Goal: Check status: Check status

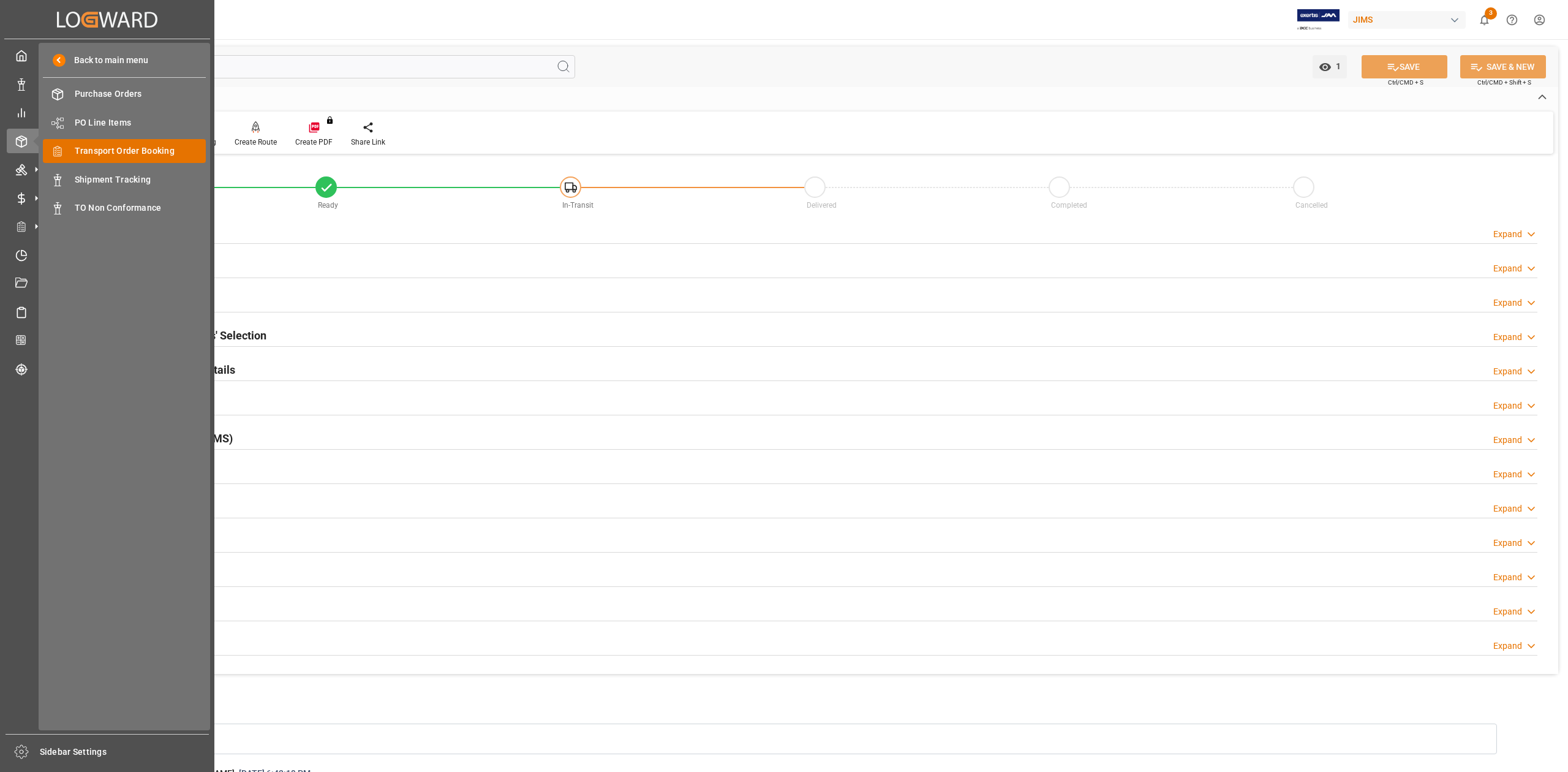
click at [90, 151] on span "Transport Order Booking" at bounding box center [140, 151] width 132 height 13
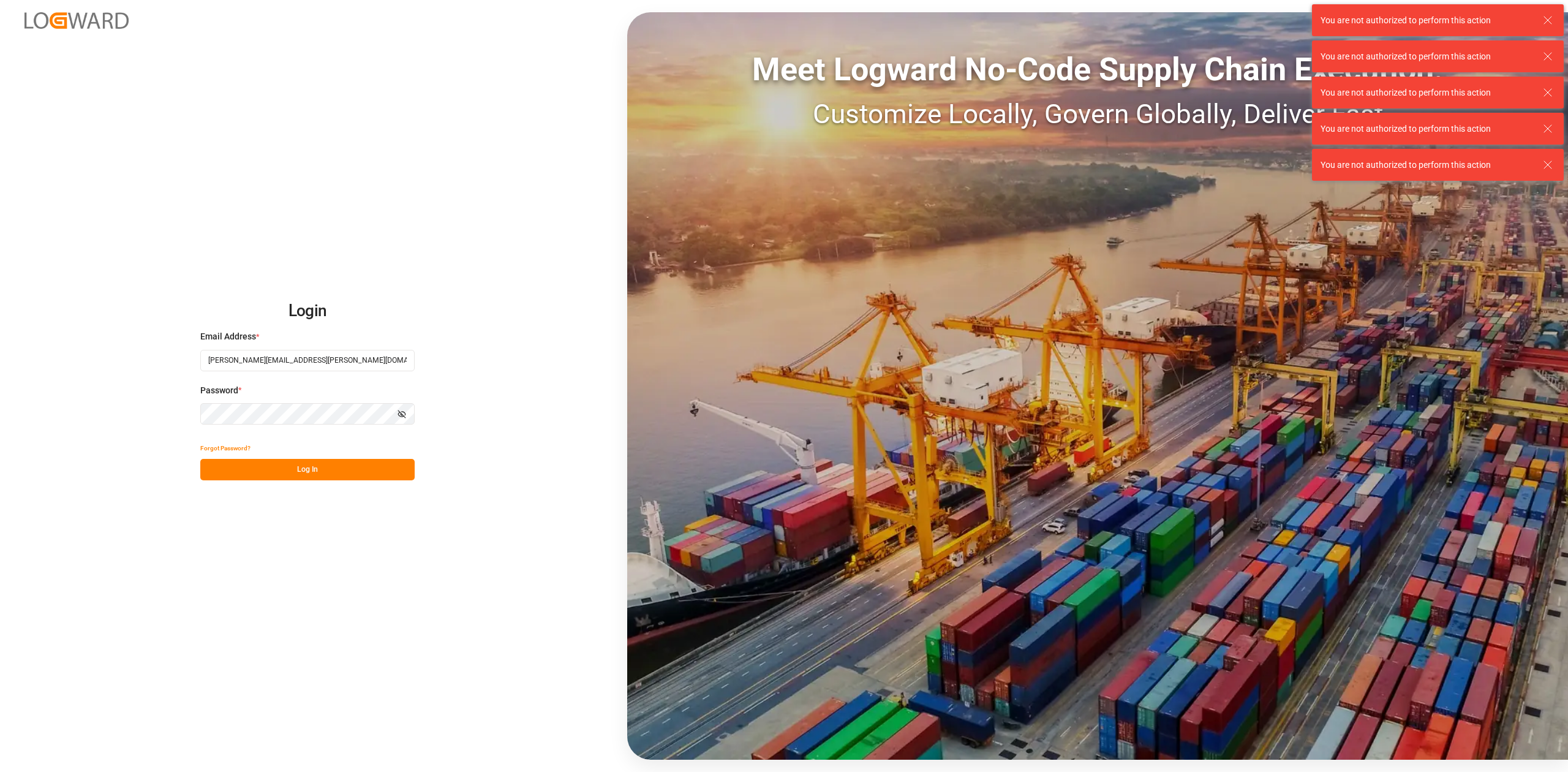
click at [318, 477] on button "Log In" at bounding box center [307, 469] width 214 height 22
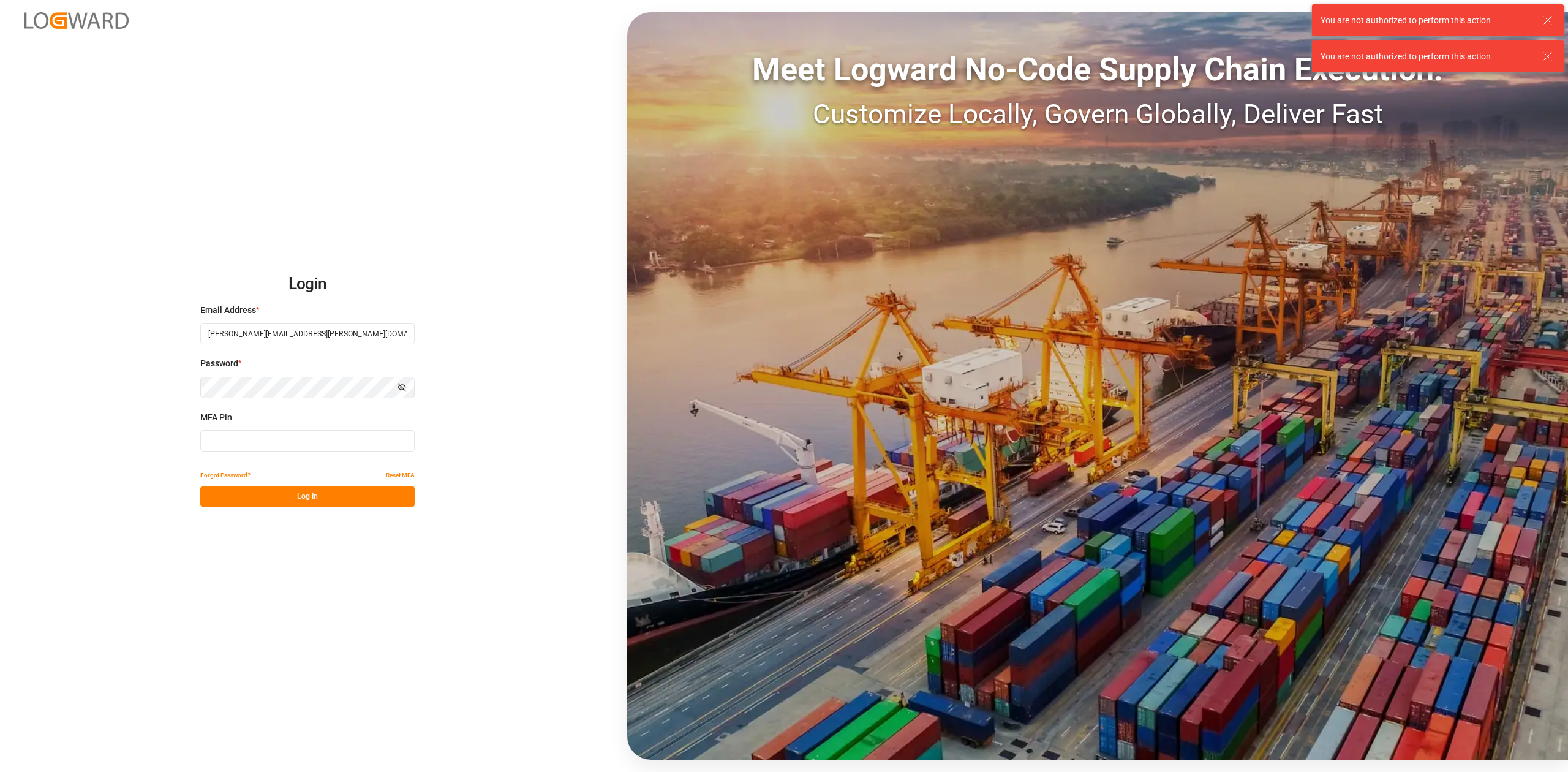
click at [317, 442] on input at bounding box center [307, 440] width 214 height 22
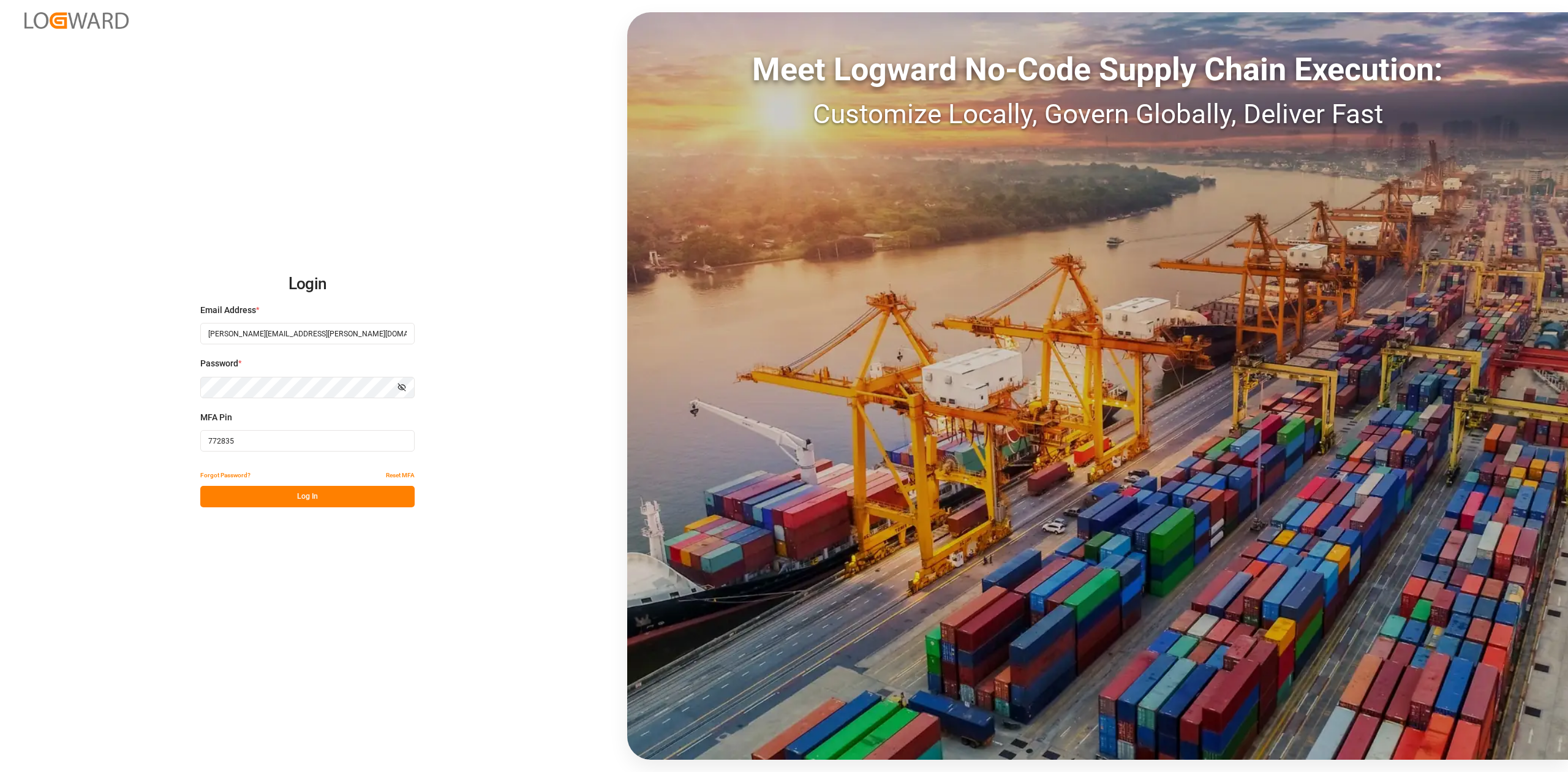
type input "772835"
click at [305, 492] on button "Log In" at bounding box center [307, 496] width 214 height 22
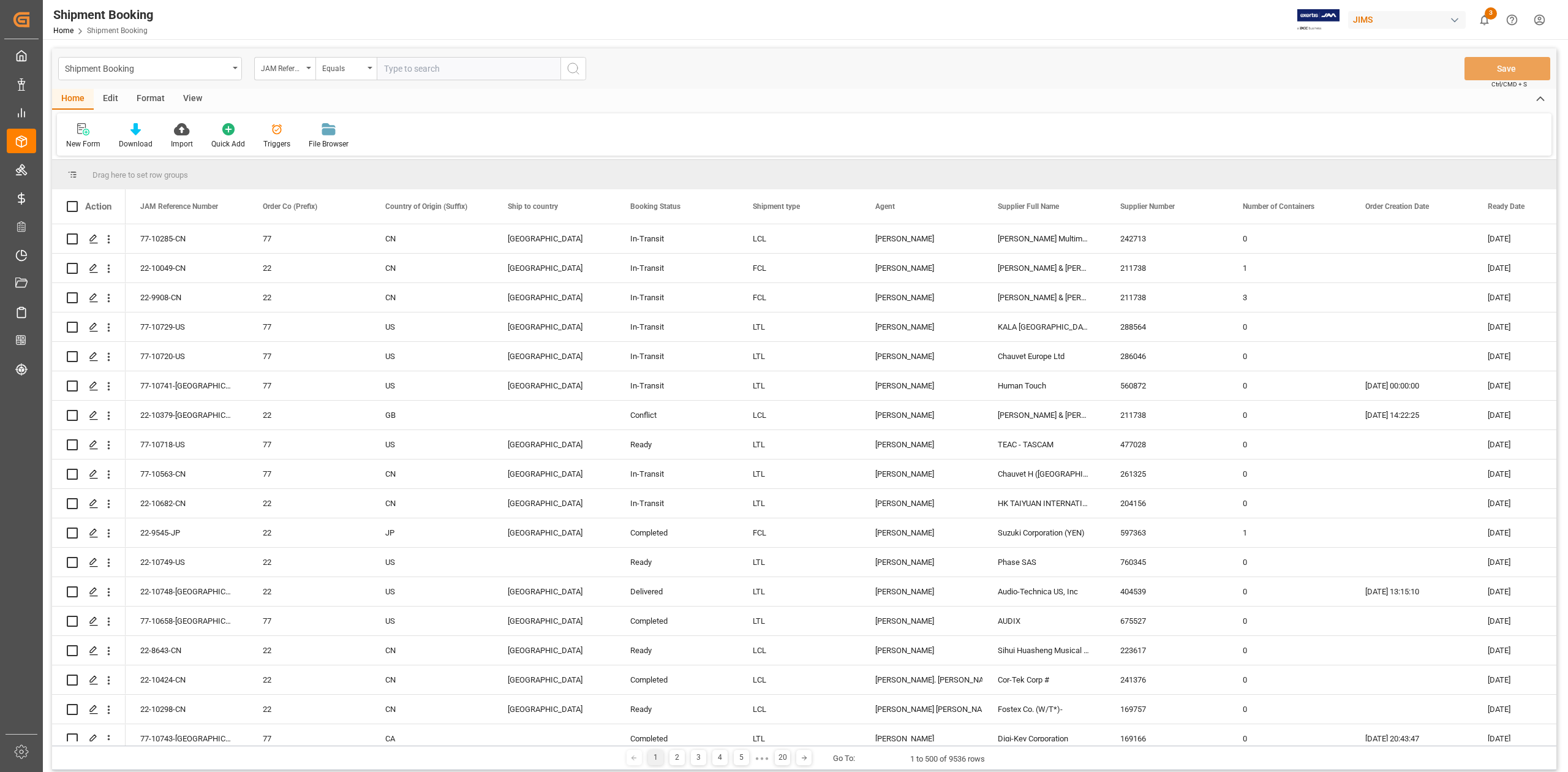
click at [461, 67] on input "text" at bounding box center [468, 68] width 184 height 23
type input "77-10139-FR"
click at [568, 66] on circle "search button" at bounding box center [572, 68] width 10 height 10
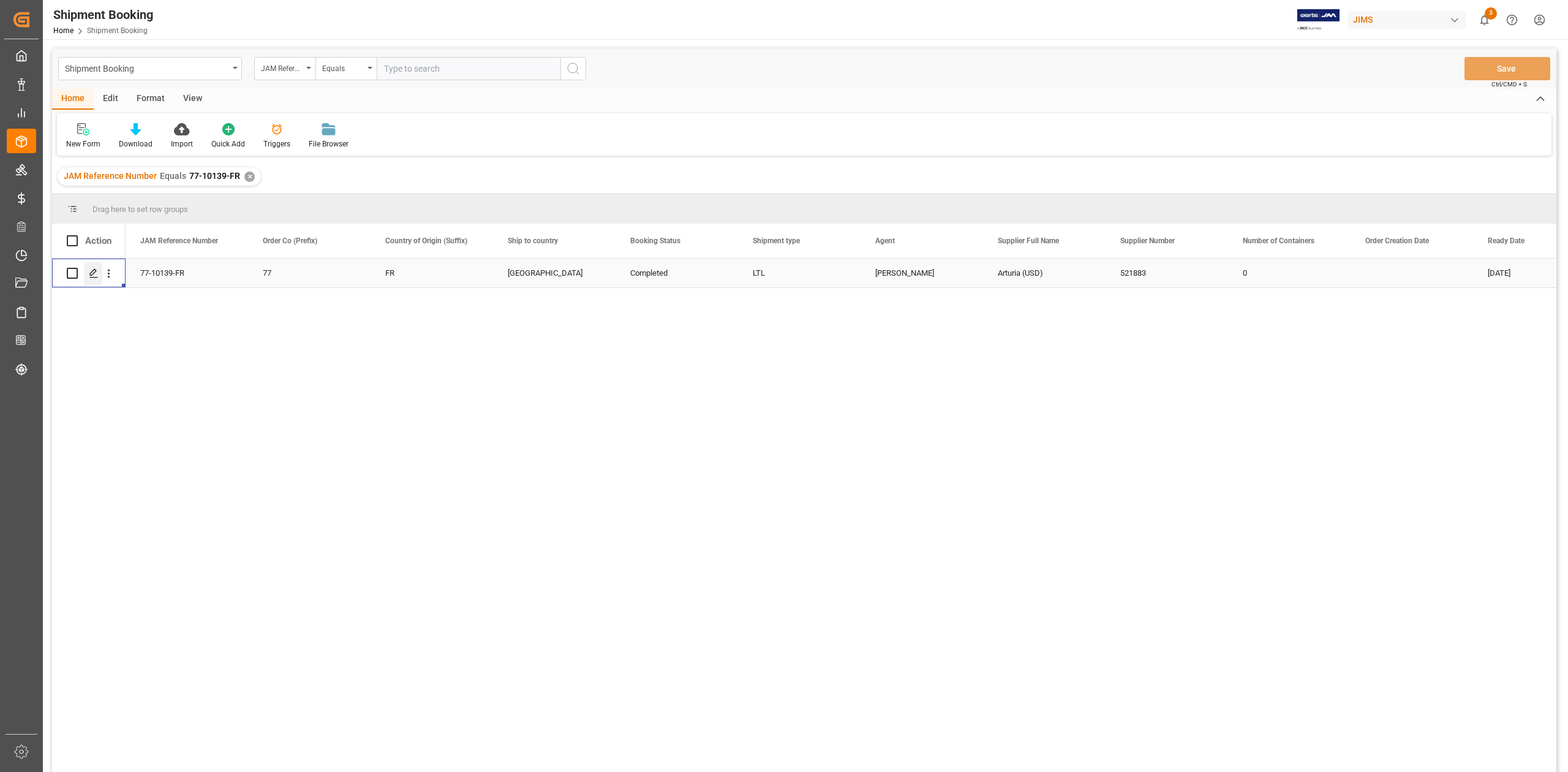
click at [96, 278] on line "Press SPACE to select this row." at bounding box center [94, 278] width 7 height 0
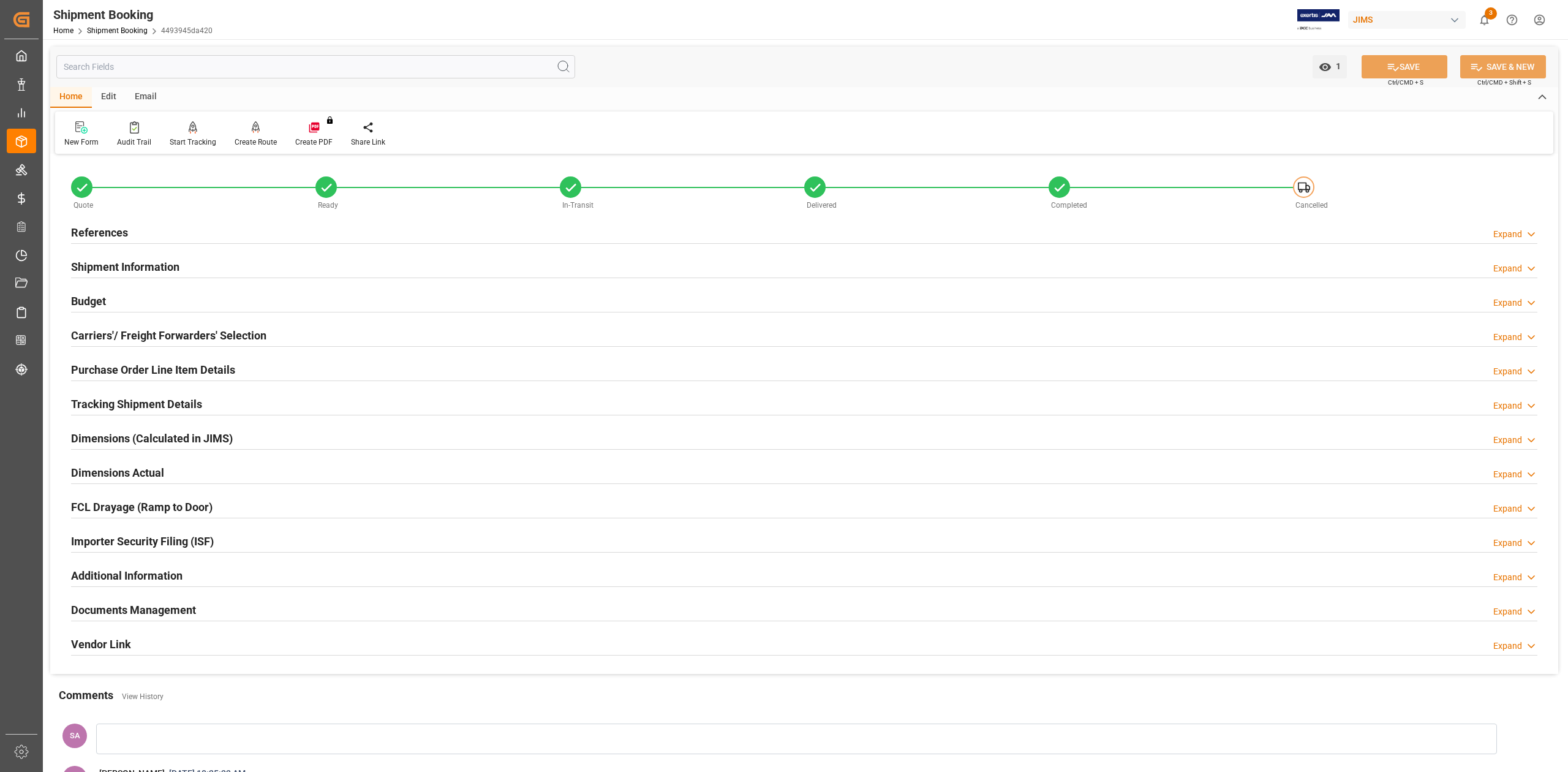
click at [90, 299] on h2 "Budget" at bounding box center [88, 301] width 35 height 16
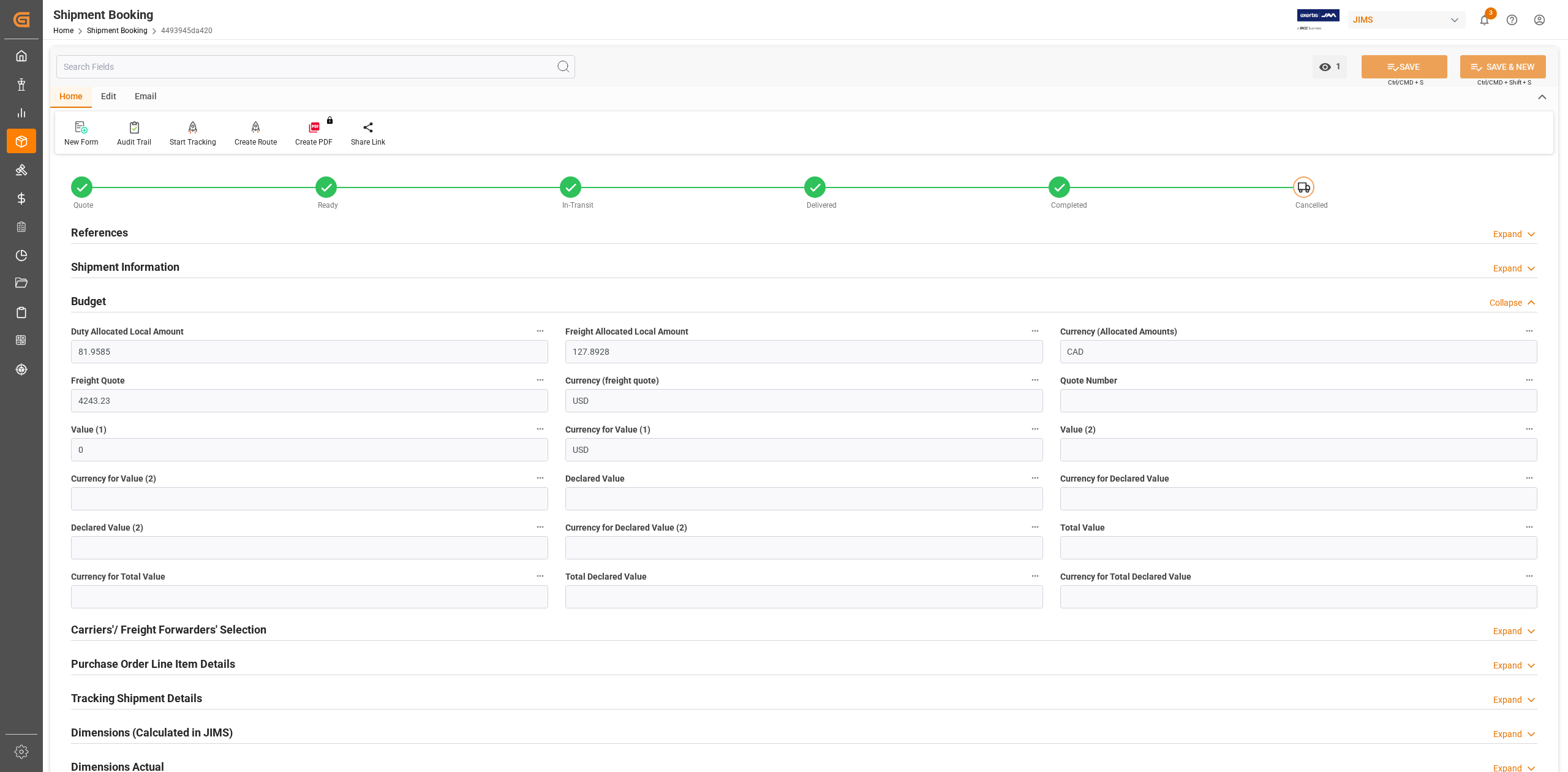
click at [90, 299] on h2 "Budget" at bounding box center [88, 301] width 35 height 16
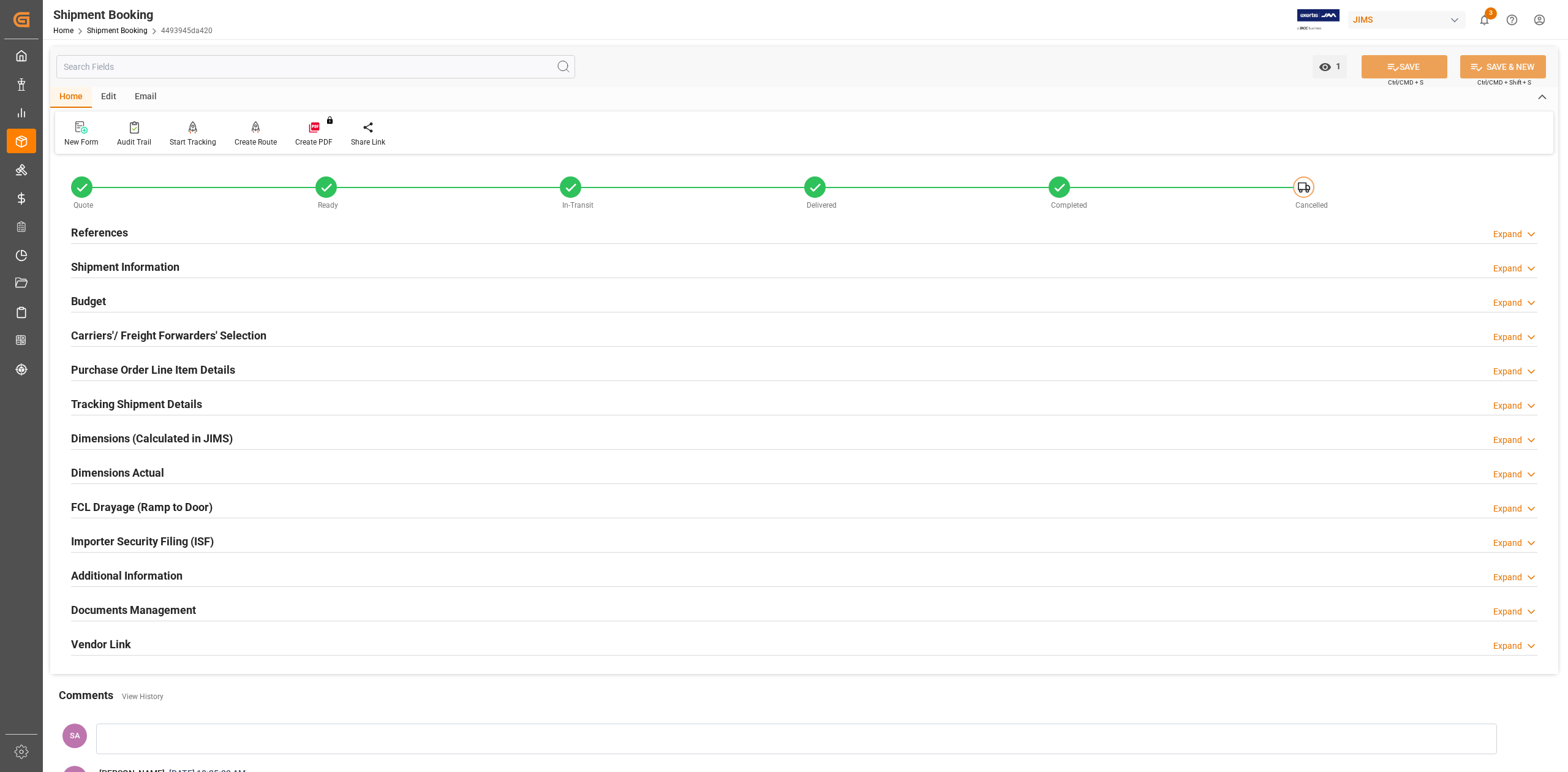
click at [146, 608] on h2 "Documents Management" at bounding box center [134, 609] width 125 height 16
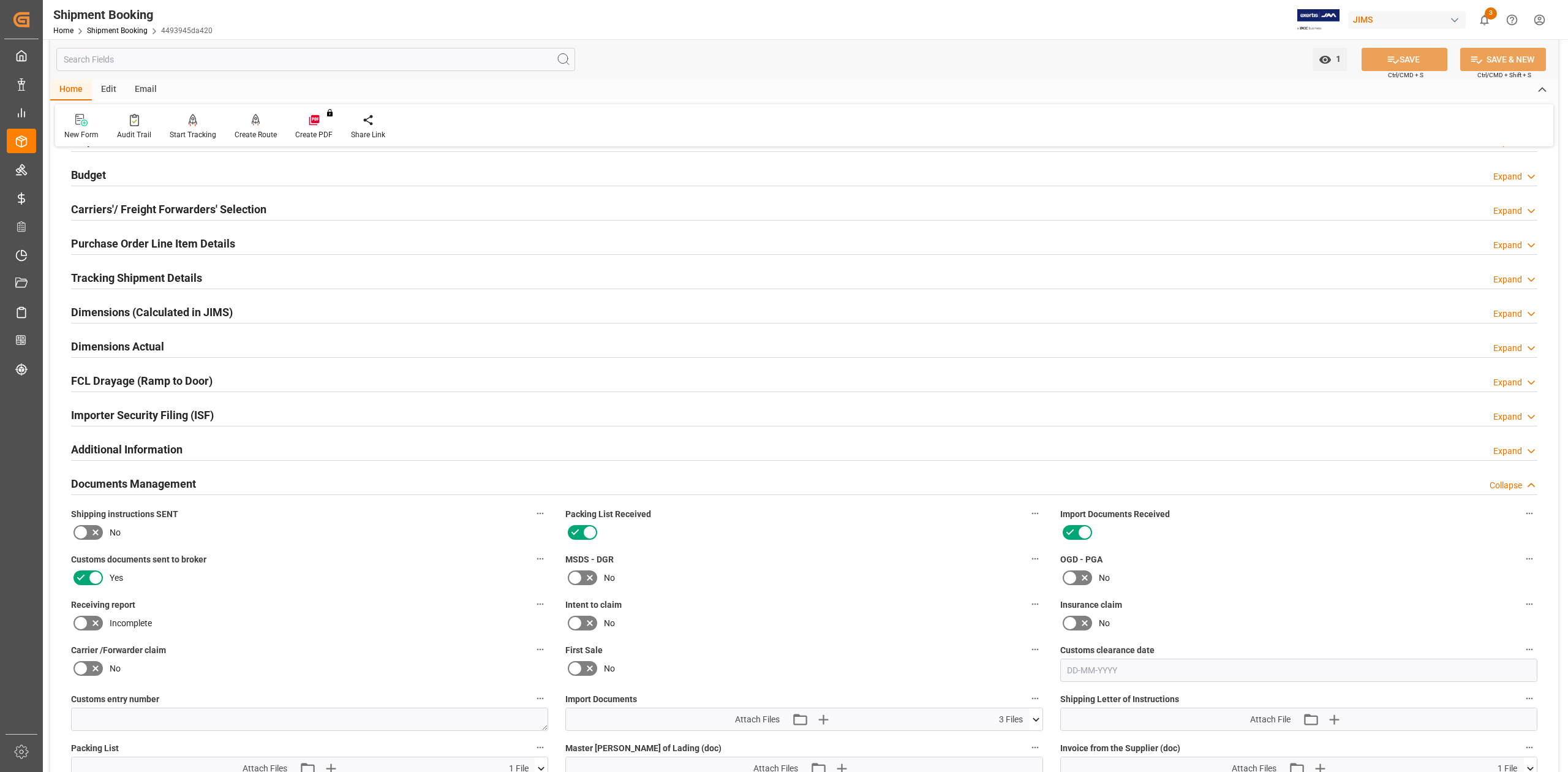
scroll to position [82, 0]
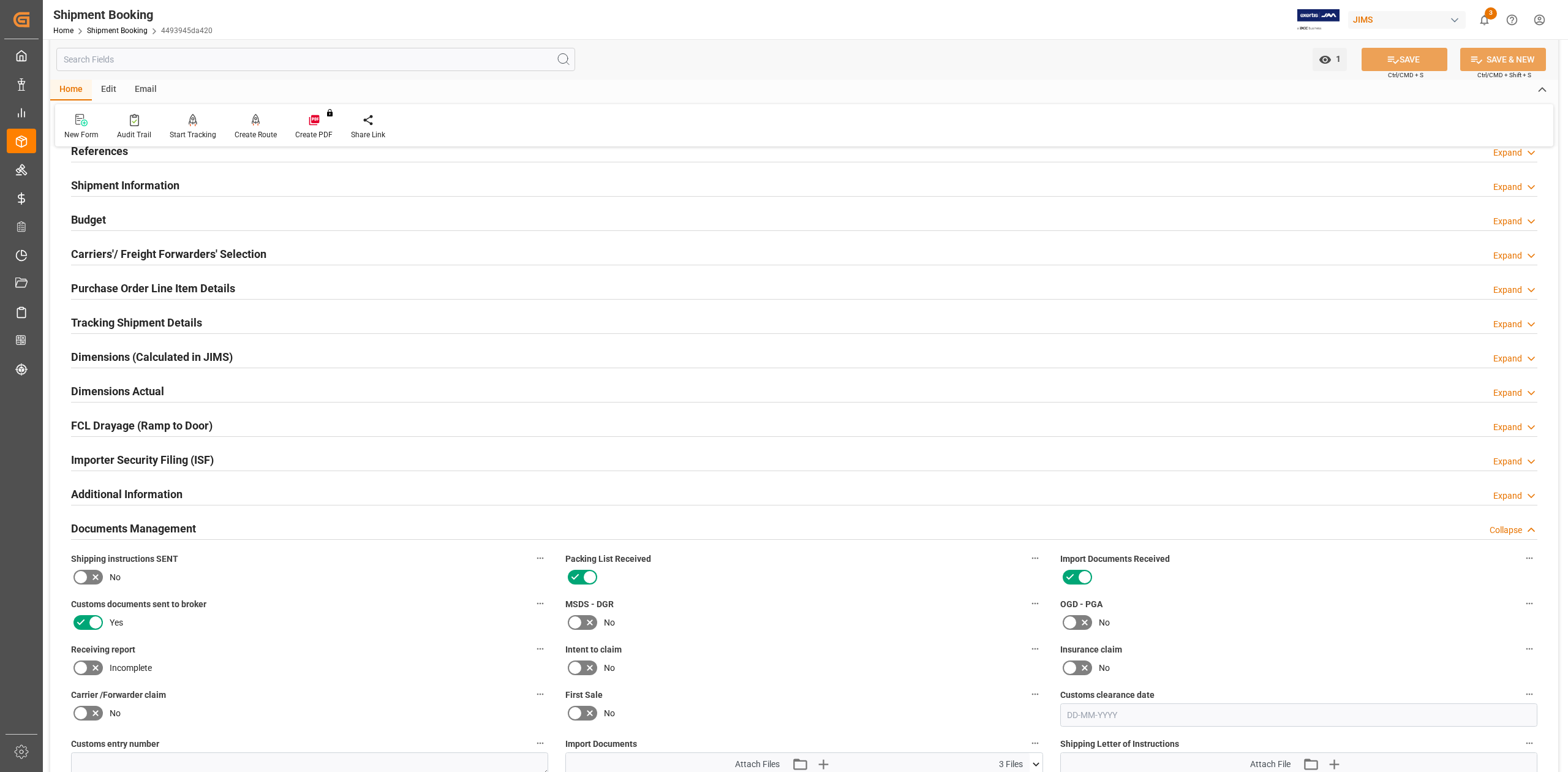
drag, startPoint x: 96, startPoint y: 223, endPoint x: 113, endPoint y: 223, distance: 17.0
click at [96, 223] on h2 "Budget" at bounding box center [88, 220] width 35 height 16
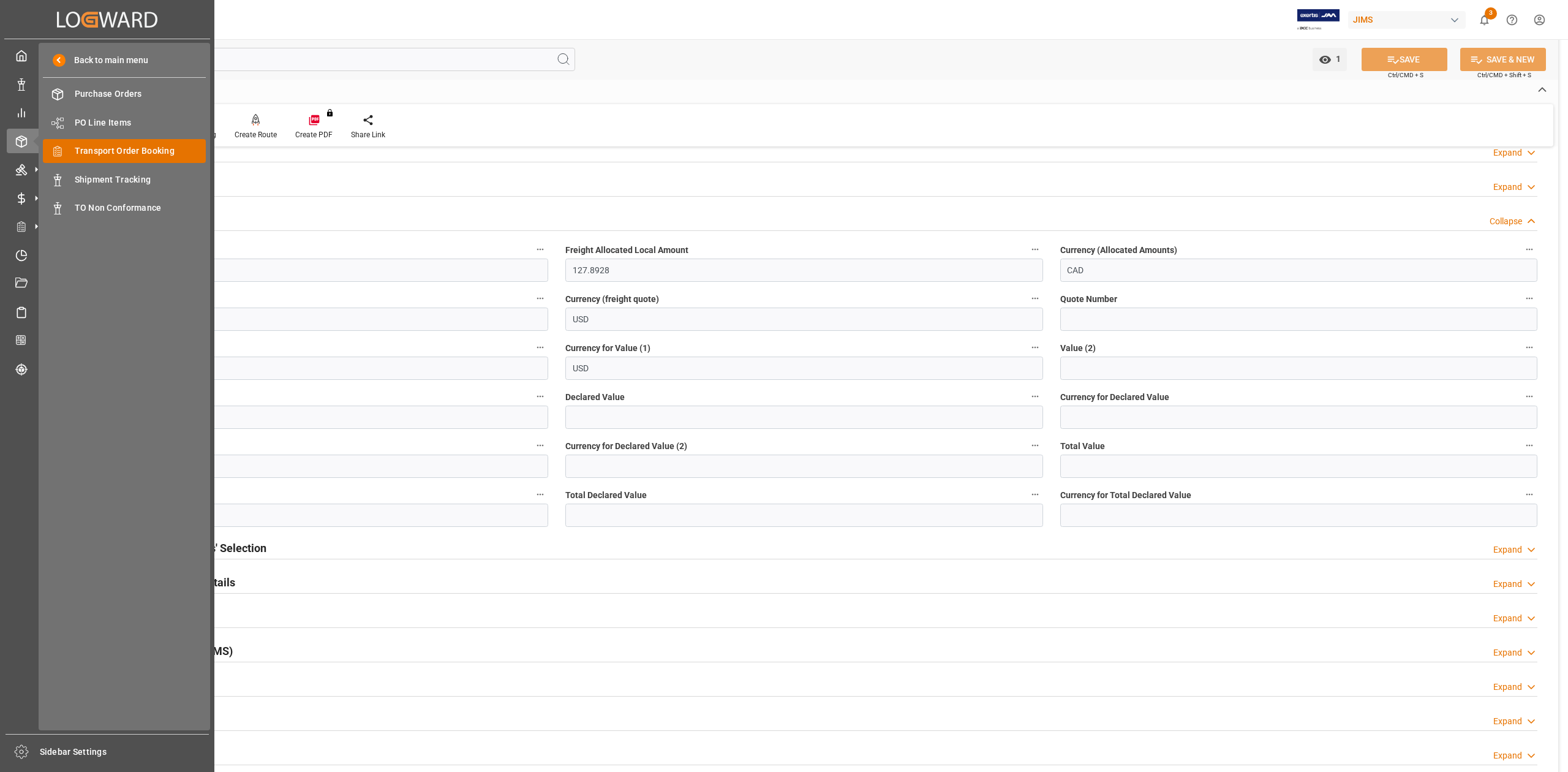
click at [110, 150] on span "Transport Order Booking" at bounding box center [140, 151] width 132 height 13
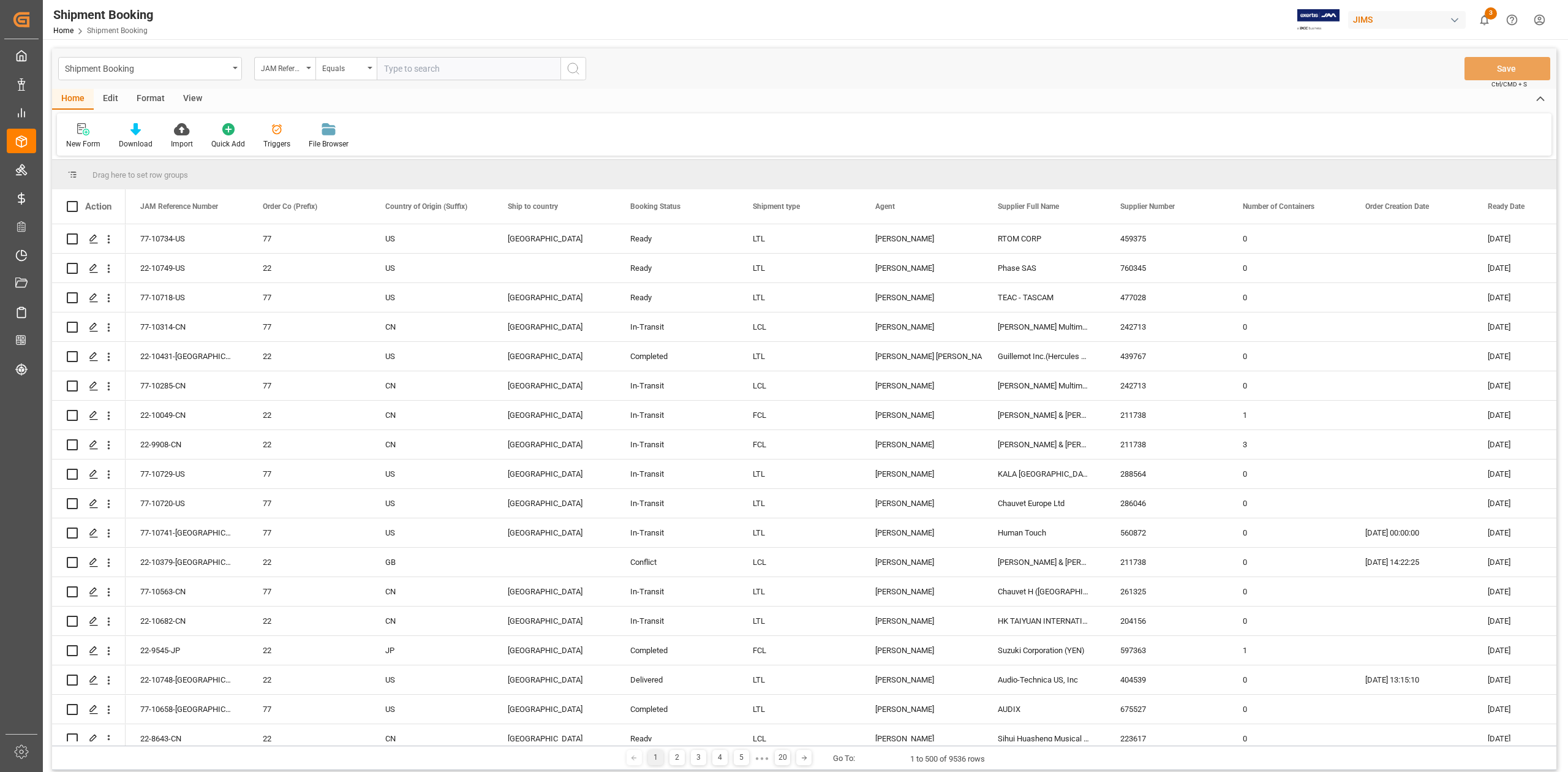
click at [471, 69] on input "text" at bounding box center [468, 68] width 184 height 23
type input "77-10310-CN"
click at [572, 69] on icon "search button" at bounding box center [573, 69] width 15 height 15
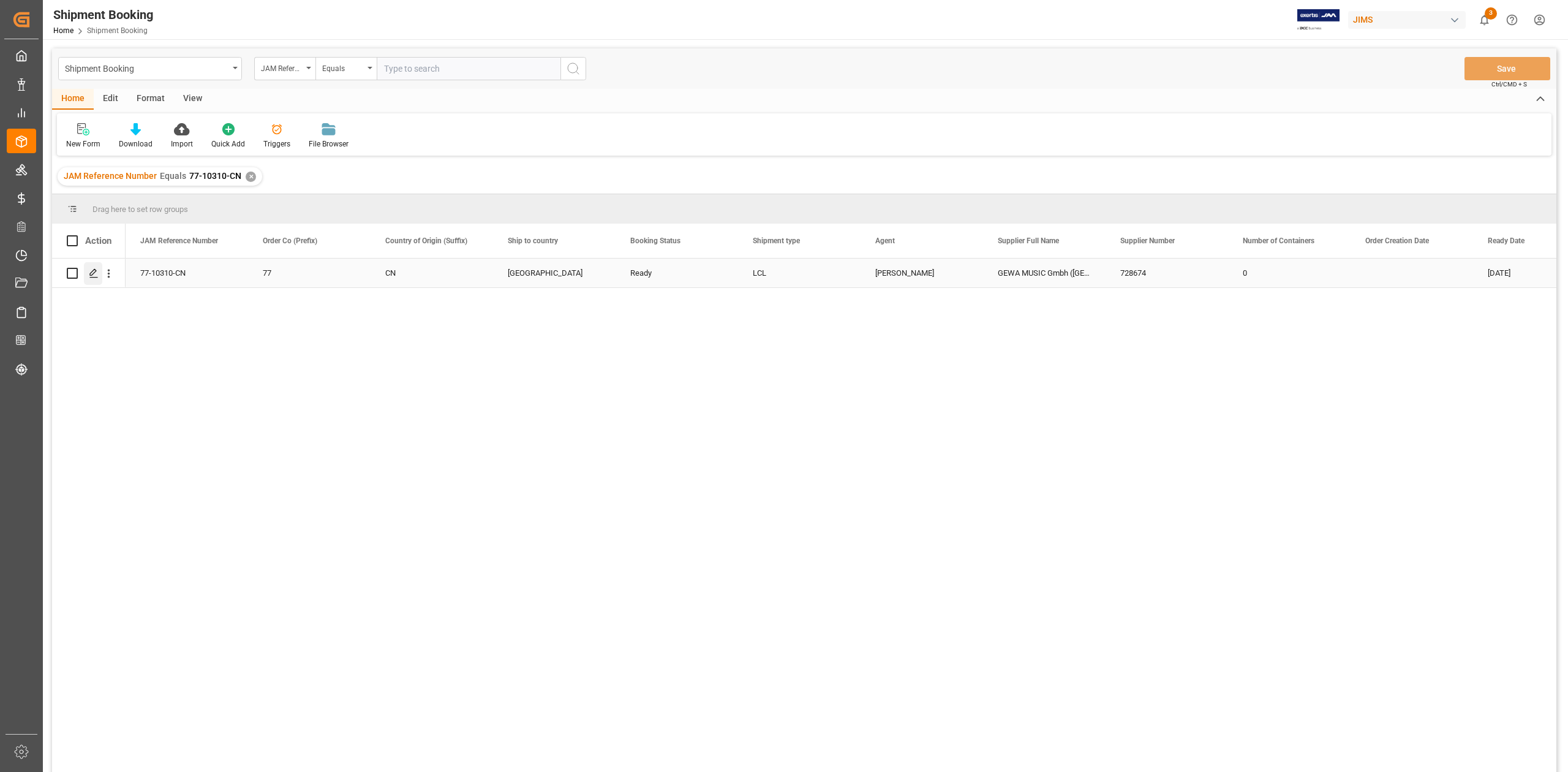
click at [90, 273] on icon "Press SPACE to select this row." at bounding box center [94, 273] width 10 height 10
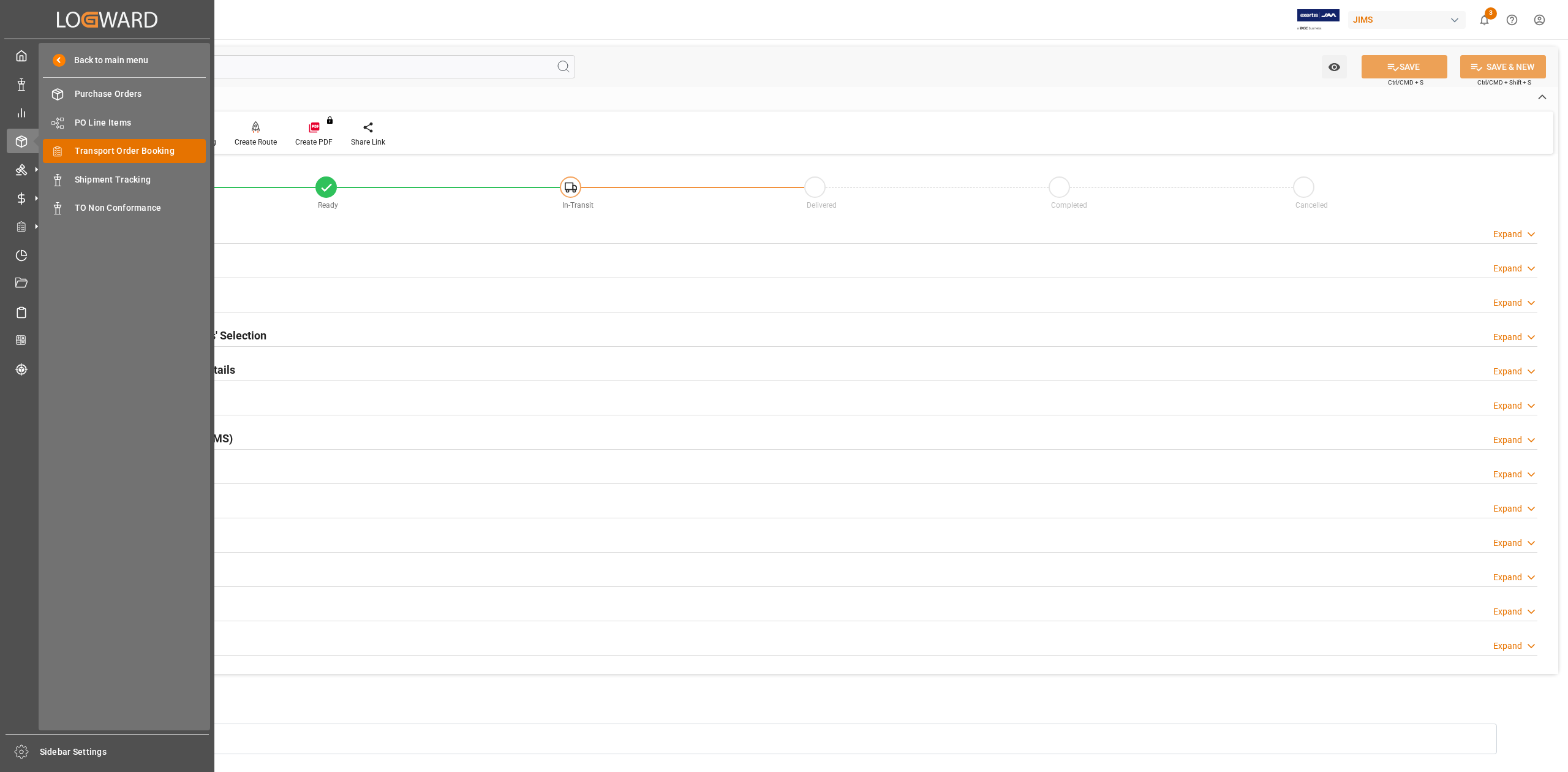
click at [138, 142] on div "Transport Order Booking Transport Order Booking" at bounding box center [124, 151] width 163 height 24
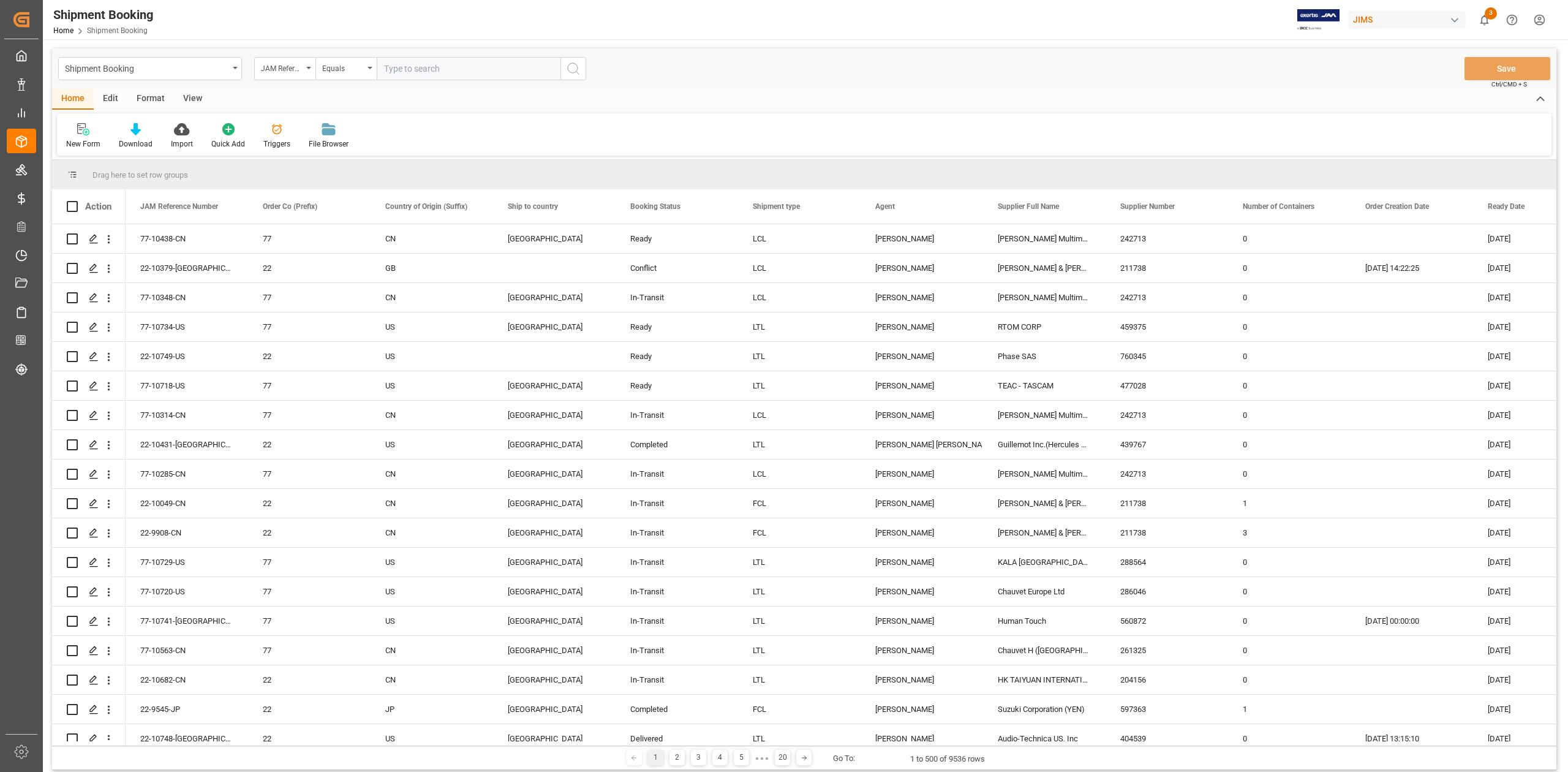
click at [462, 60] on input "text" at bounding box center [468, 68] width 184 height 23
click at [462, 66] on input "text" at bounding box center [468, 68] width 184 height 23
type input "77-10310-CN"
click at [576, 69] on icon "search button" at bounding box center [573, 69] width 15 height 15
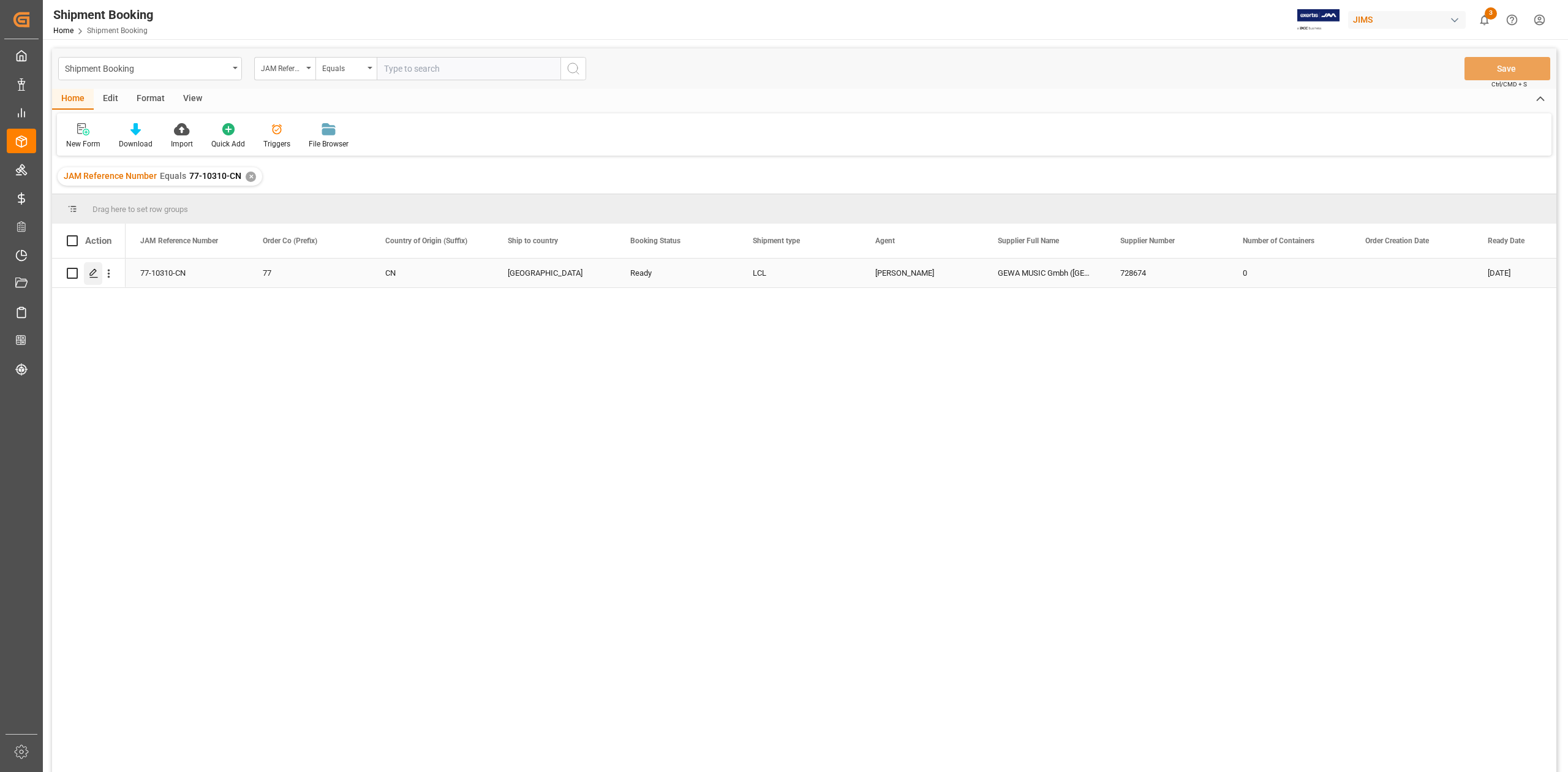
click at [90, 274] on polygon "Press SPACE to select this row." at bounding box center [93, 272] width 6 height 6
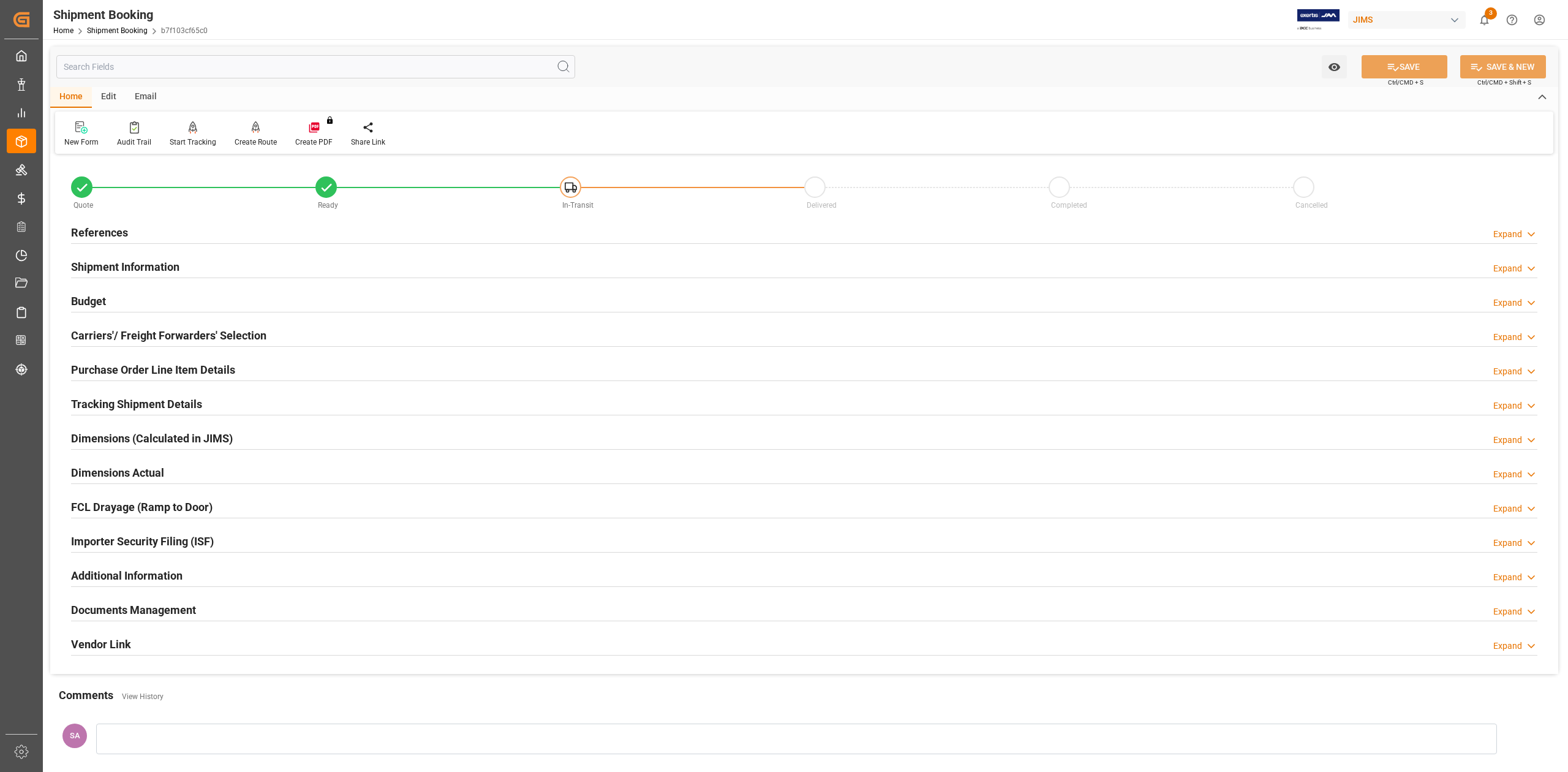
click at [167, 617] on h2 "Documents Management" at bounding box center [134, 609] width 125 height 16
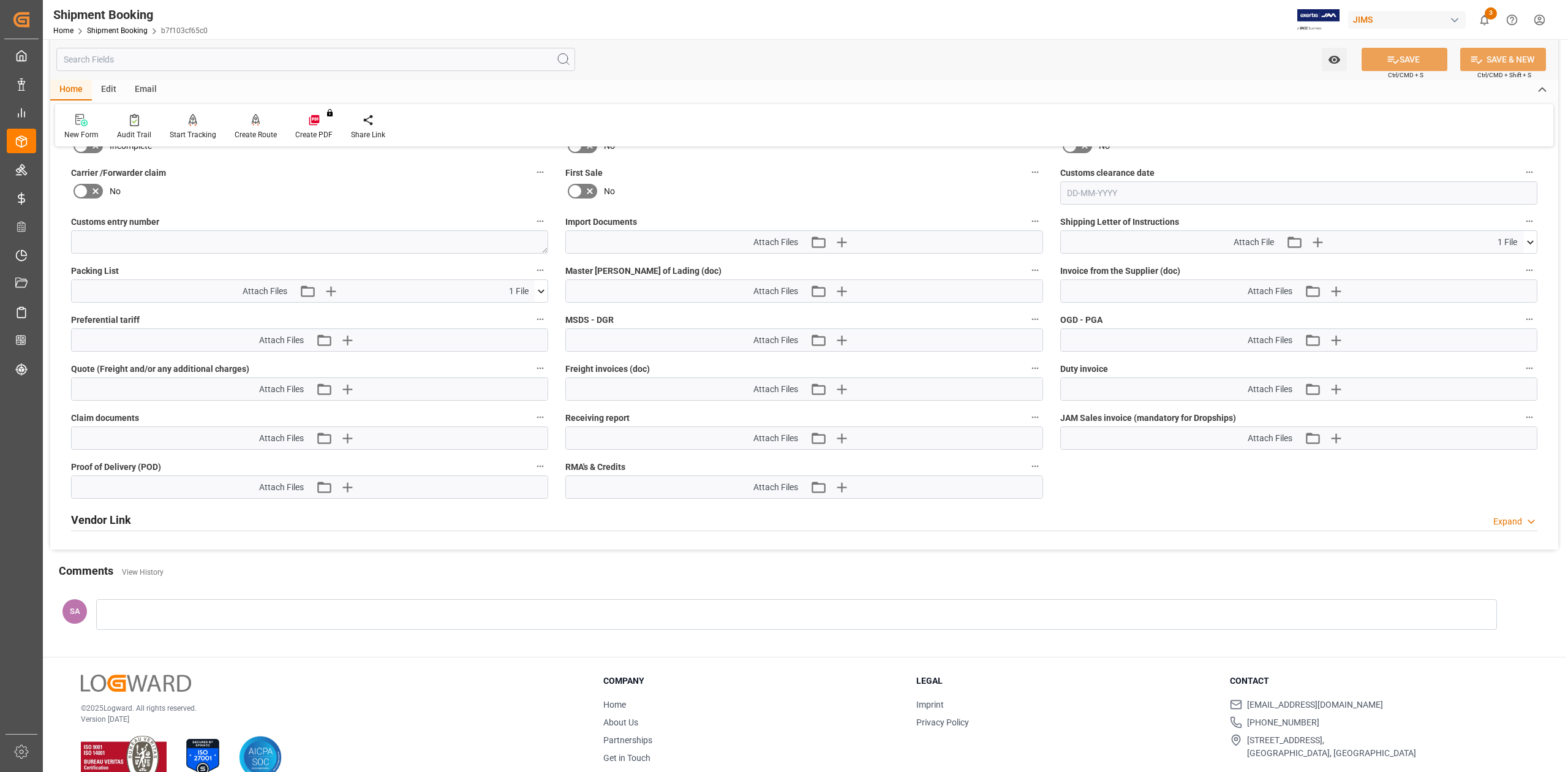
scroll to position [630, 0]
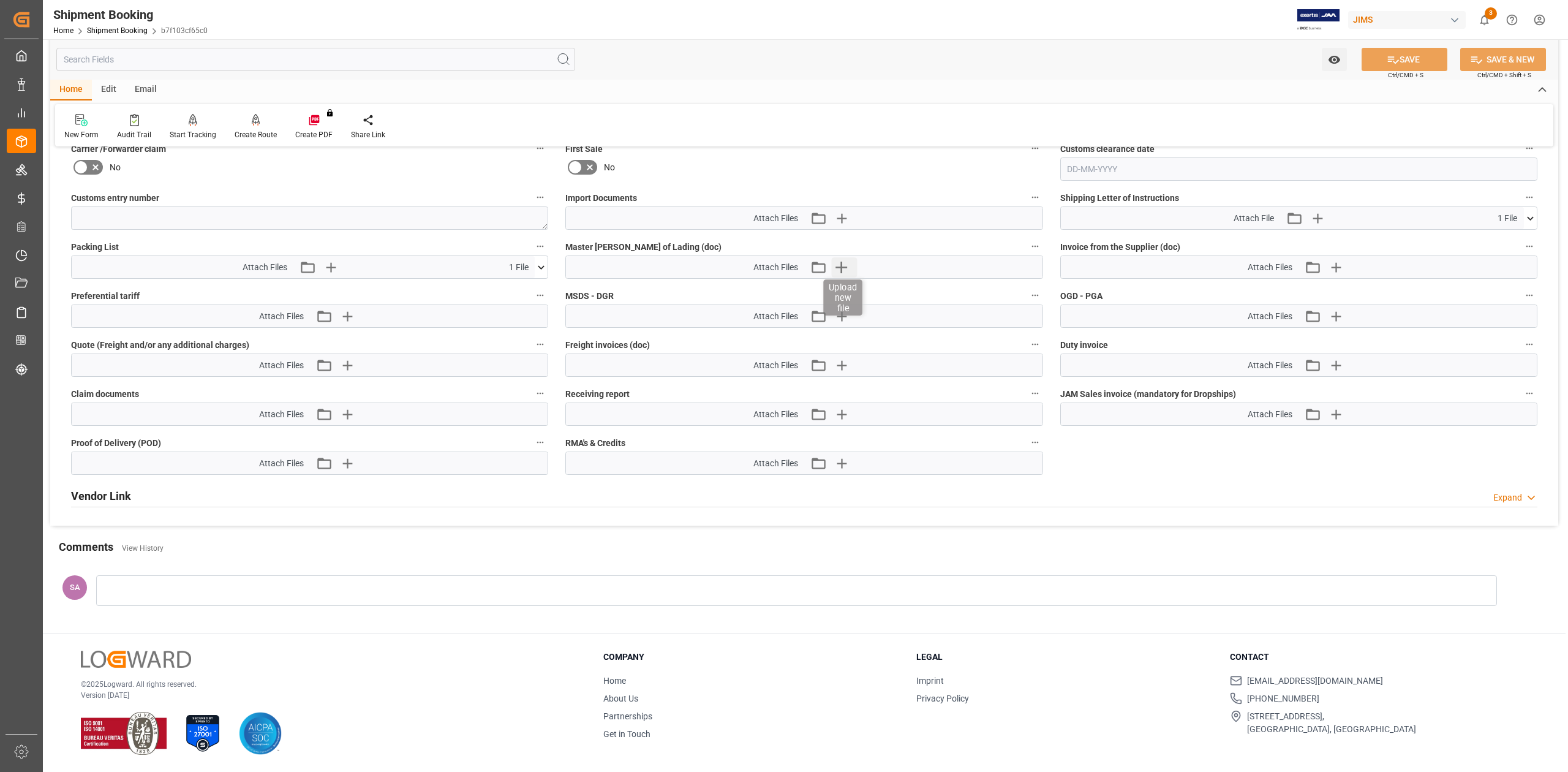
click at [843, 267] on icon "button" at bounding box center [841, 267] width 20 height 20
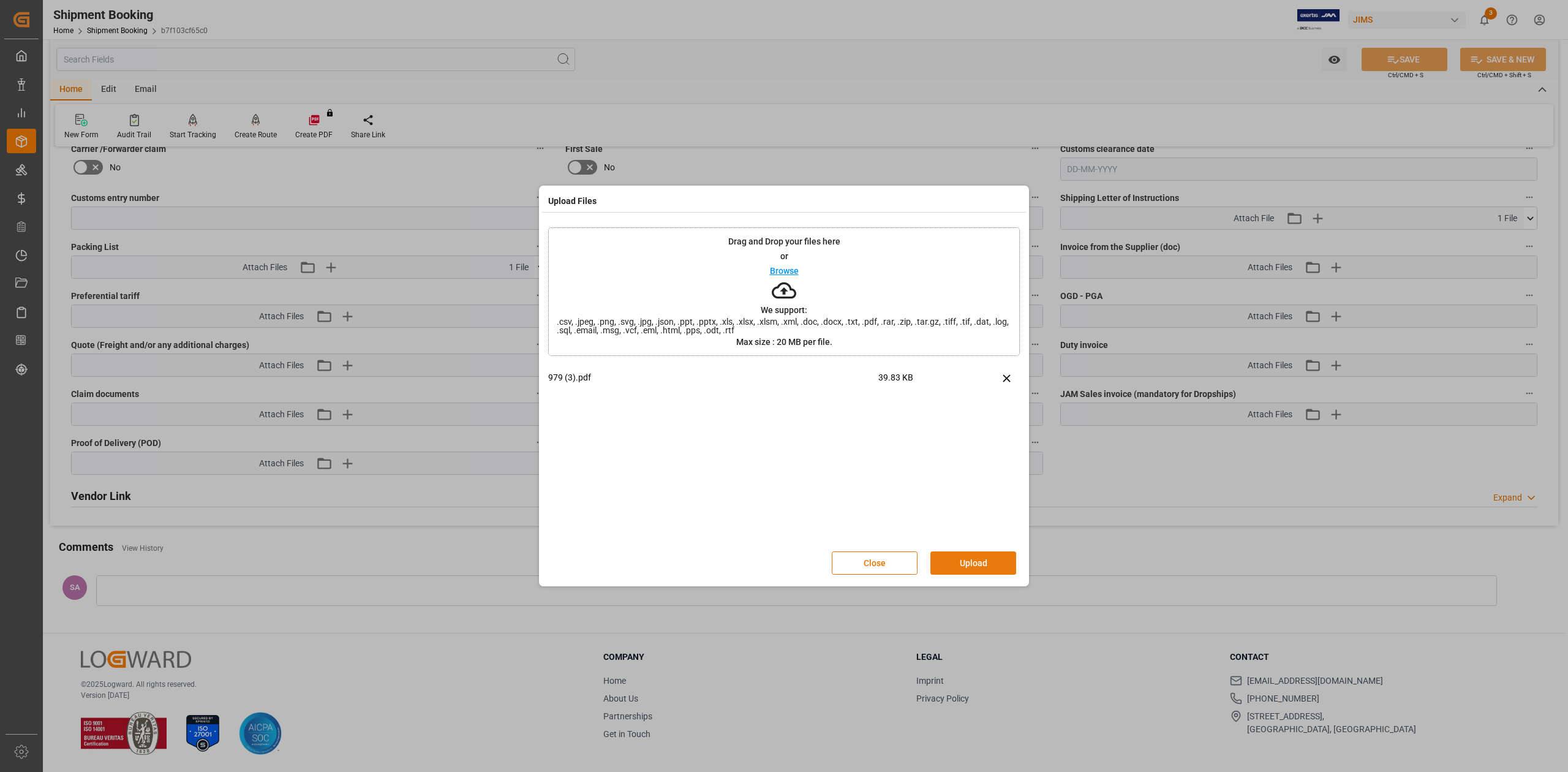
click at [977, 567] on button "Upload" at bounding box center [973, 562] width 86 height 23
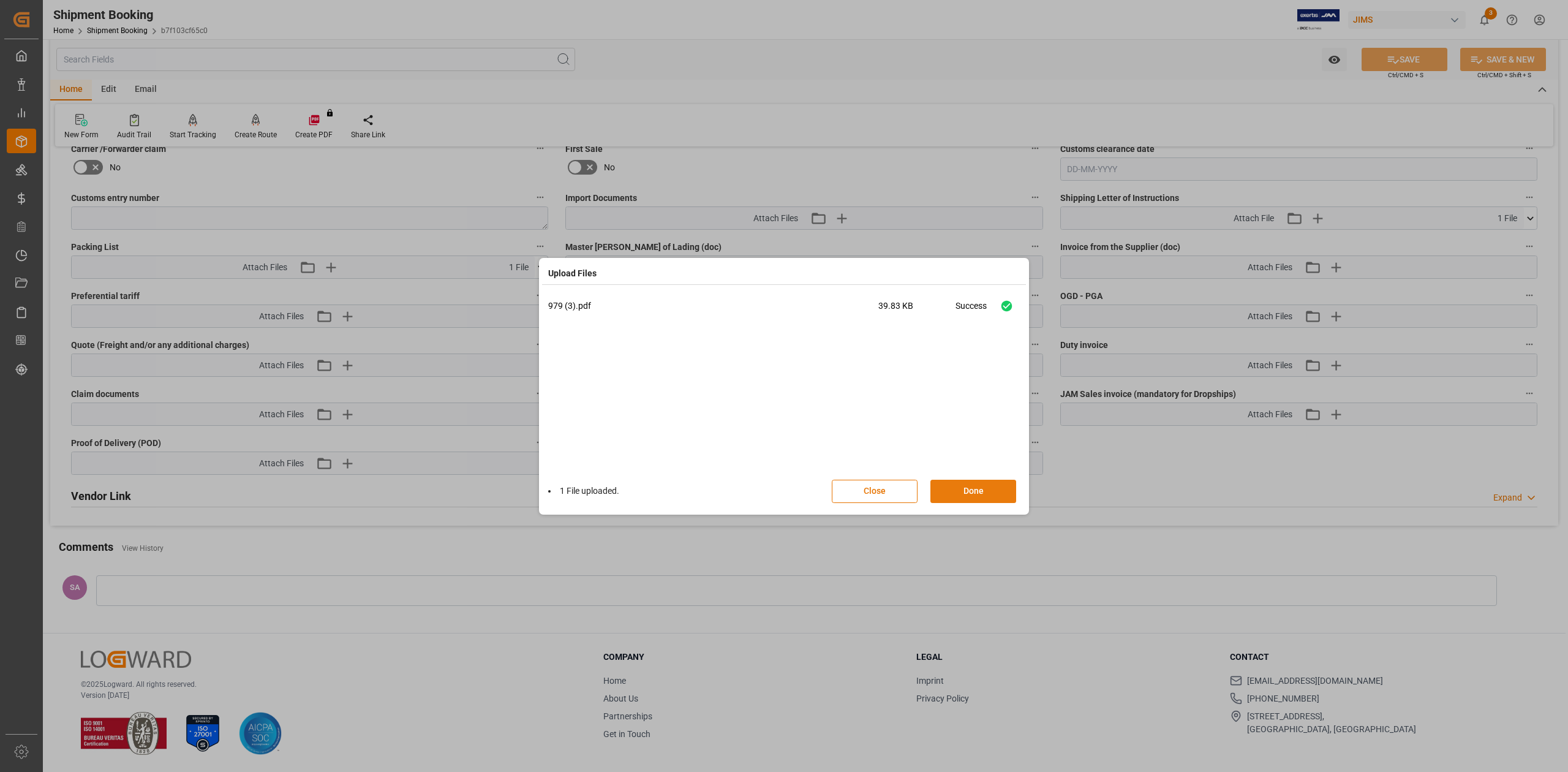
click at [980, 493] on button "Done" at bounding box center [973, 490] width 86 height 23
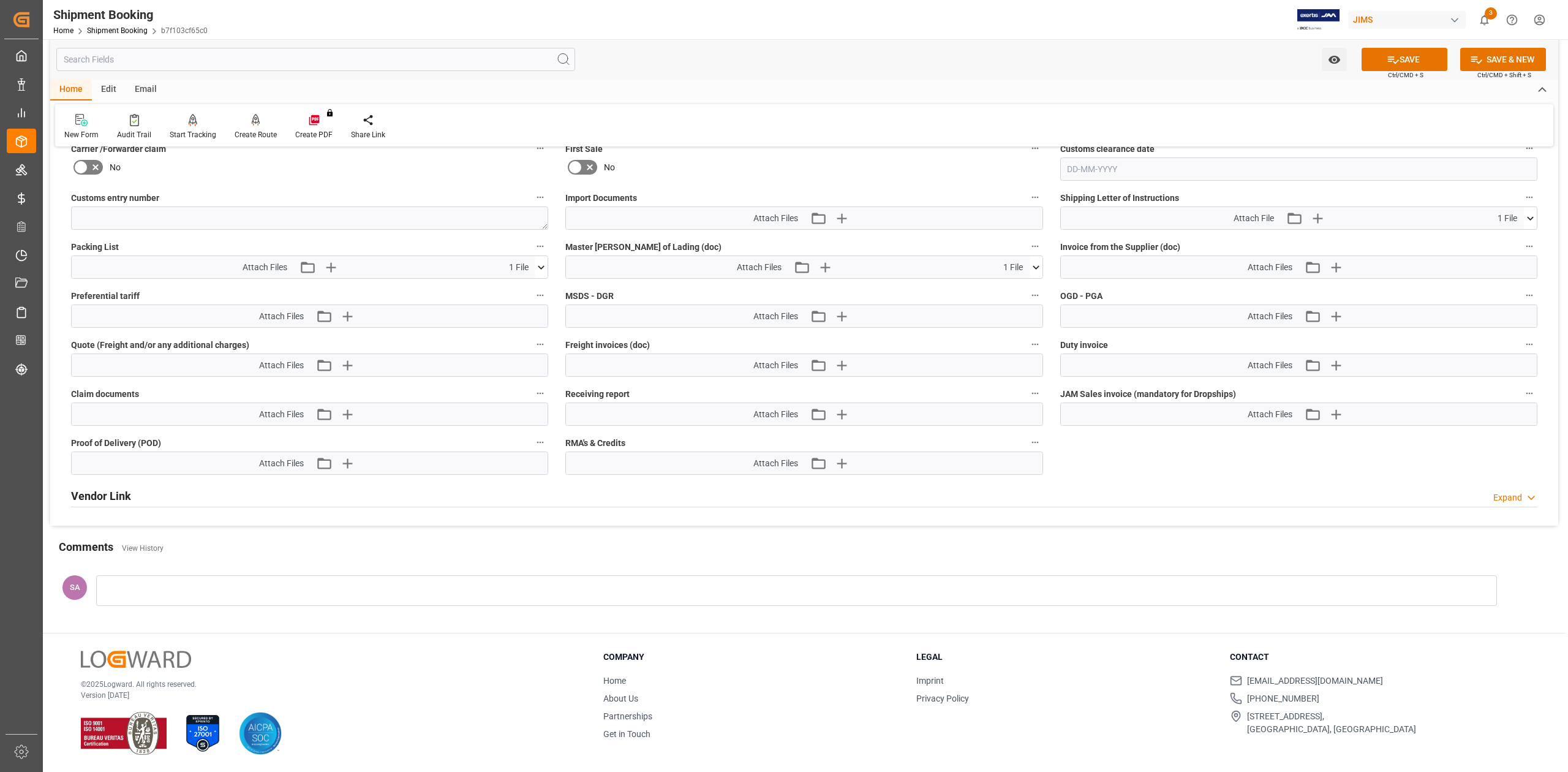
click at [1529, 220] on icon at bounding box center [1530, 218] width 13 height 13
click at [1317, 264] on icon "button" at bounding box center [1313, 267] width 20 height 20
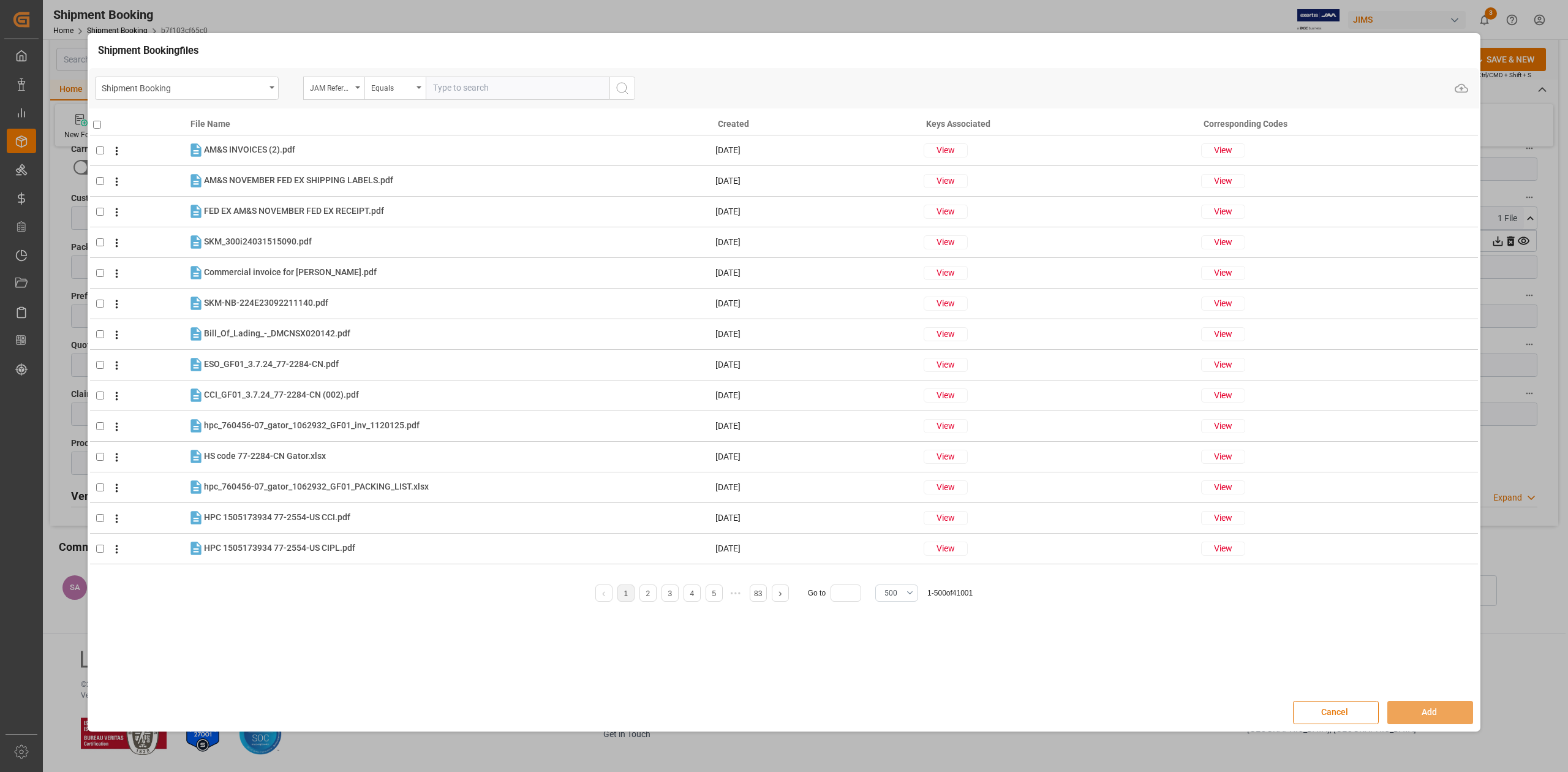
click at [1346, 707] on button "Cancel" at bounding box center [1336, 712] width 86 height 23
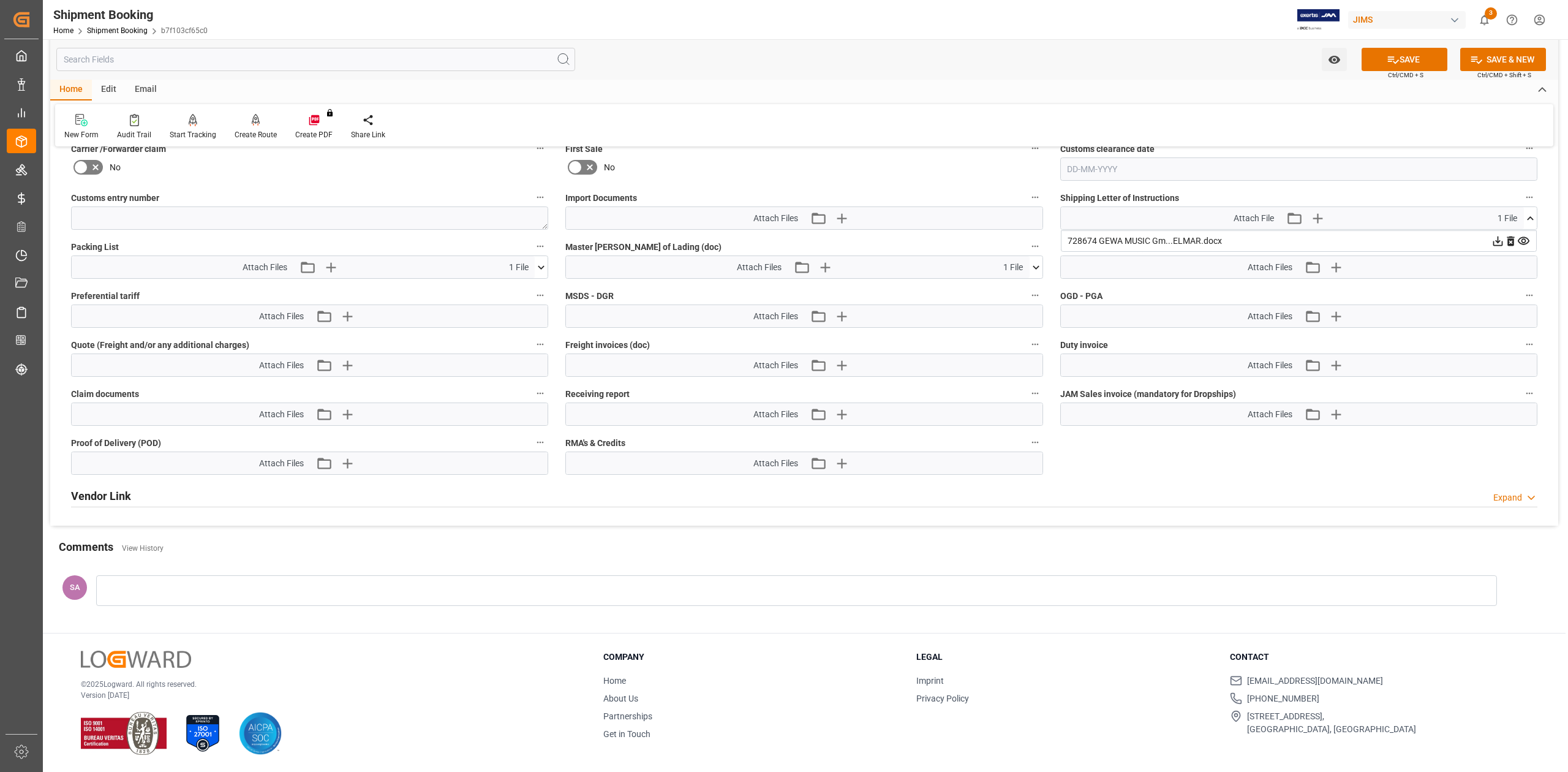
click at [1528, 216] on icon at bounding box center [1530, 218] width 7 height 4
click at [1339, 263] on icon "button" at bounding box center [1336, 267] width 20 height 20
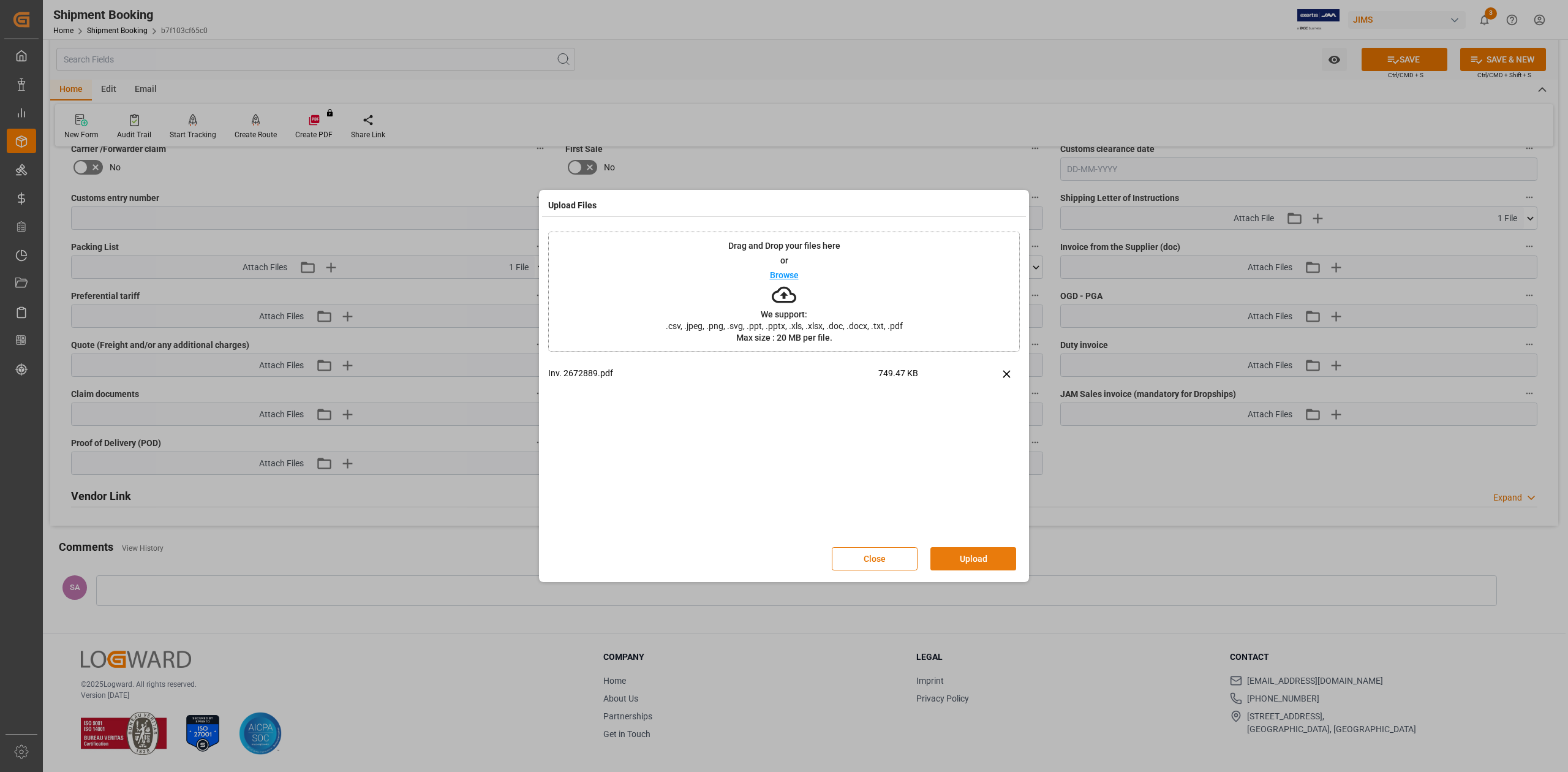
click at [957, 564] on button "Upload" at bounding box center [973, 558] width 86 height 23
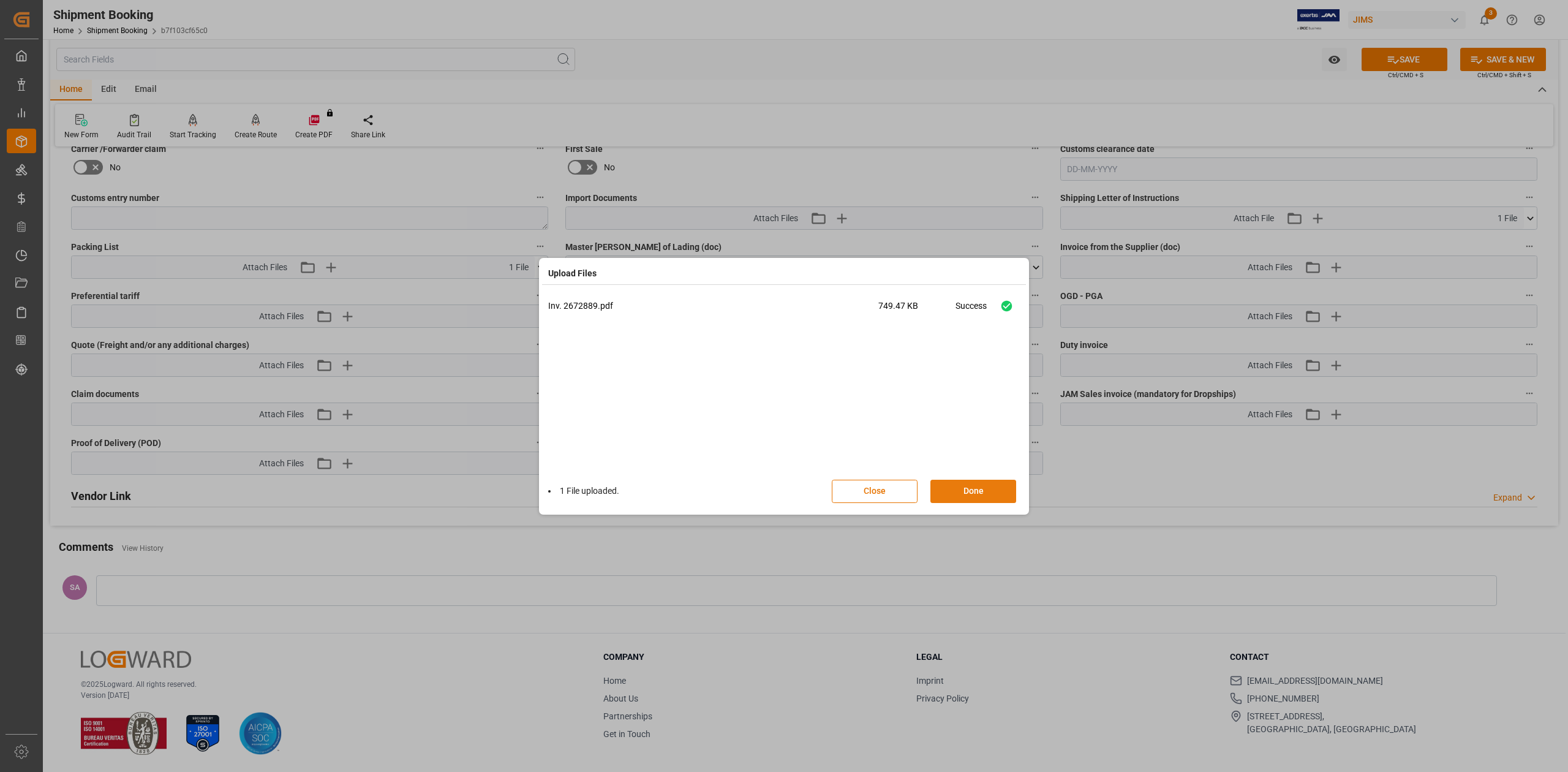
click at [986, 486] on button "Done" at bounding box center [973, 490] width 86 height 23
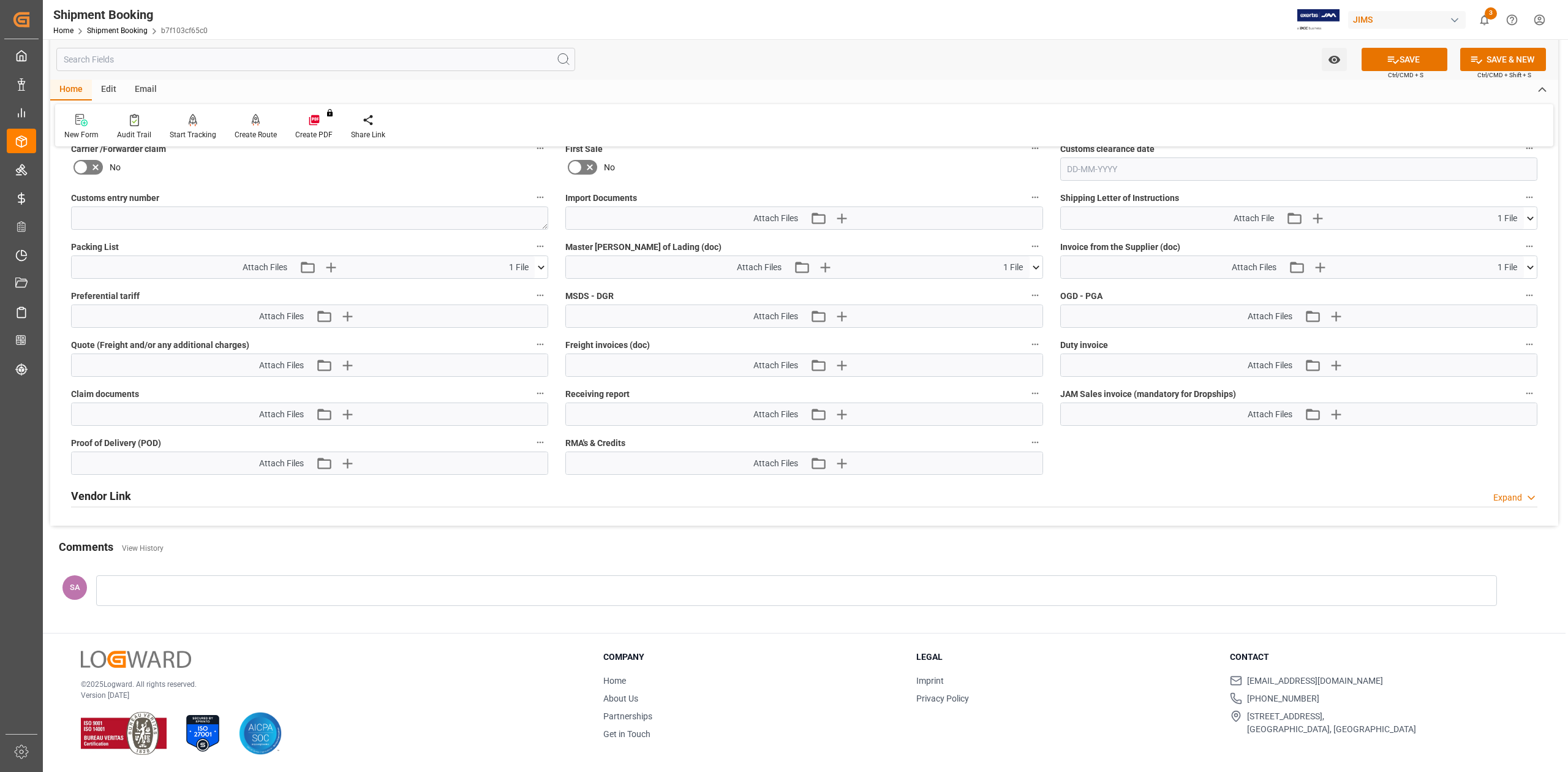
click at [545, 261] on icon at bounding box center [541, 268] width 13 height 13
click at [532, 288] on icon at bounding box center [535, 290] width 12 height 8
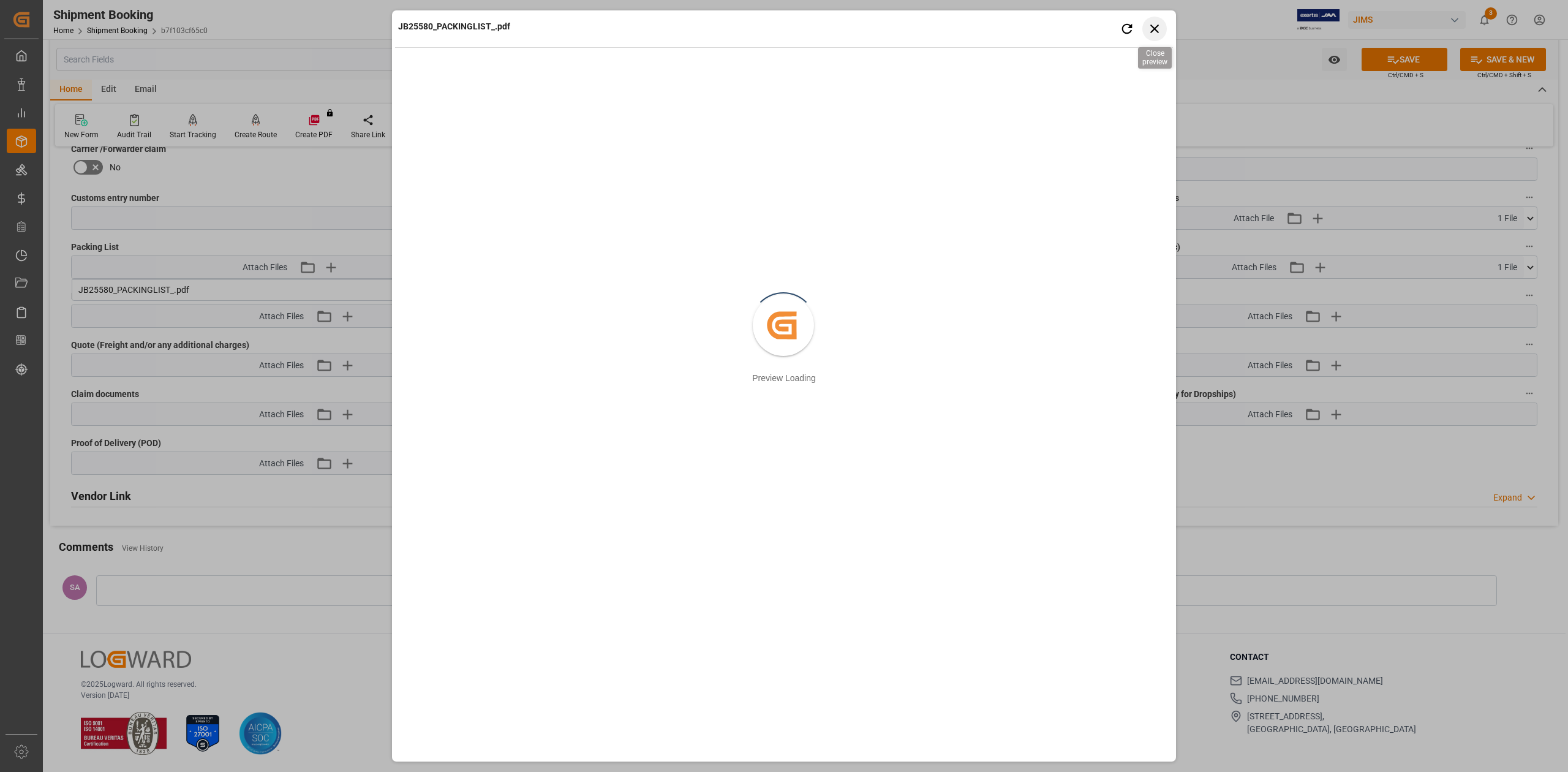
click at [1160, 22] on icon "button" at bounding box center [1155, 28] width 15 height 15
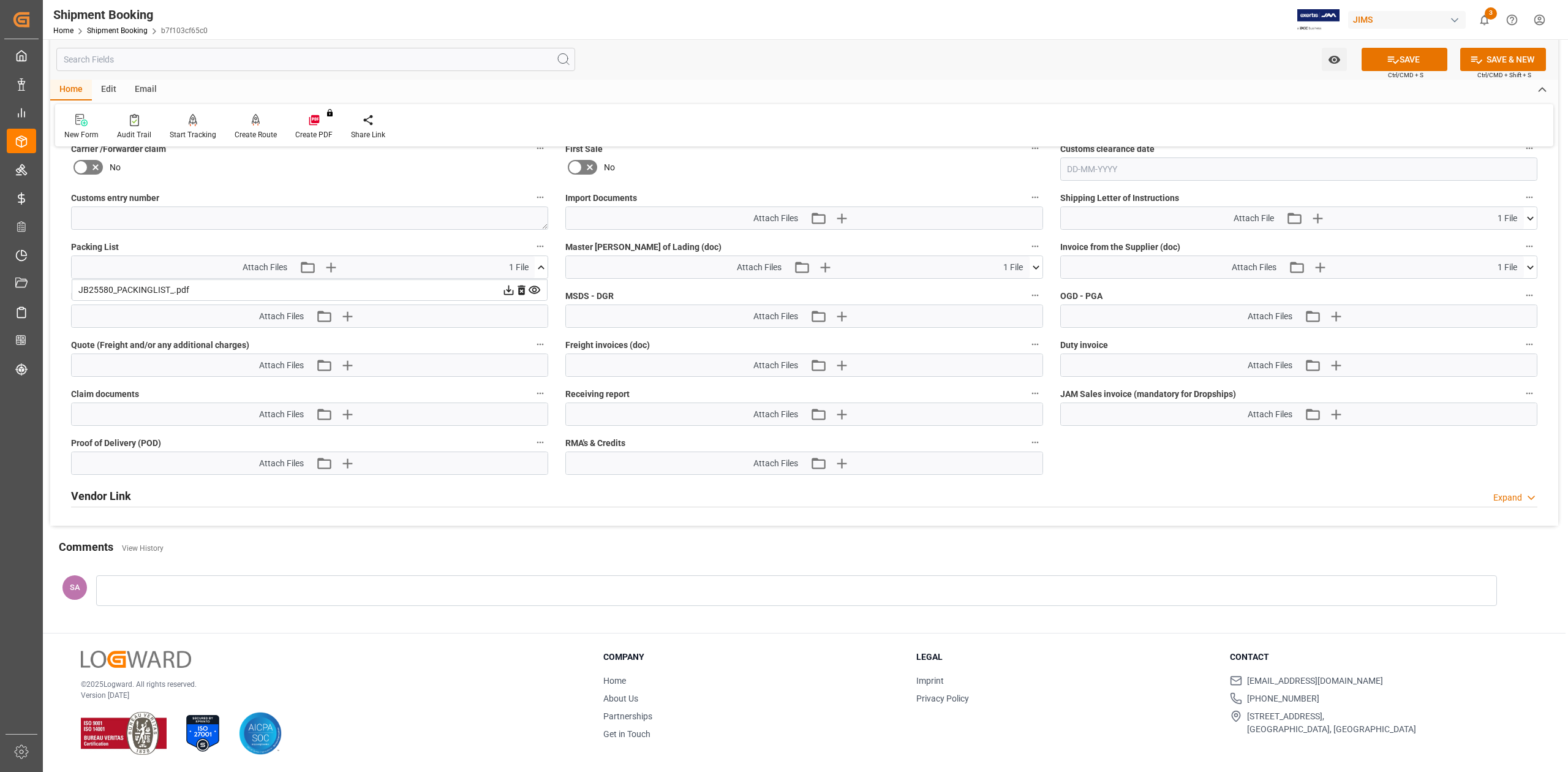
click at [522, 288] on icon at bounding box center [522, 290] width 13 height 13
click at [348, 265] on icon "button" at bounding box center [347, 268] width 12 height 12
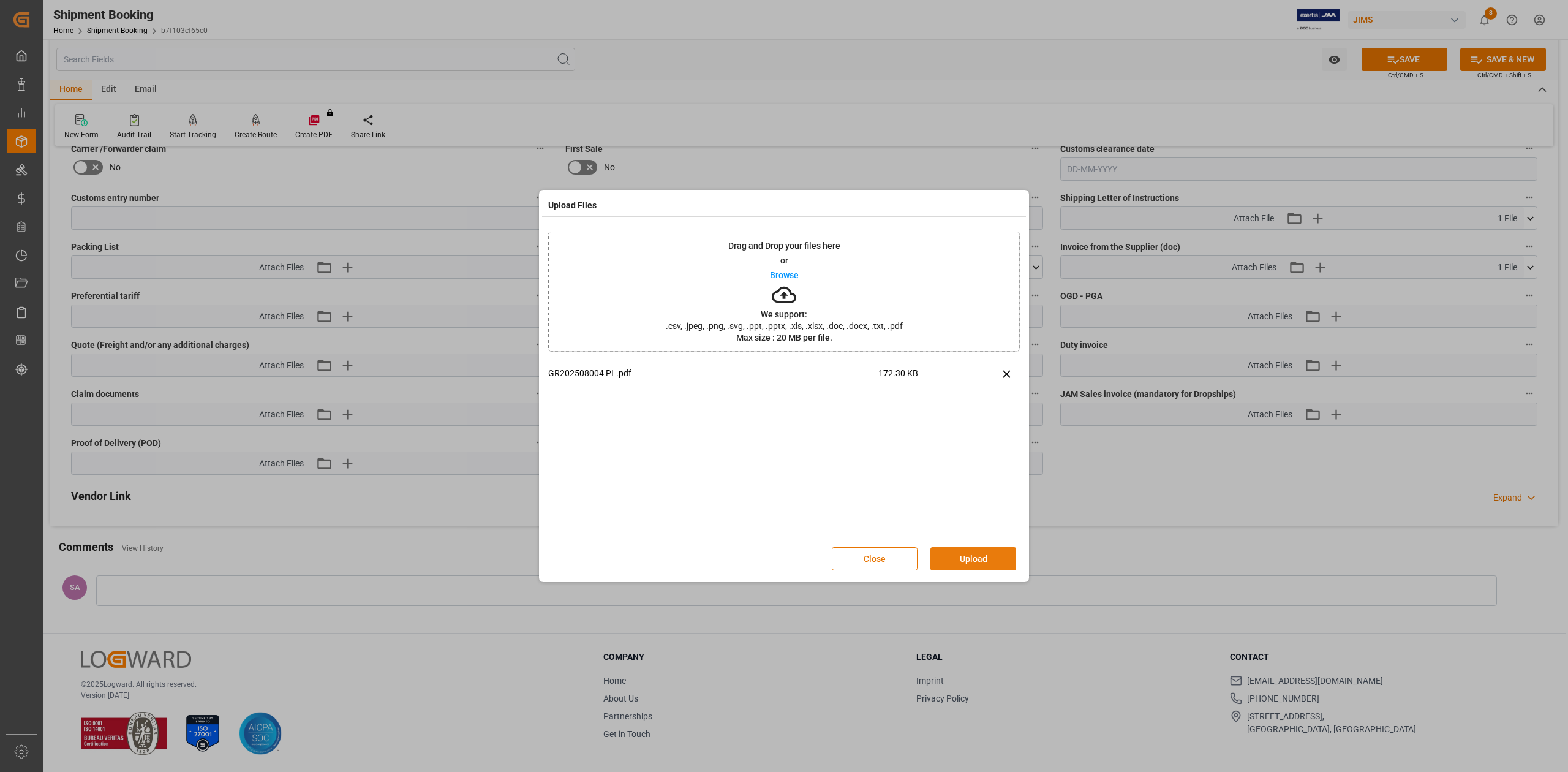
click at [967, 564] on button "Upload" at bounding box center [973, 558] width 86 height 23
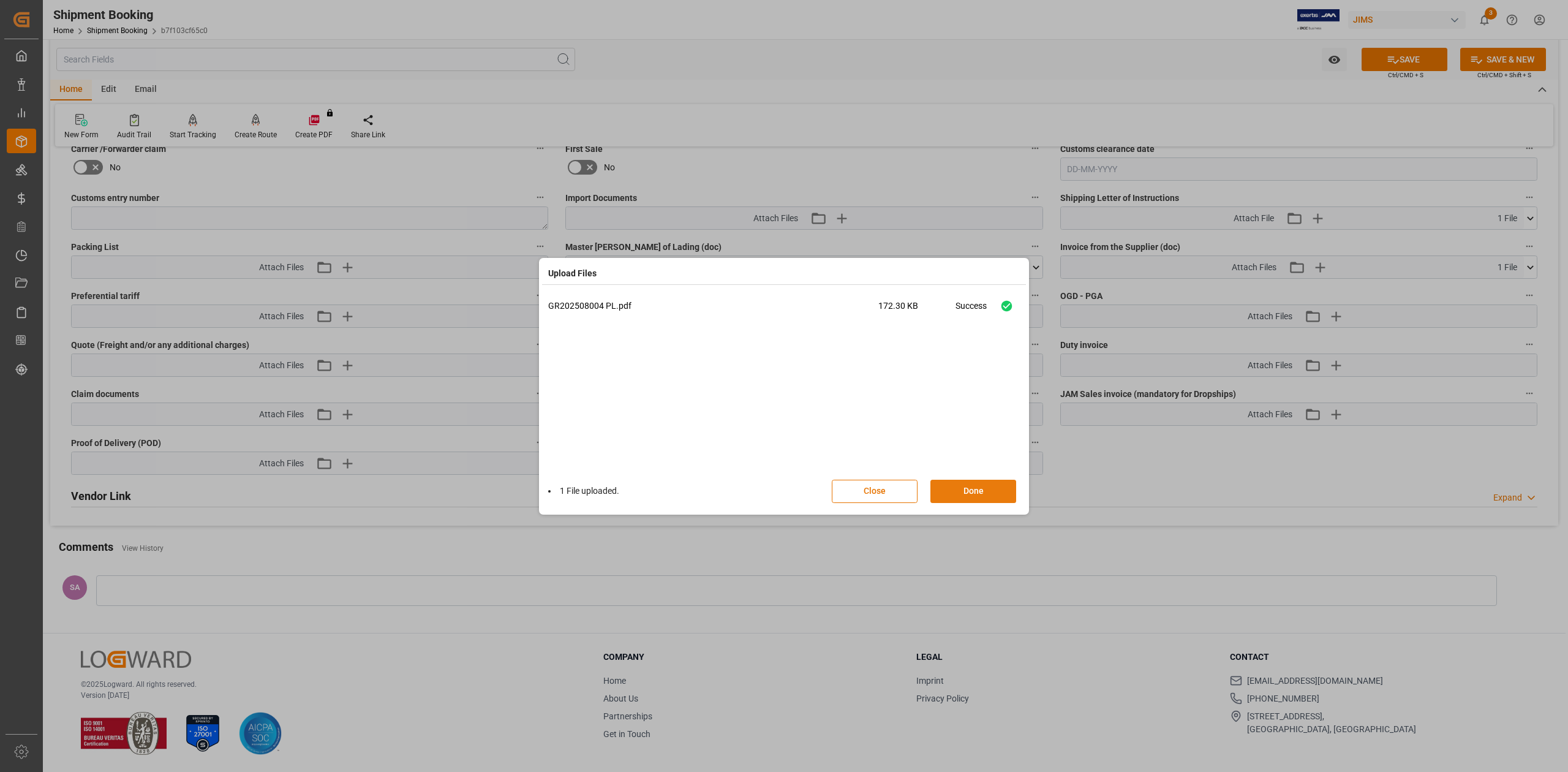
click at [980, 487] on button "Done" at bounding box center [973, 490] width 86 height 23
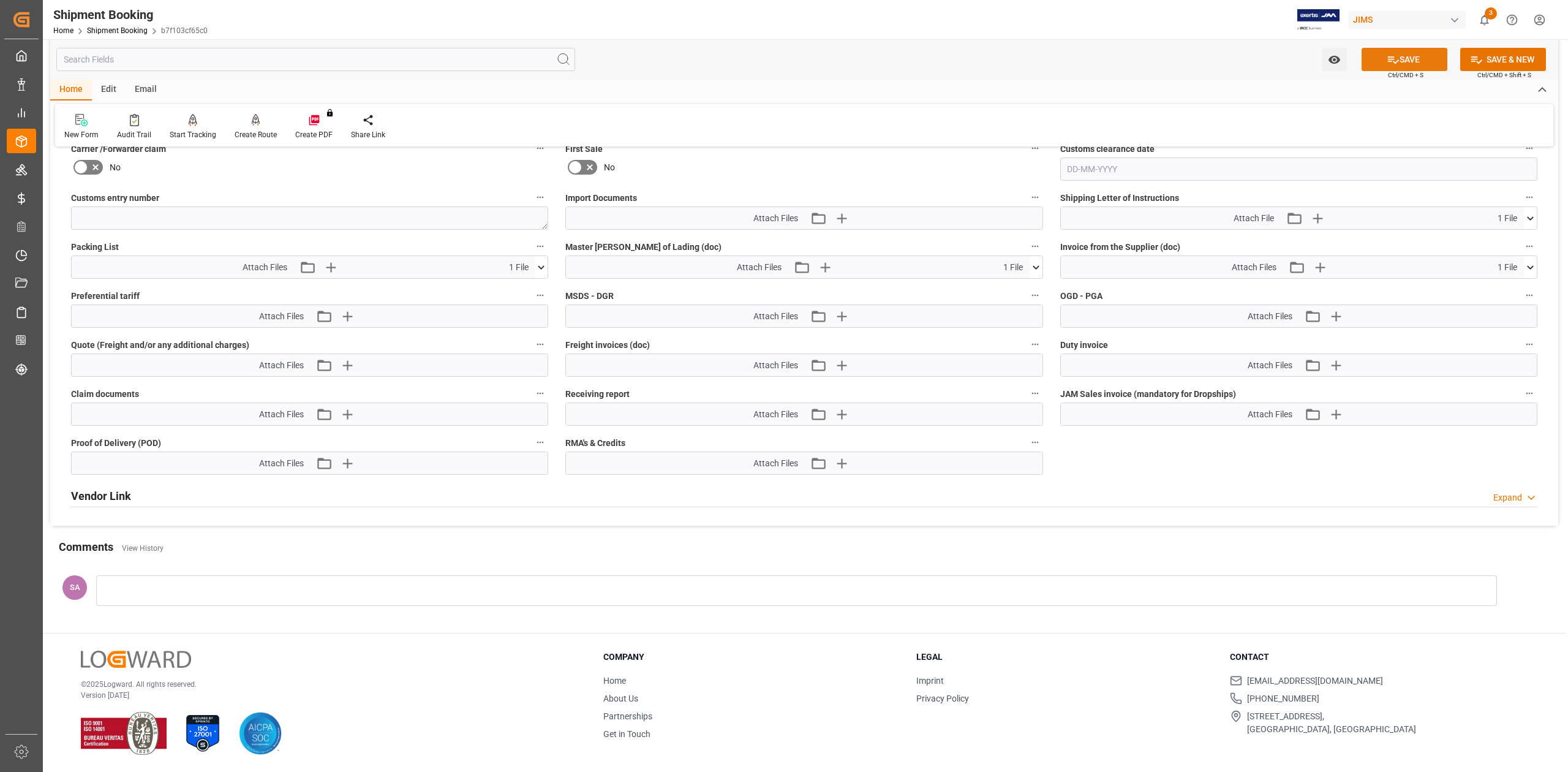
click at [1410, 63] on button "SAVE" at bounding box center [1404, 59] width 86 height 23
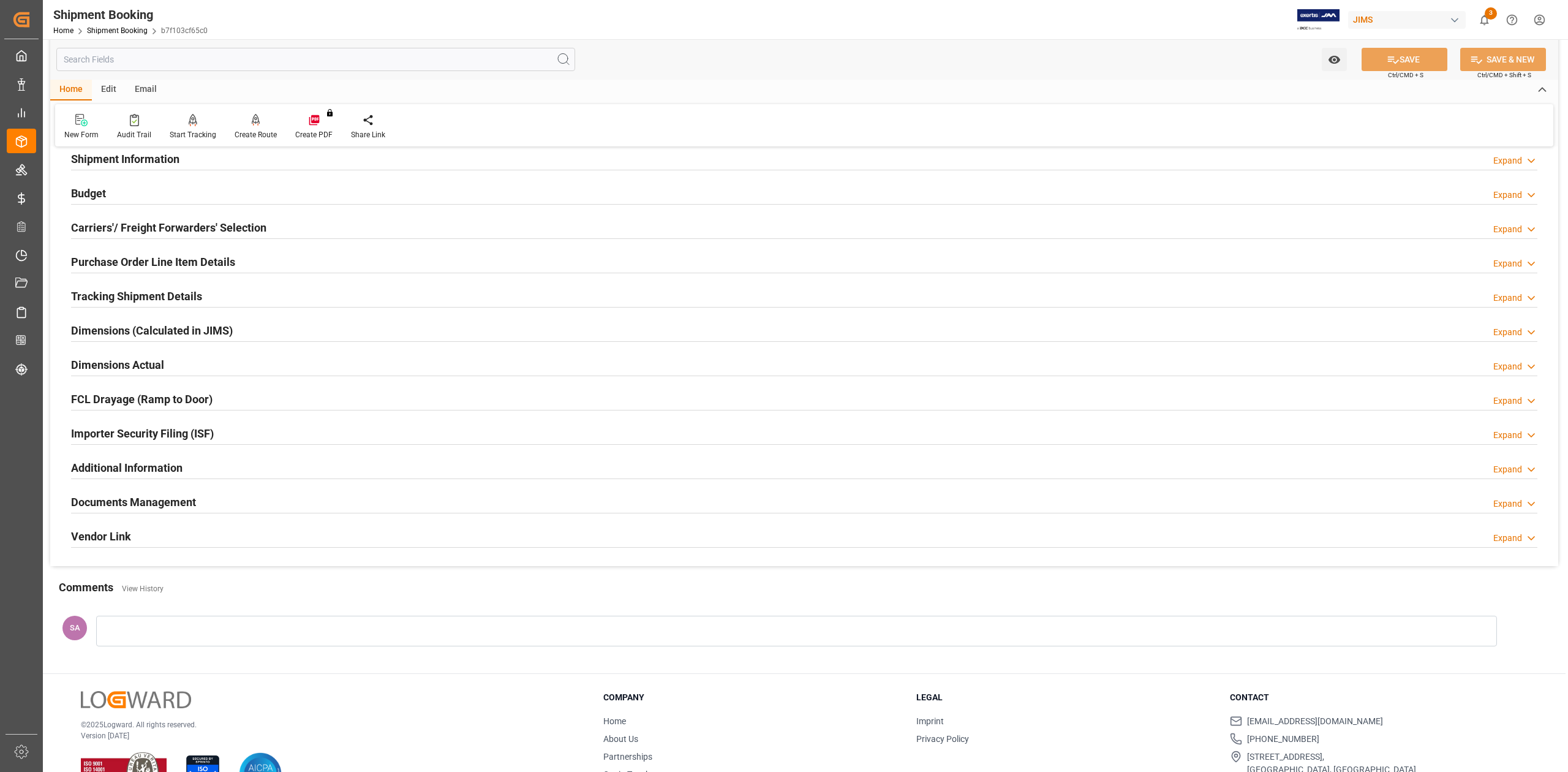
scroll to position [0, 0]
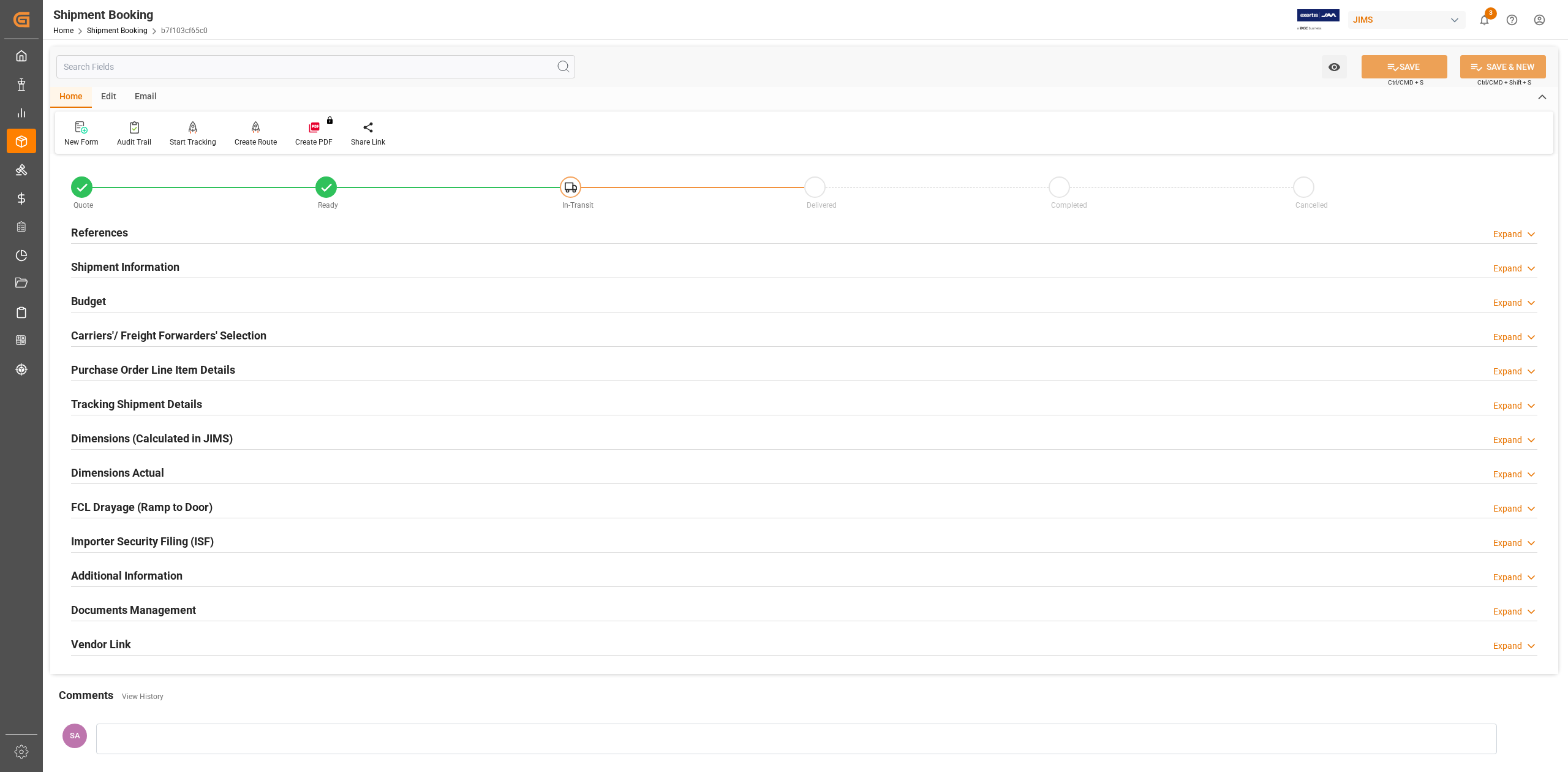
click at [126, 228] on h2 "References" at bounding box center [100, 232] width 57 height 16
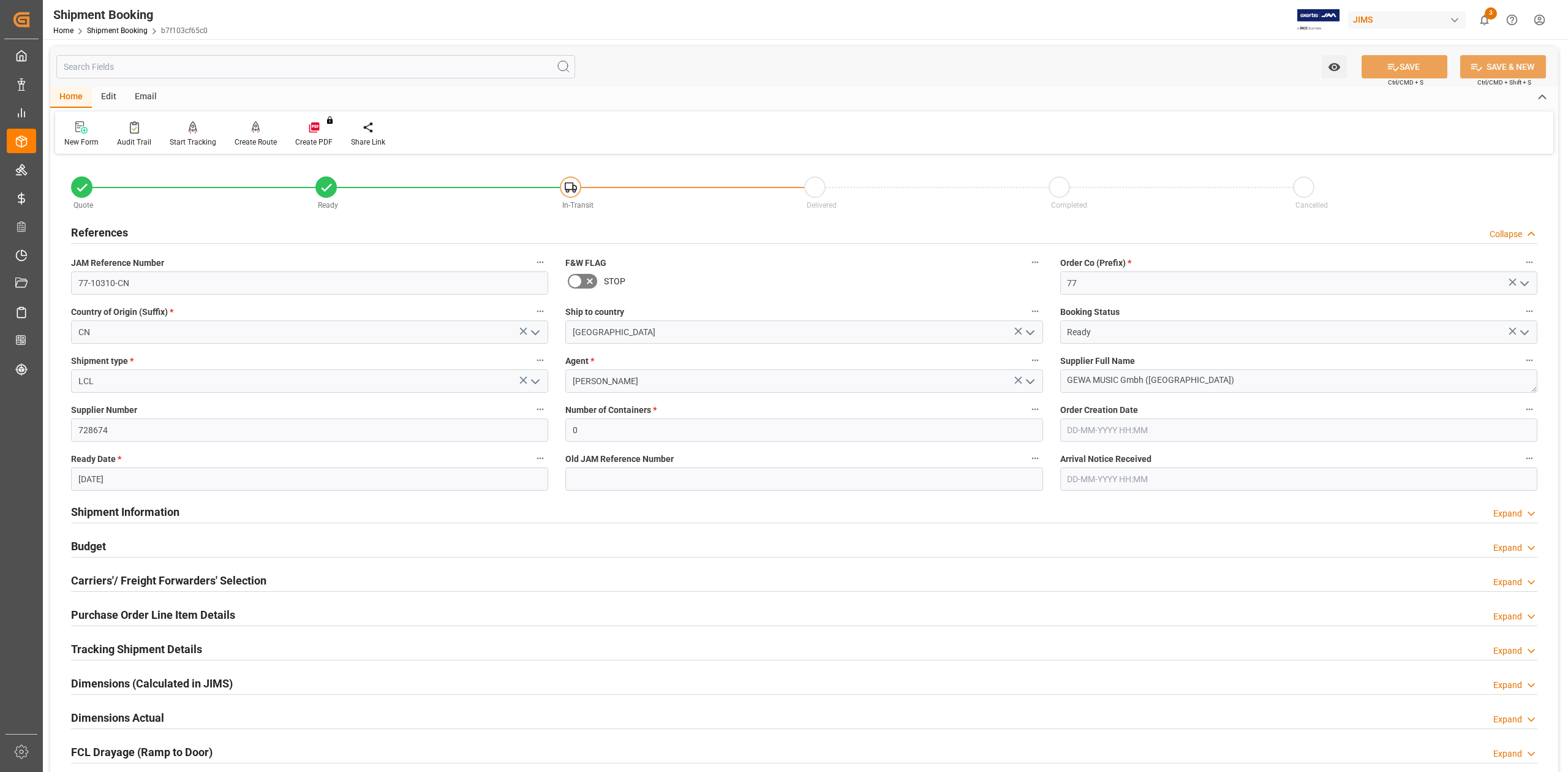
click at [124, 229] on h2 "References" at bounding box center [100, 232] width 57 height 16
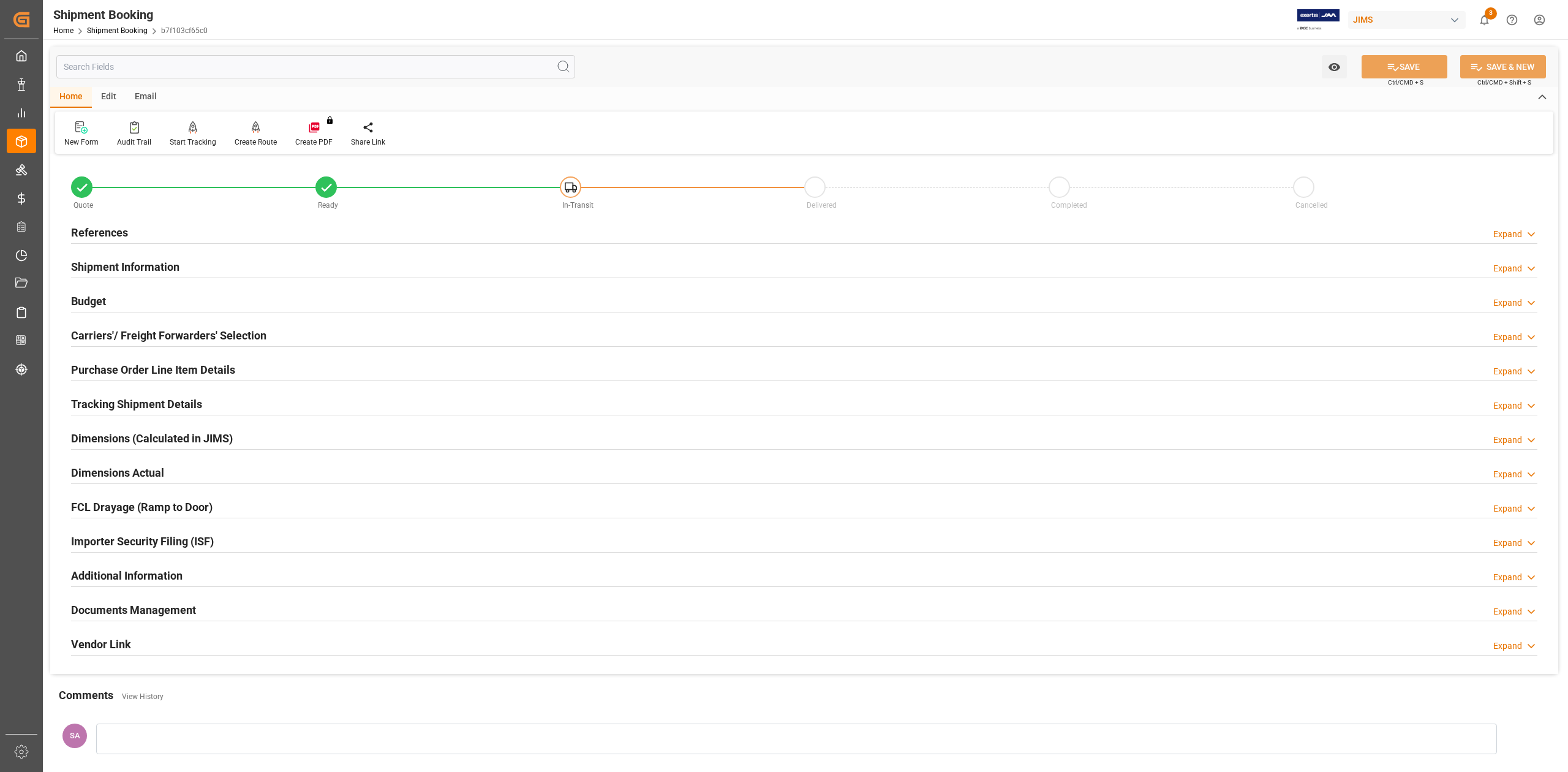
click at [113, 231] on h2 "References" at bounding box center [100, 232] width 57 height 16
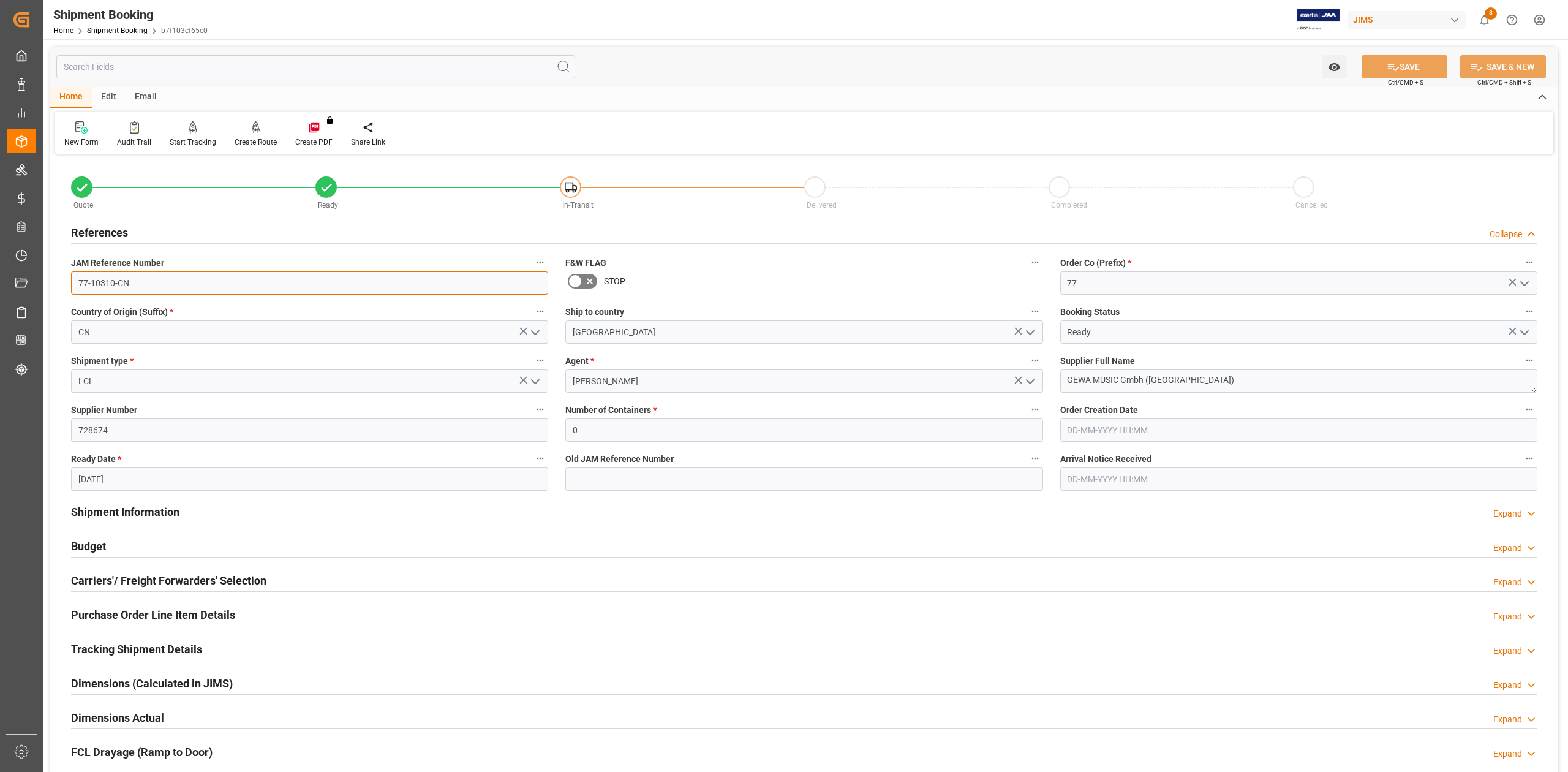
click at [154, 287] on input "77-10310-CN" at bounding box center [310, 283] width 477 height 23
click at [1193, 382] on textarea "GEWA MUSIC Gmbh ([GEOGRAPHIC_DATA])" at bounding box center [1299, 380] width 477 height 23
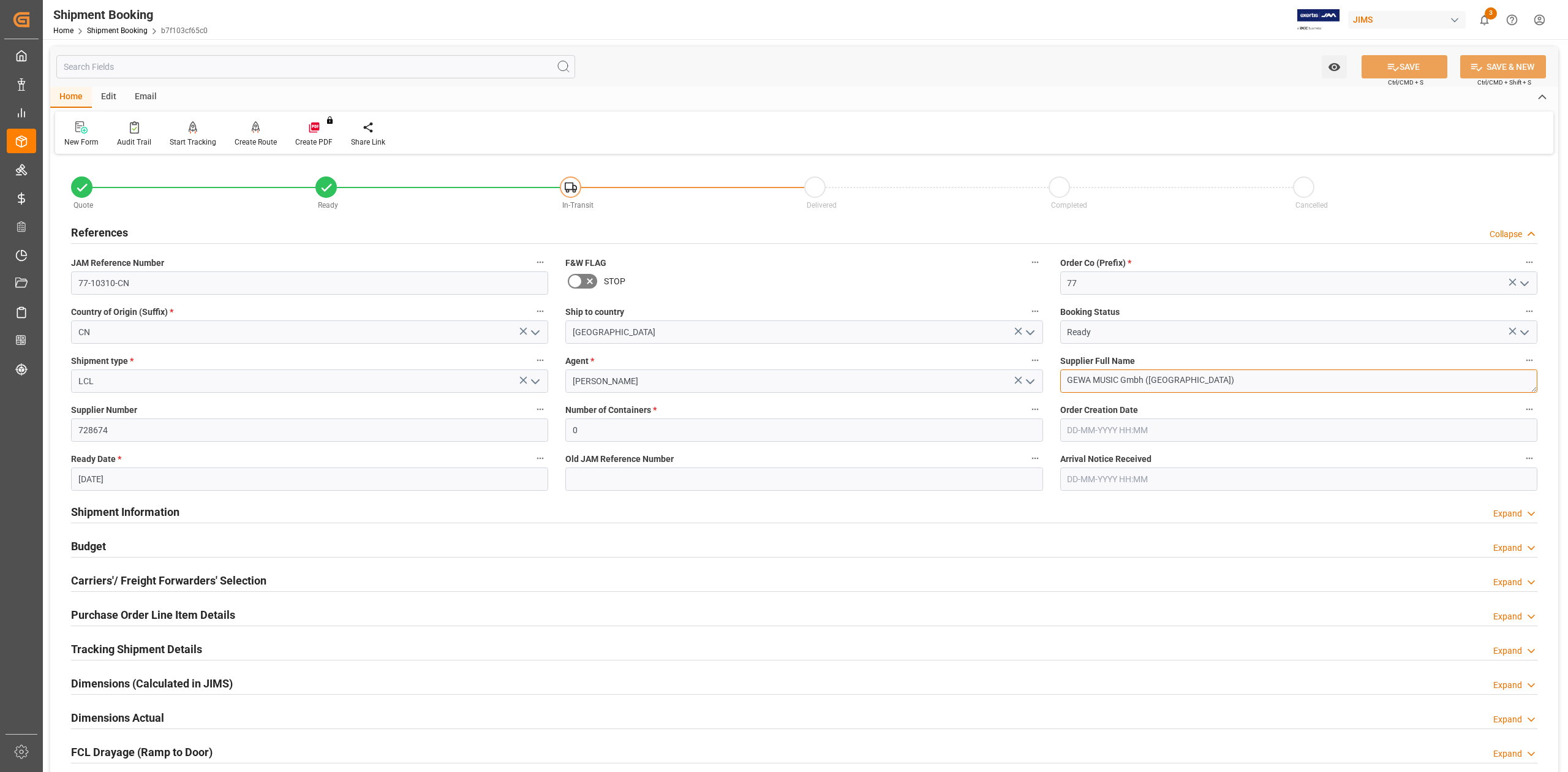
click at [1193, 382] on textarea "GEWA MUSIC Gmbh ([GEOGRAPHIC_DATA])" at bounding box center [1299, 380] width 477 height 23
click at [145, 507] on h2 "Shipment Information" at bounding box center [125, 512] width 108 height 16
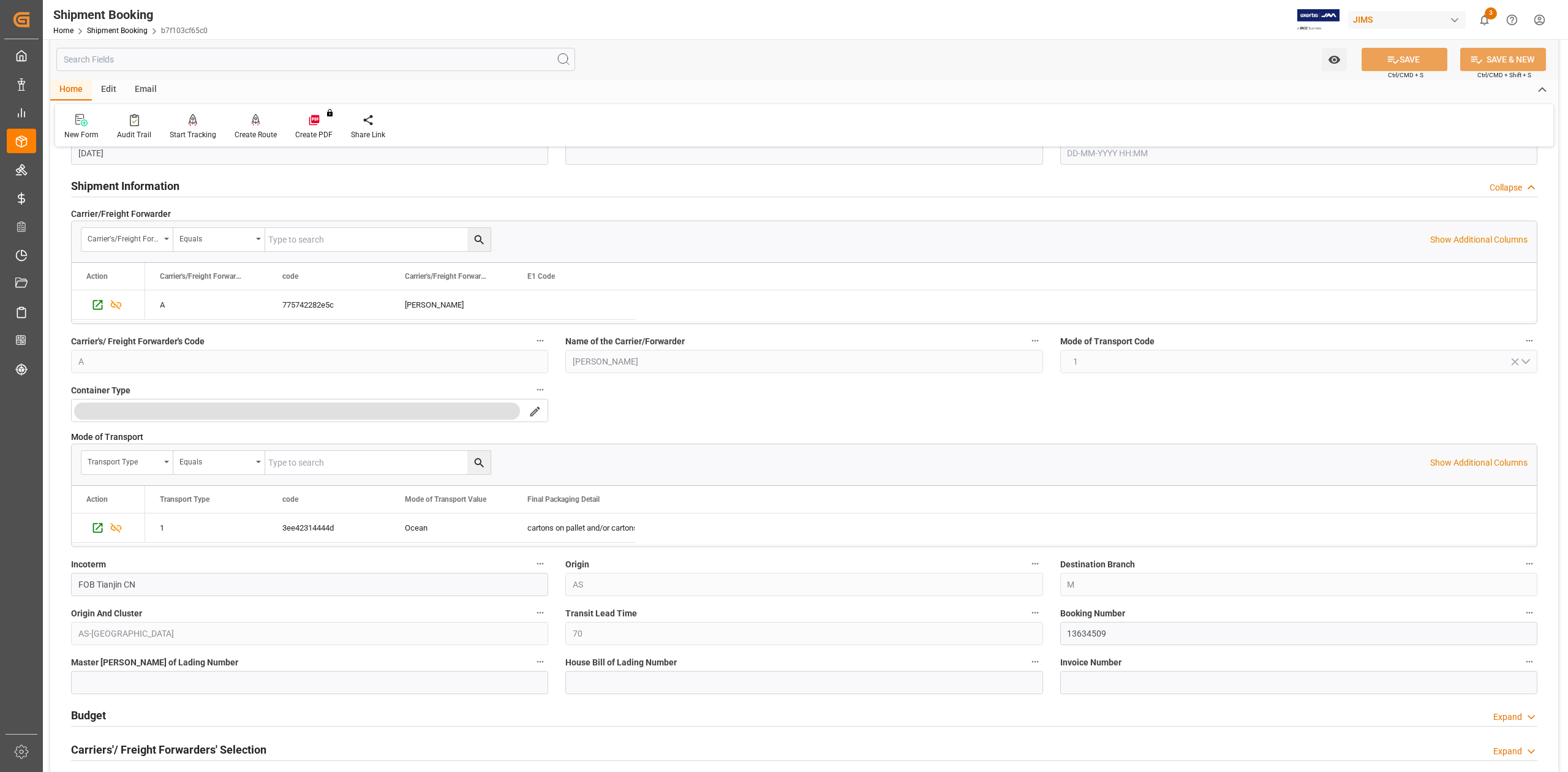
scroll to position [326, 0]
click at [1099, 643] on input "13634509" at bounding box center [1299, 632] width 477 height 23
click at [723, 686] on input at bounding box center [804, 681] width 477 height 23
paste input "DMCNSY080979"
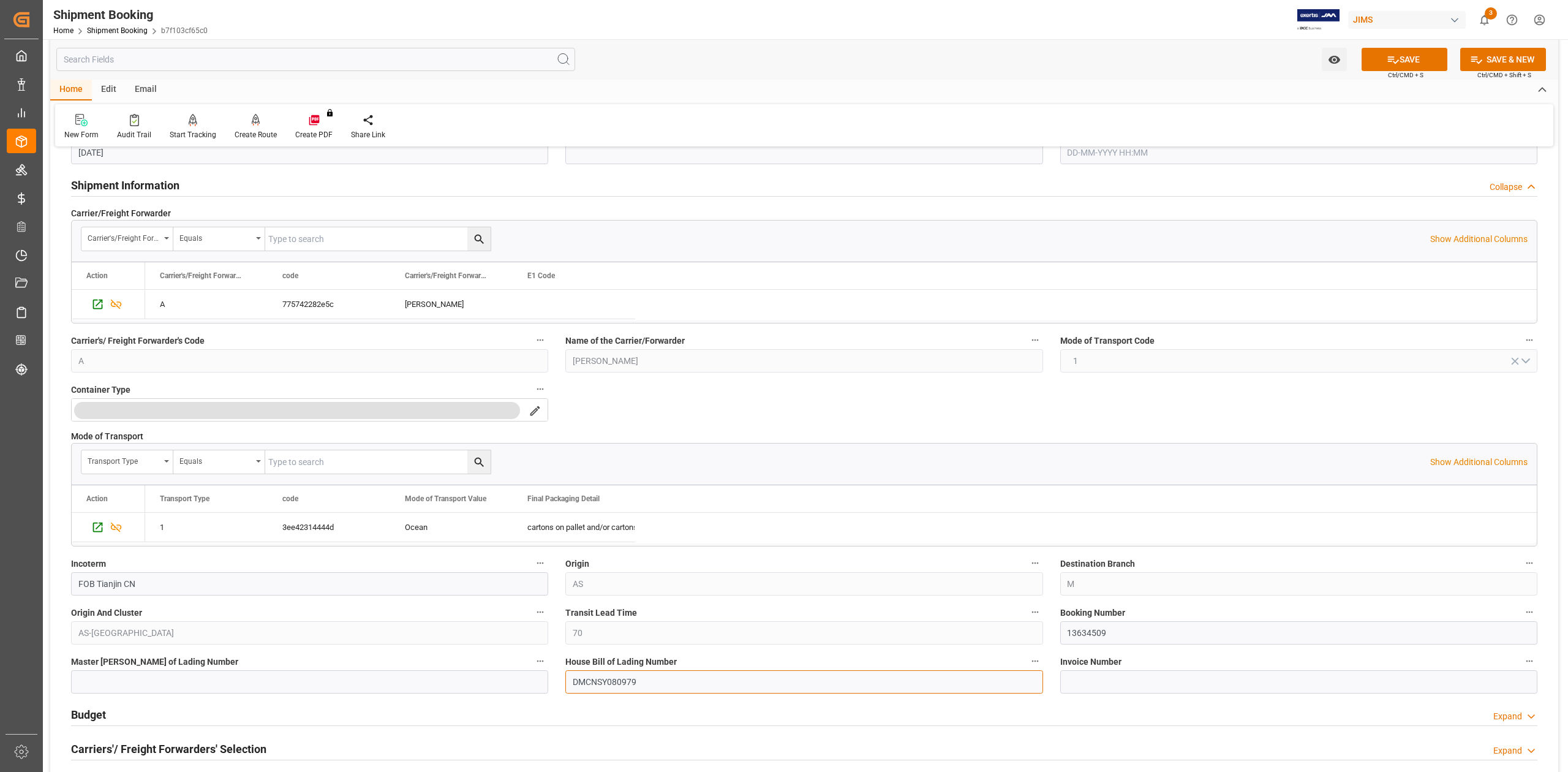
type input "DMCNSY080979"
click at [491, 685] on input at bounding box center [310, 681] width 477 height 23
paste input "COSU6427423150"
type input "COSU6427423150"
click at [1400, 57] on button "SAVE" at bounding box center [1404, 59] width 86 height 23
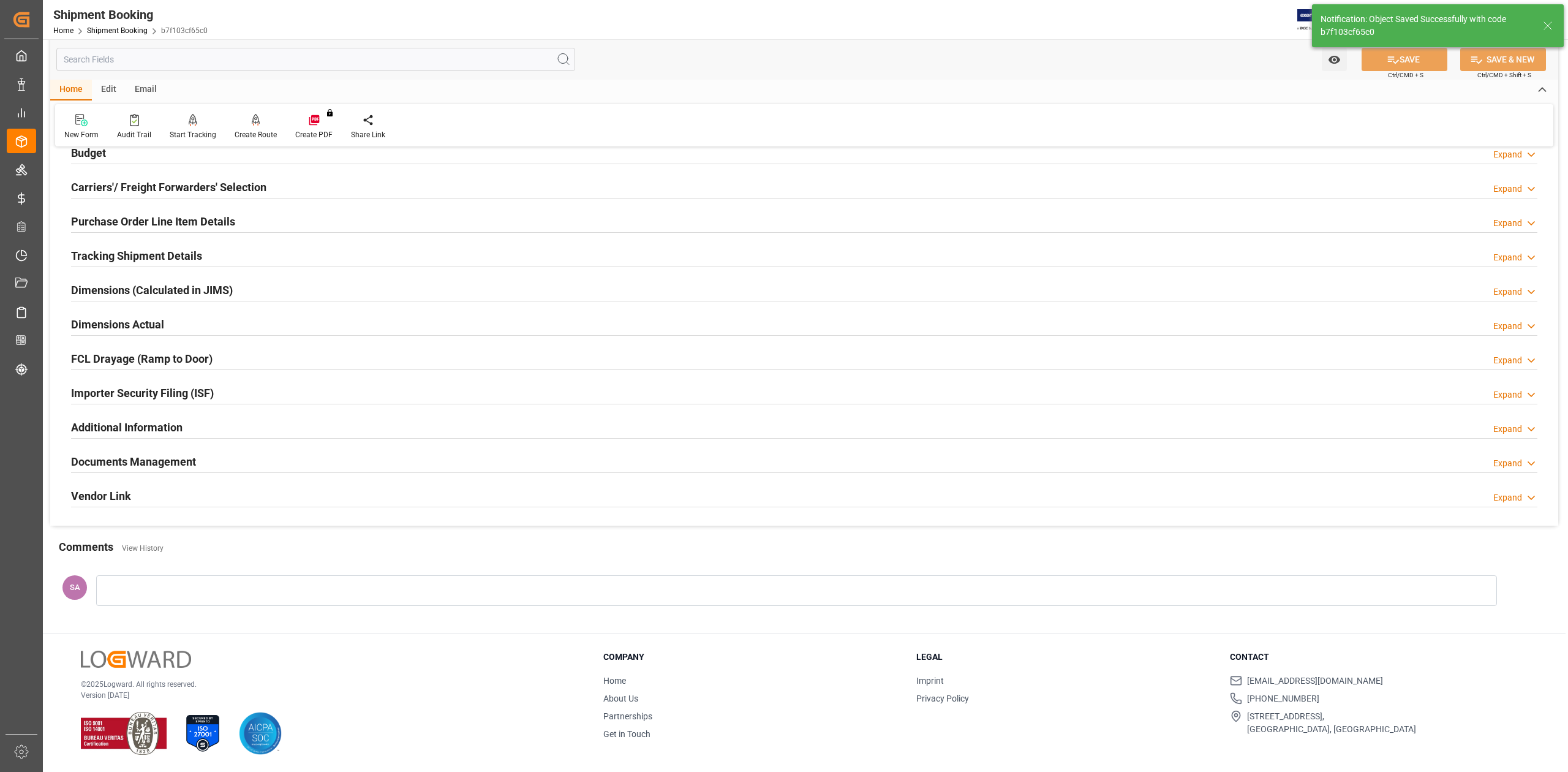
scroll to position [82, 0]
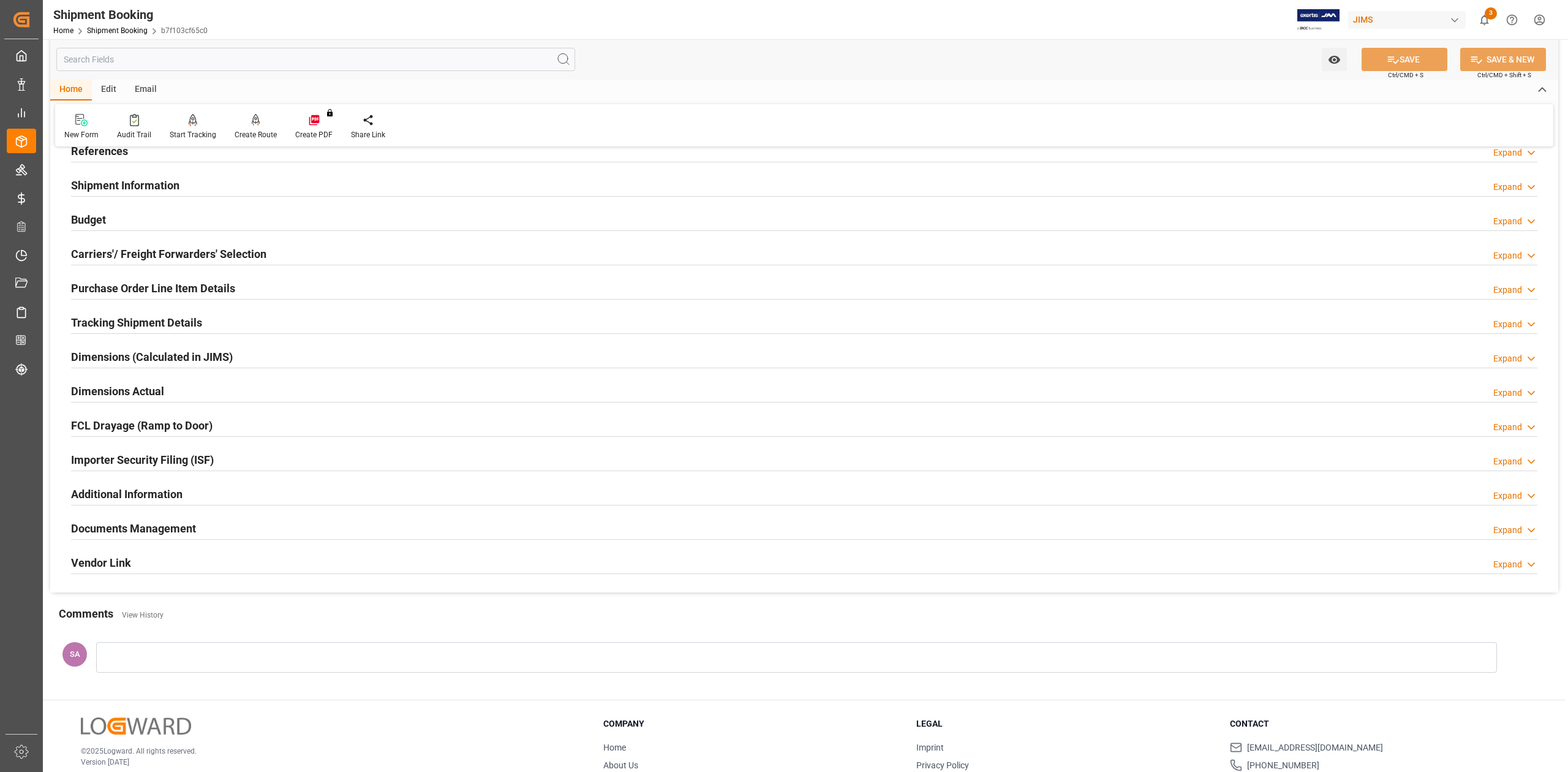
click at [109, 316] on h2 "Tracking Shipment Details" at bounding box center [136, 322] width 131 height 16
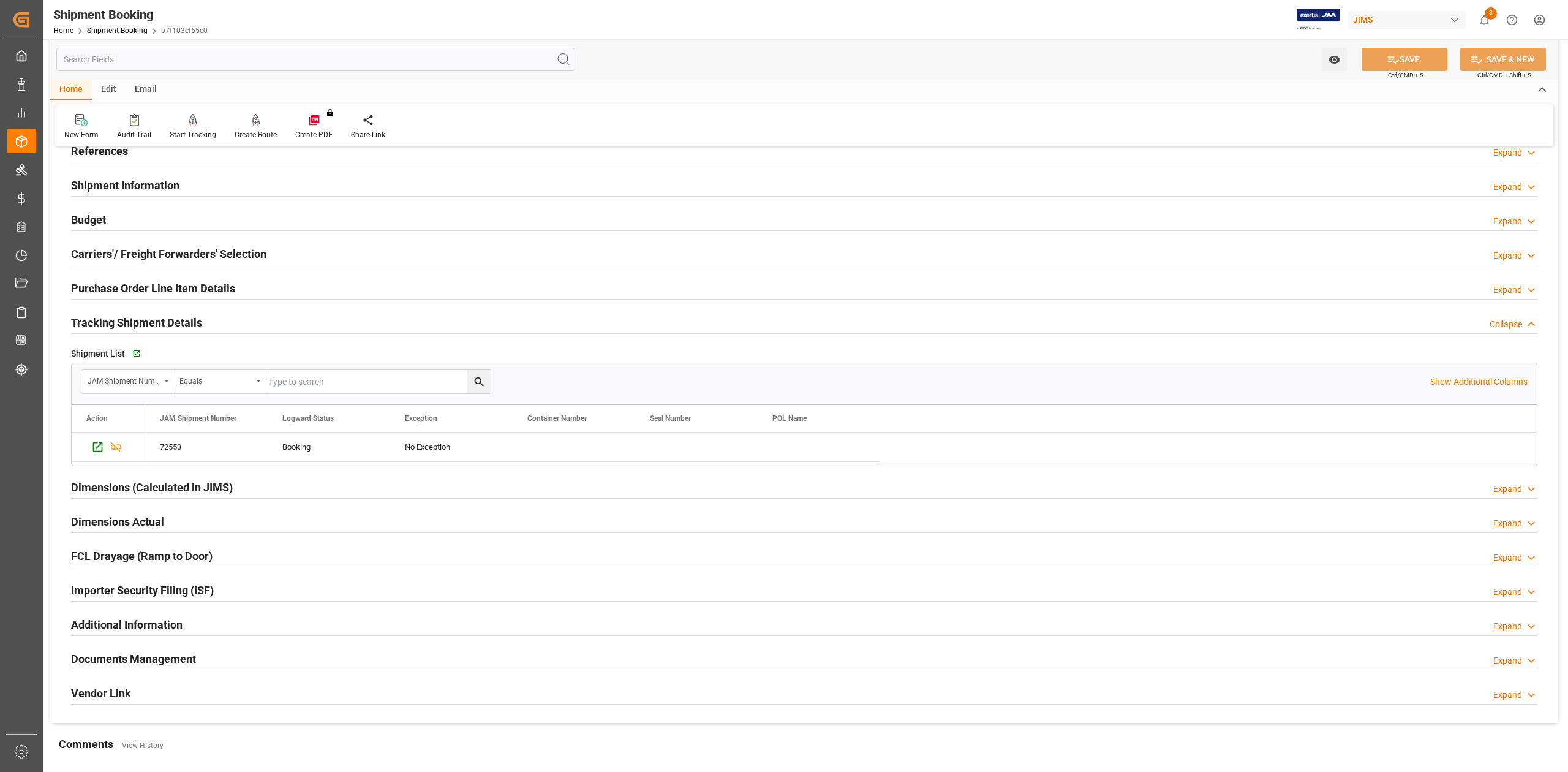
click at [109, 316] on h2 "Tracking Shipment Details" at bounding box center [136, 322] width 131 height 16
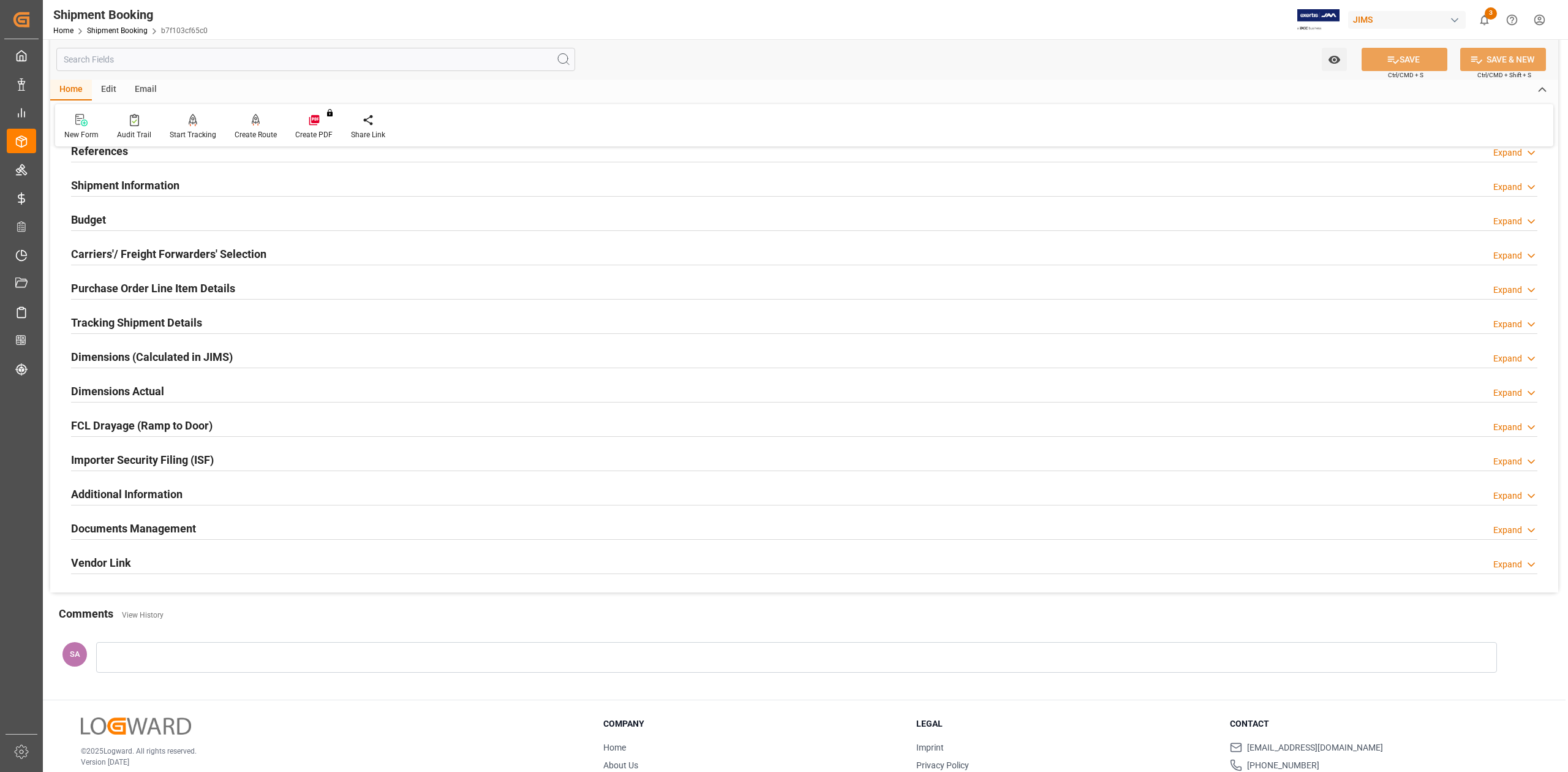
click at [92, 220] on h2 "Budget" at bounding box center [88, 220] width 35 height 16
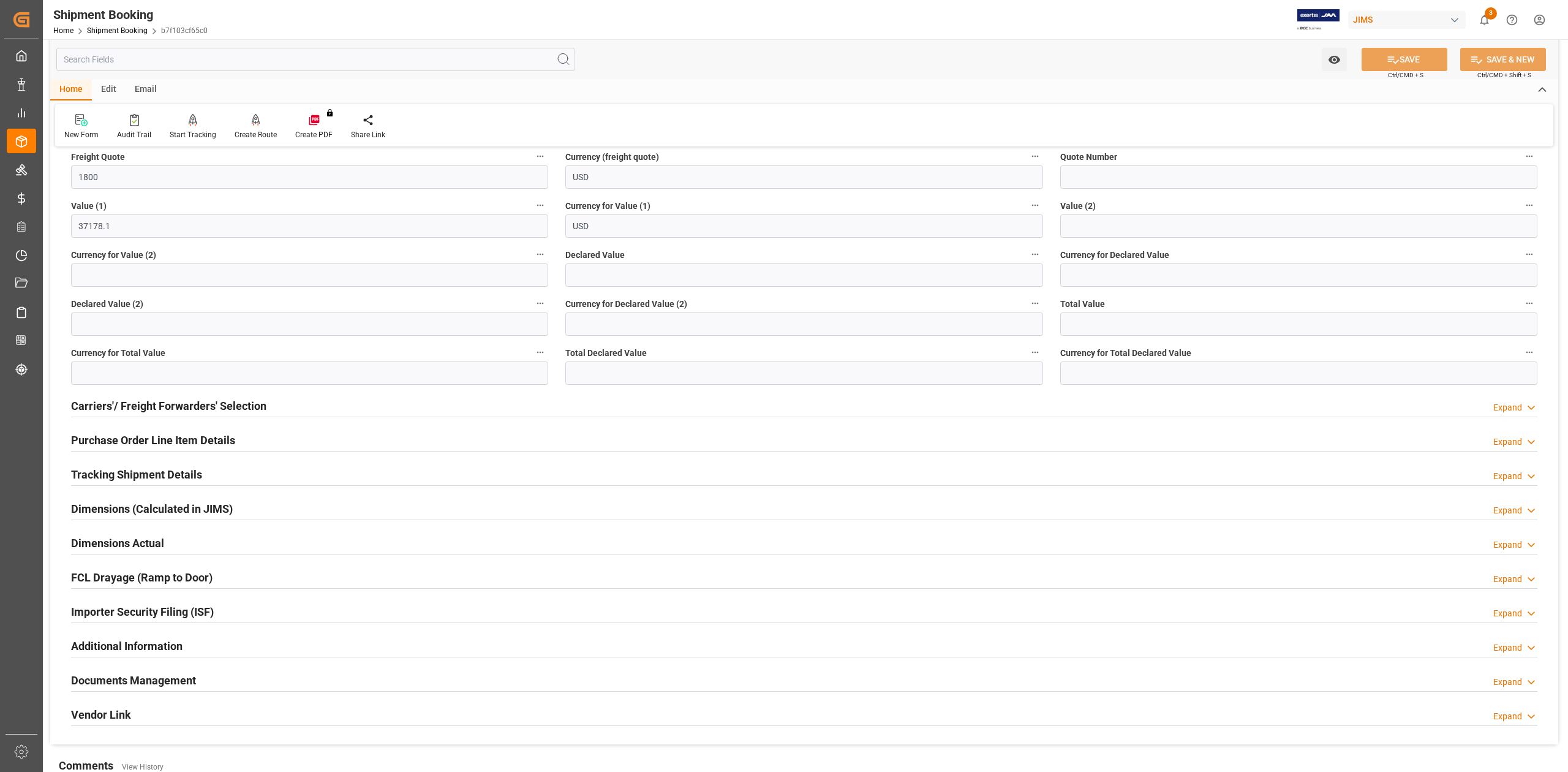
scroll to position [245, 0]
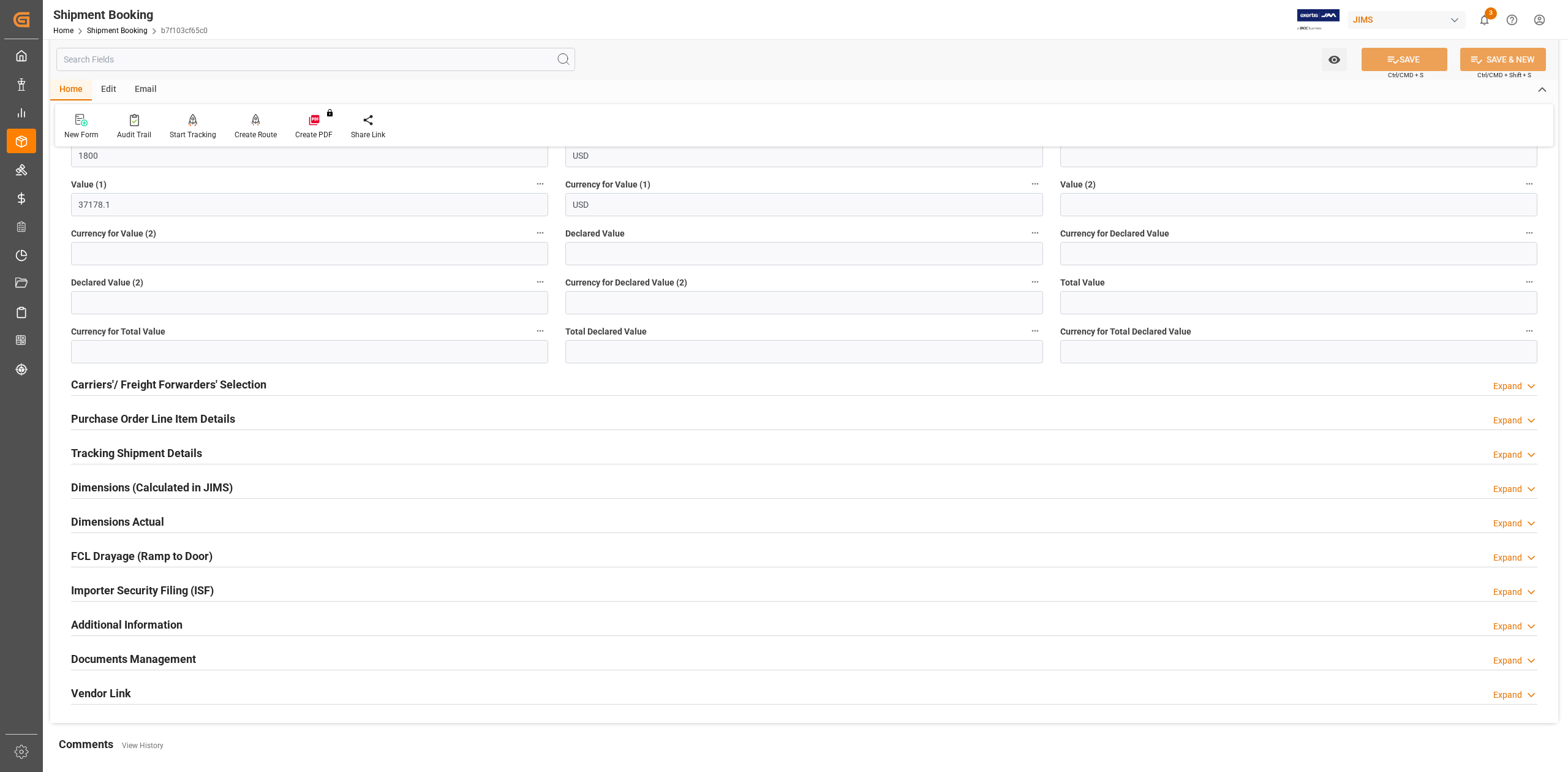
click at [82, 419] on h2 "Purchase Order Line Item Details" at bounding box center [153, 418] width 164 height 16
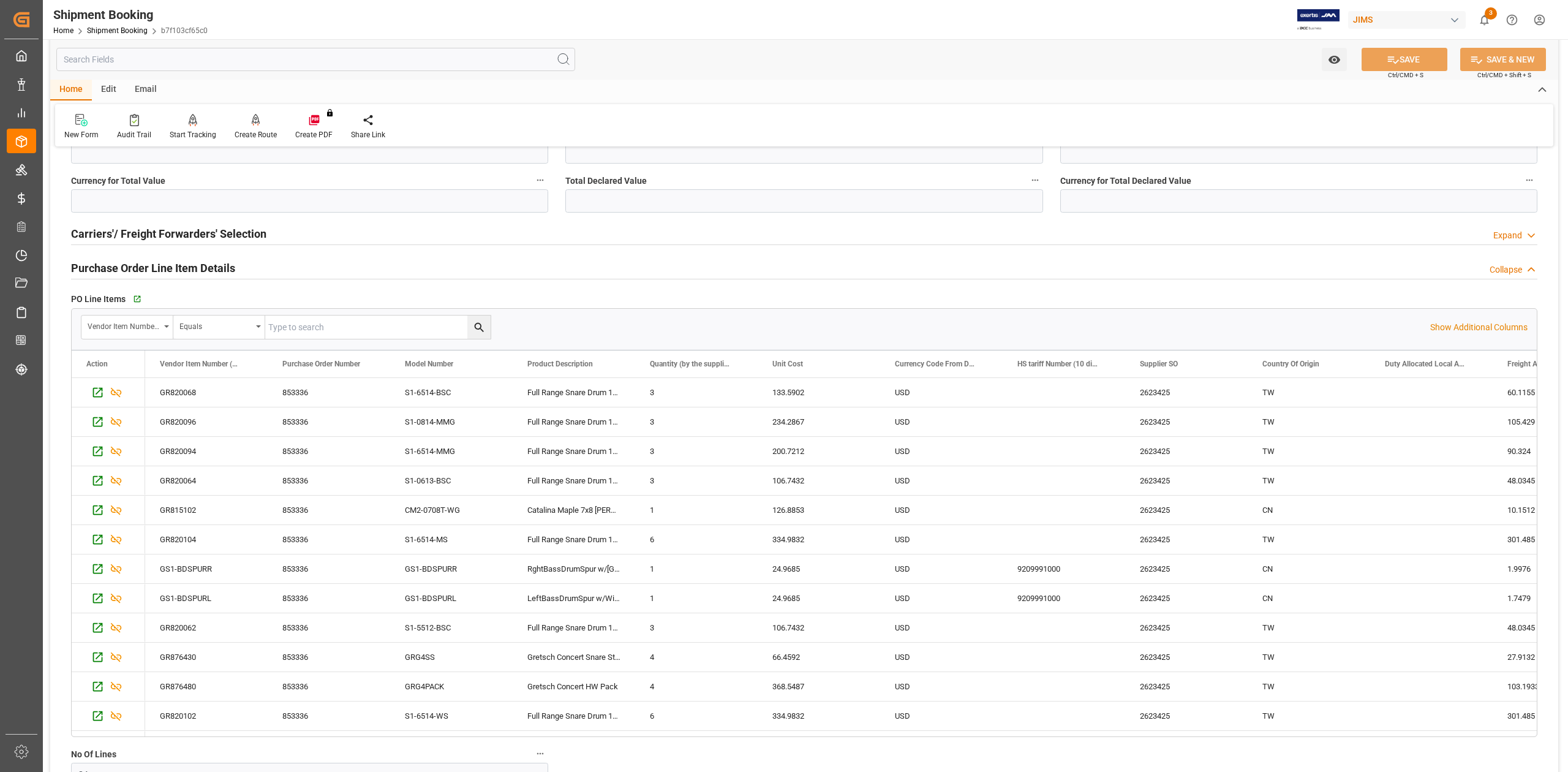
scroll to position [408, 0]
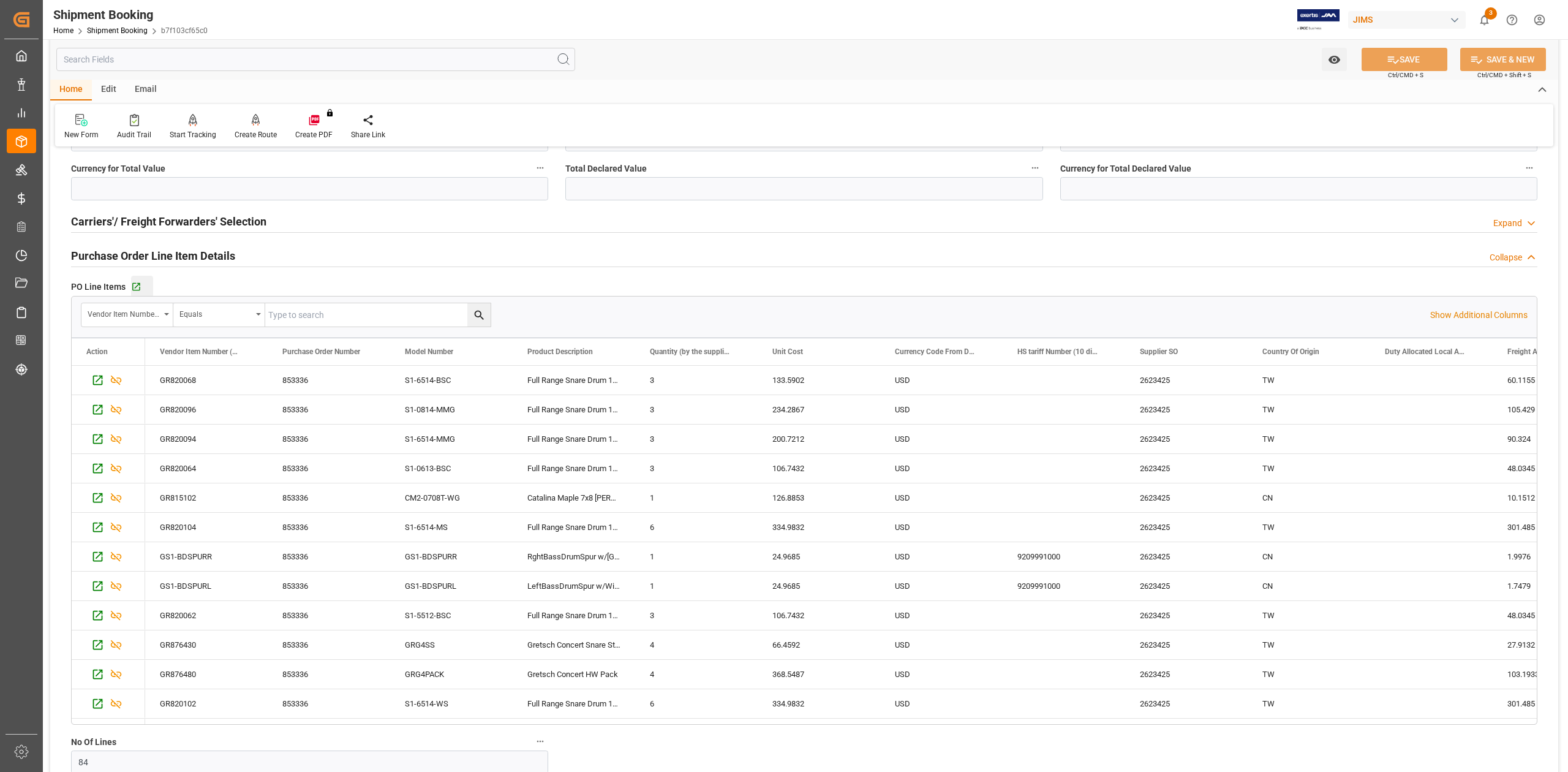
click at [141, 287] on div "Go to Purchase Order Line Item Grid" at bounding box center [142, 287] width 22 height 11
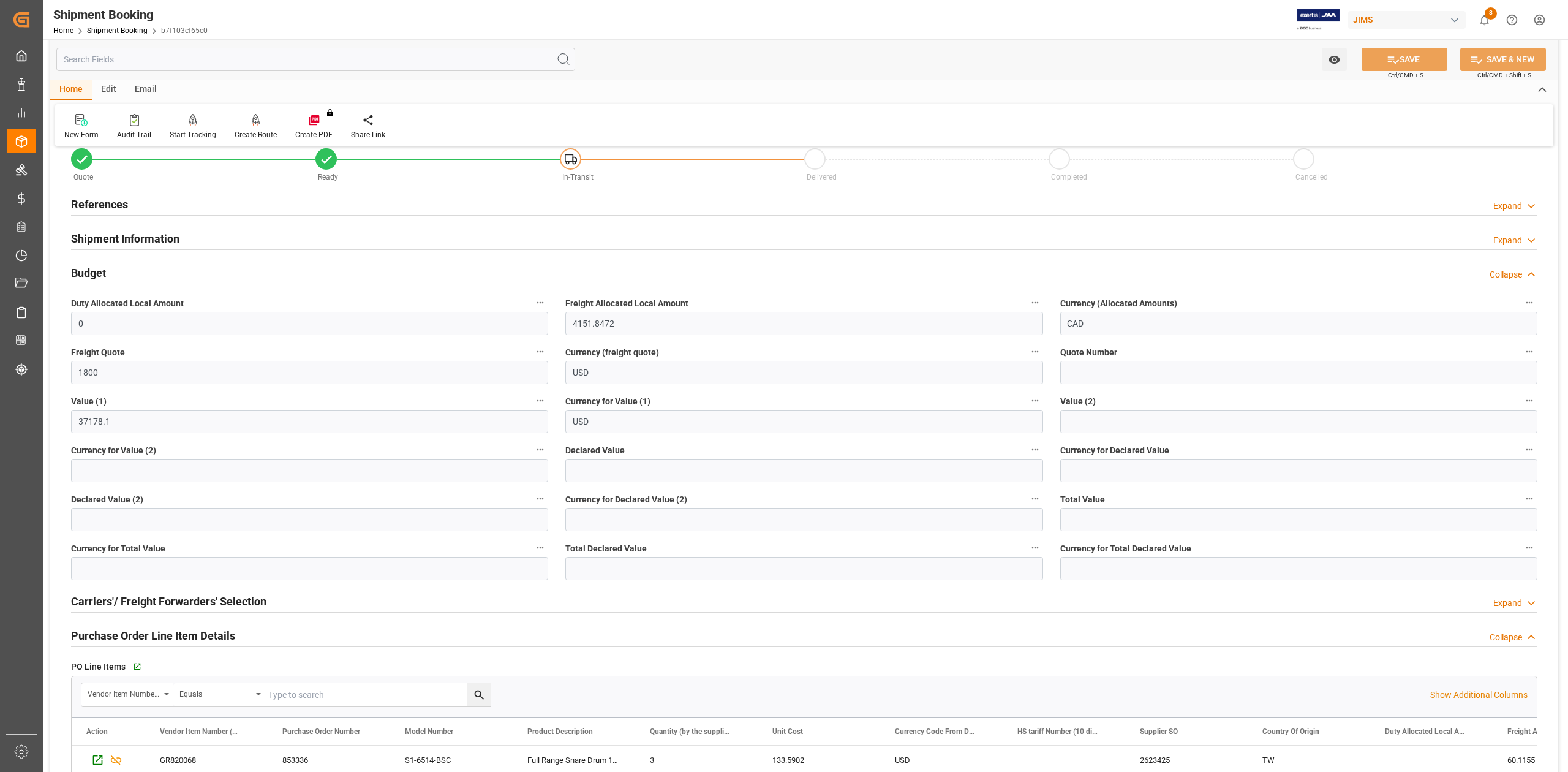
scroll to position [0, 0]
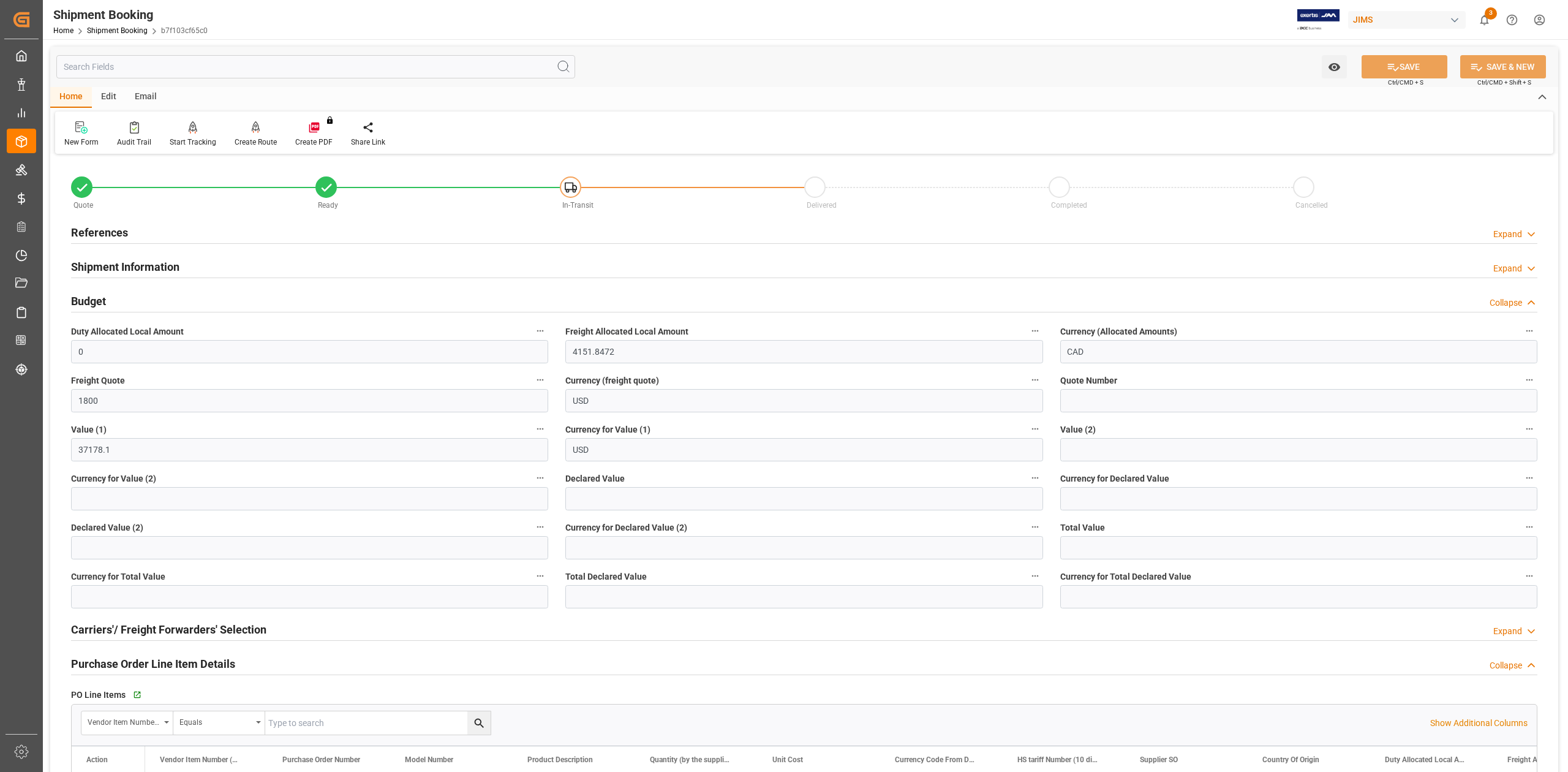
click at [108, 224] on h2 "References" at bounding box center [100, 232] width 57 height 16
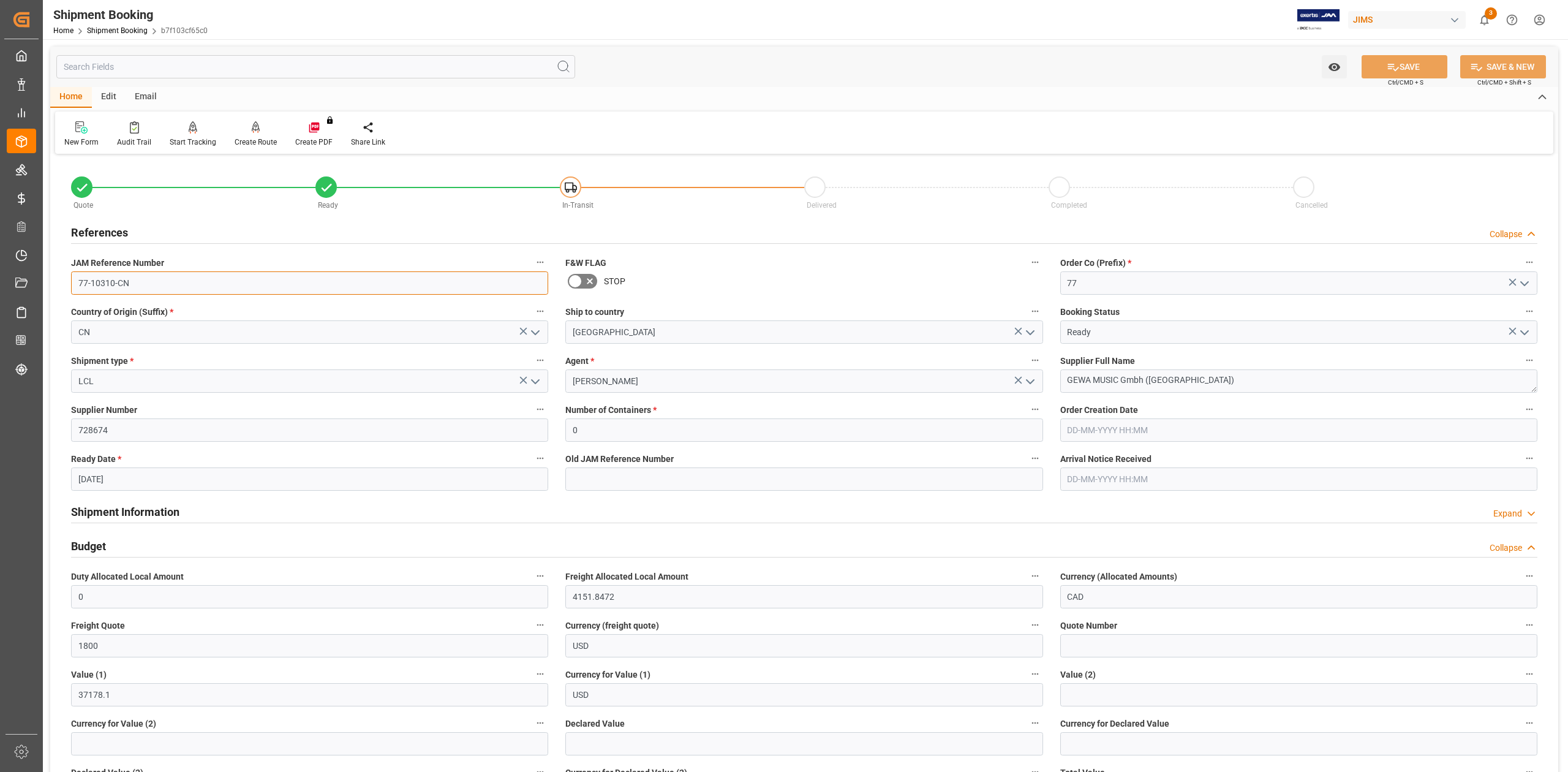
click at [137, 283] on input "77-10310-CN" at bounding box center [310, 283] width 477 height 23
click at [1199, 381] on textarea "GEWA MUSIC Gmbh ([GEOGRAPHIC_DATA])" at bounding box center [1299, 380] width 477 height 23
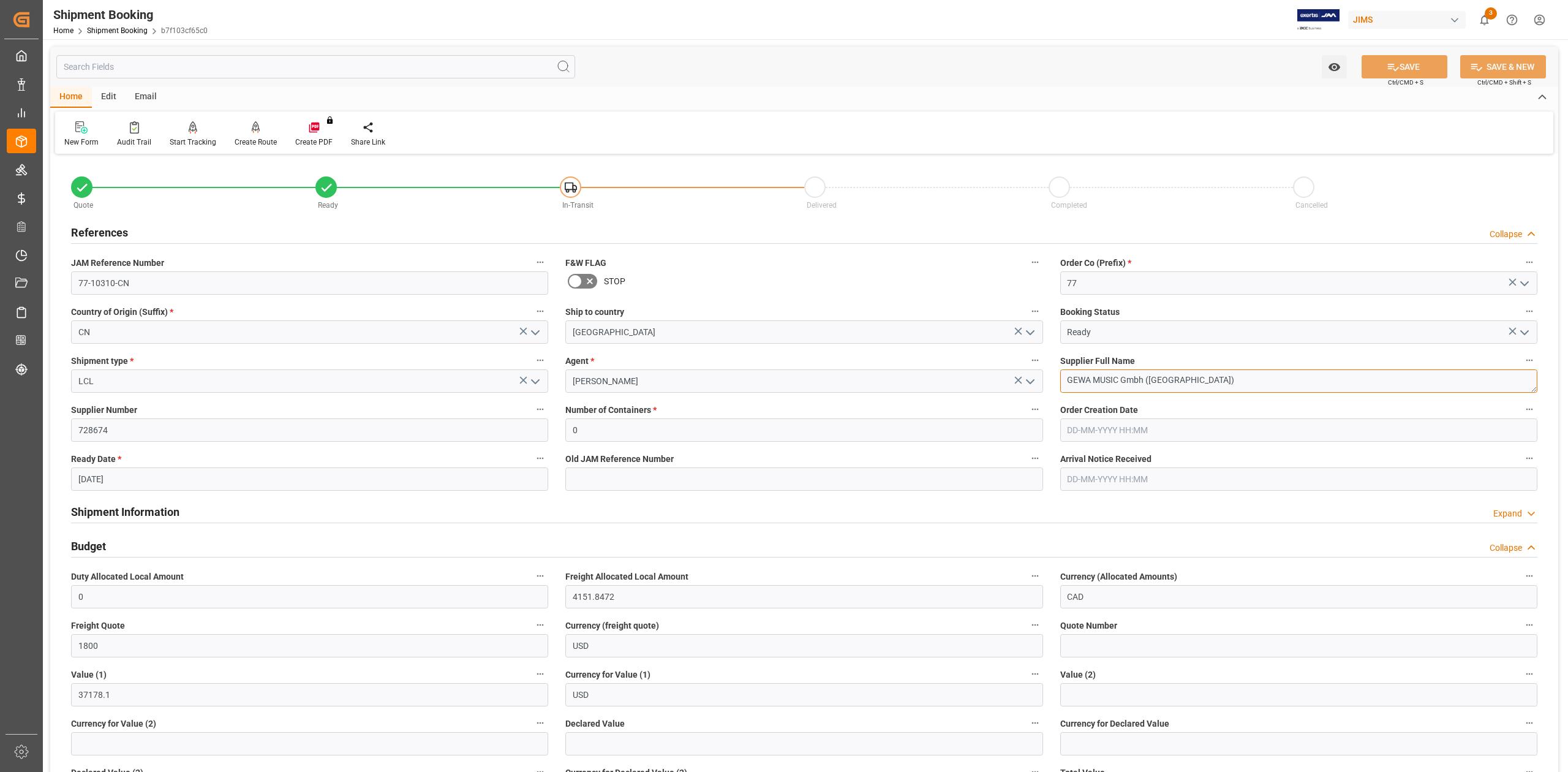
click at [1199, 381] on textarea "GEWA MUSIC Gmbh ([GEOGRAPHIC_DATA])" at bounding box center [1299, 380] width 477 height 23
click at [167, 272] on input "77-10310-CN" at bounding box center [310, 283] width 477 height 23
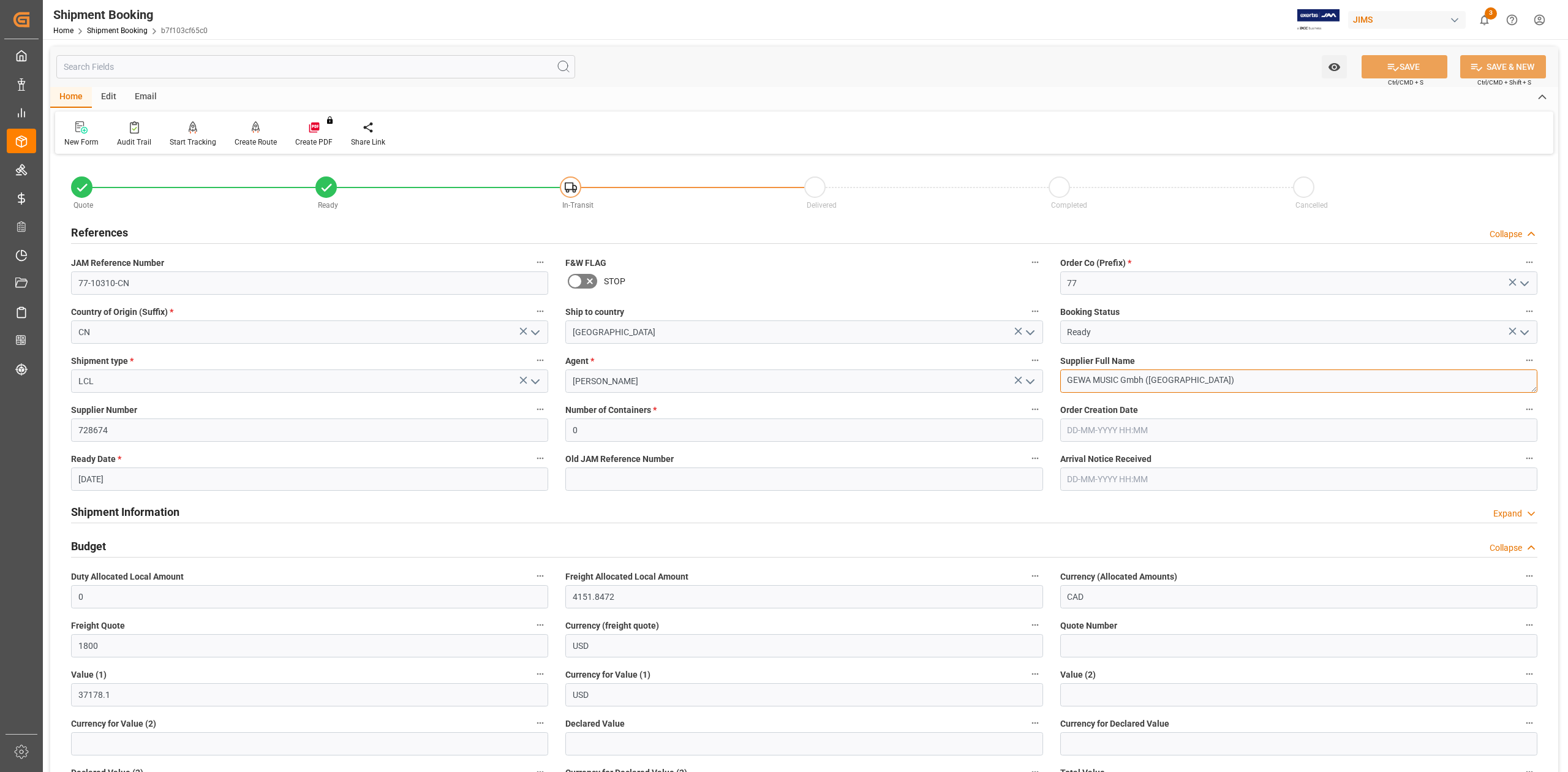
click at [1198, 378] on textarea "GEWA MUSIC Gmbh ([GEOGRAPHIC_DATA])" at bounding box center [1299, 380] width 477 height 23
click at [124, 233] on h2 "References" at bounding box center [100, 232] width 57 height 16
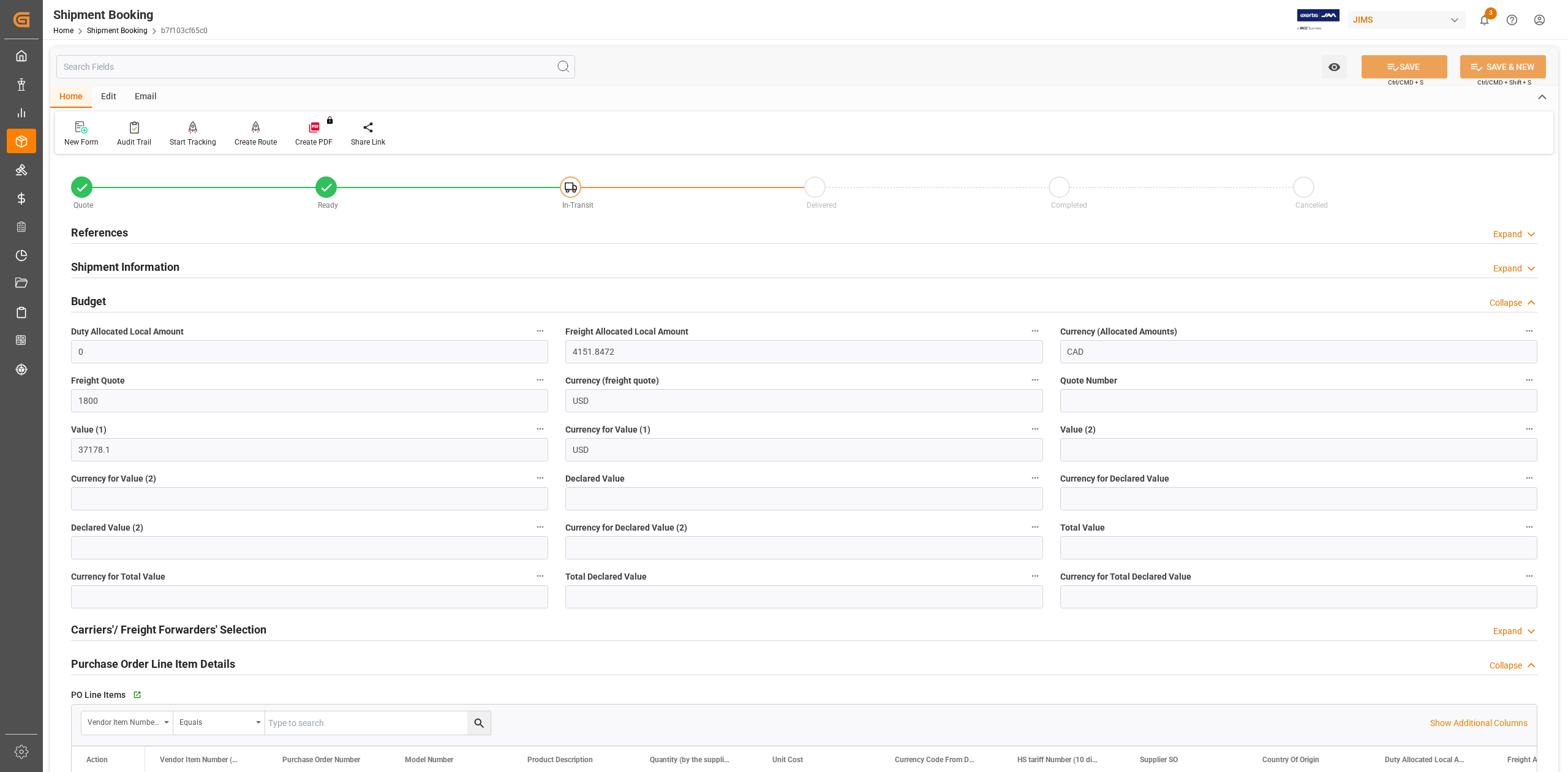
click at [127, 264] on h2 "Shipment Information" at bounding box center [125, 266] width 108 height 16
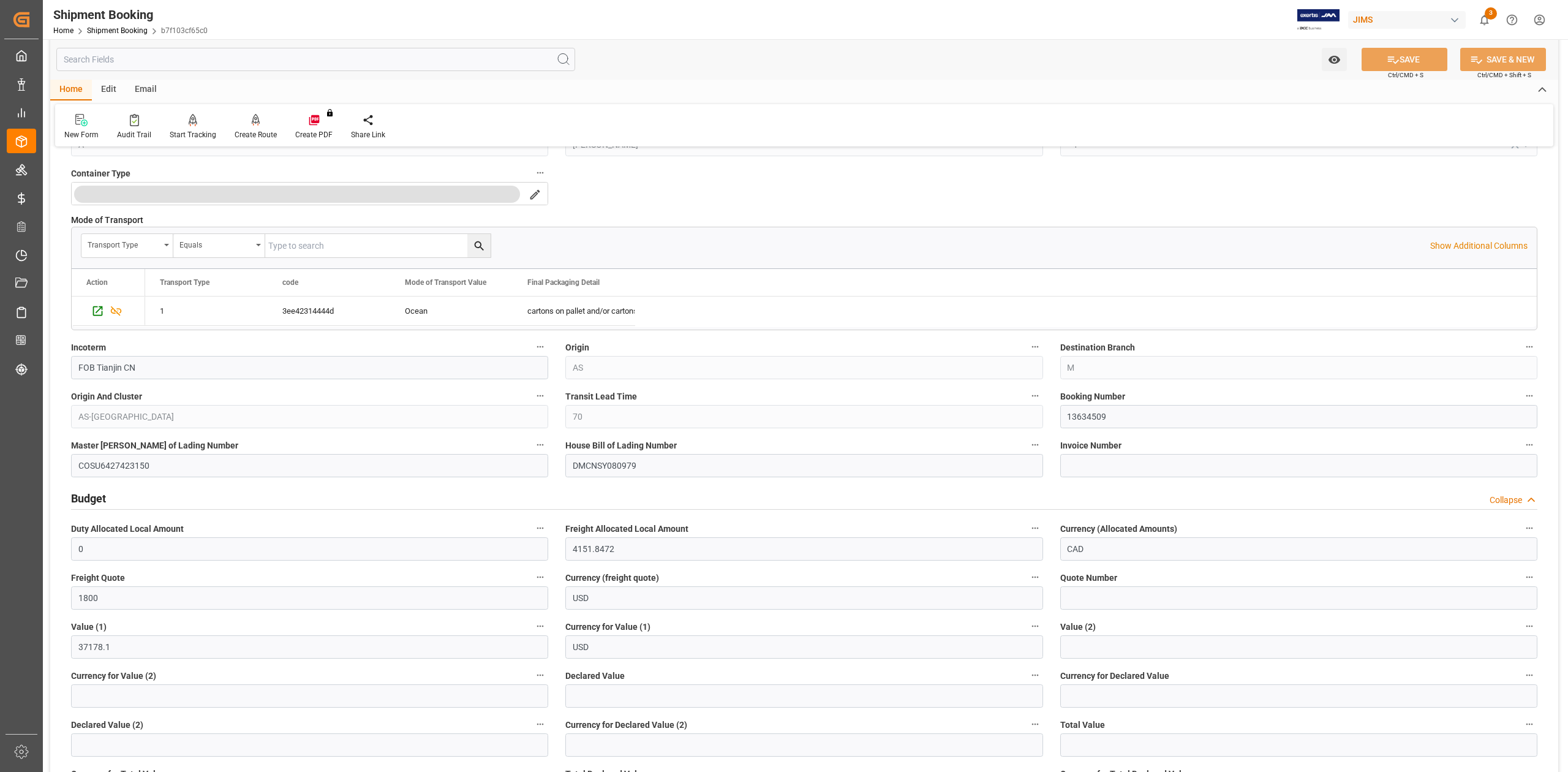
scroll to position [326, 0]
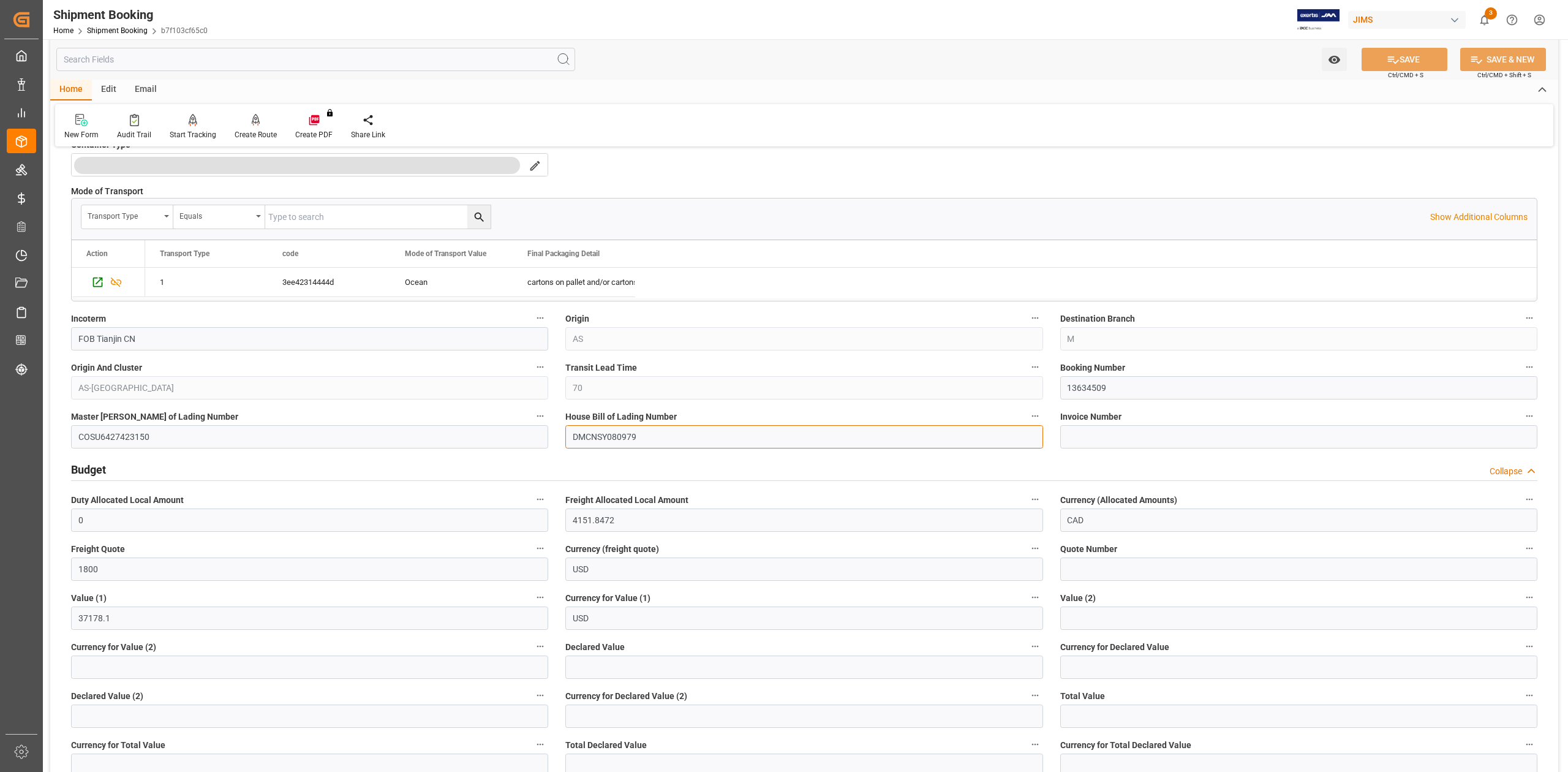
click at [593, 437] on input "DMCNSY080979" at bounding box center [804, 436] width 477 height 23
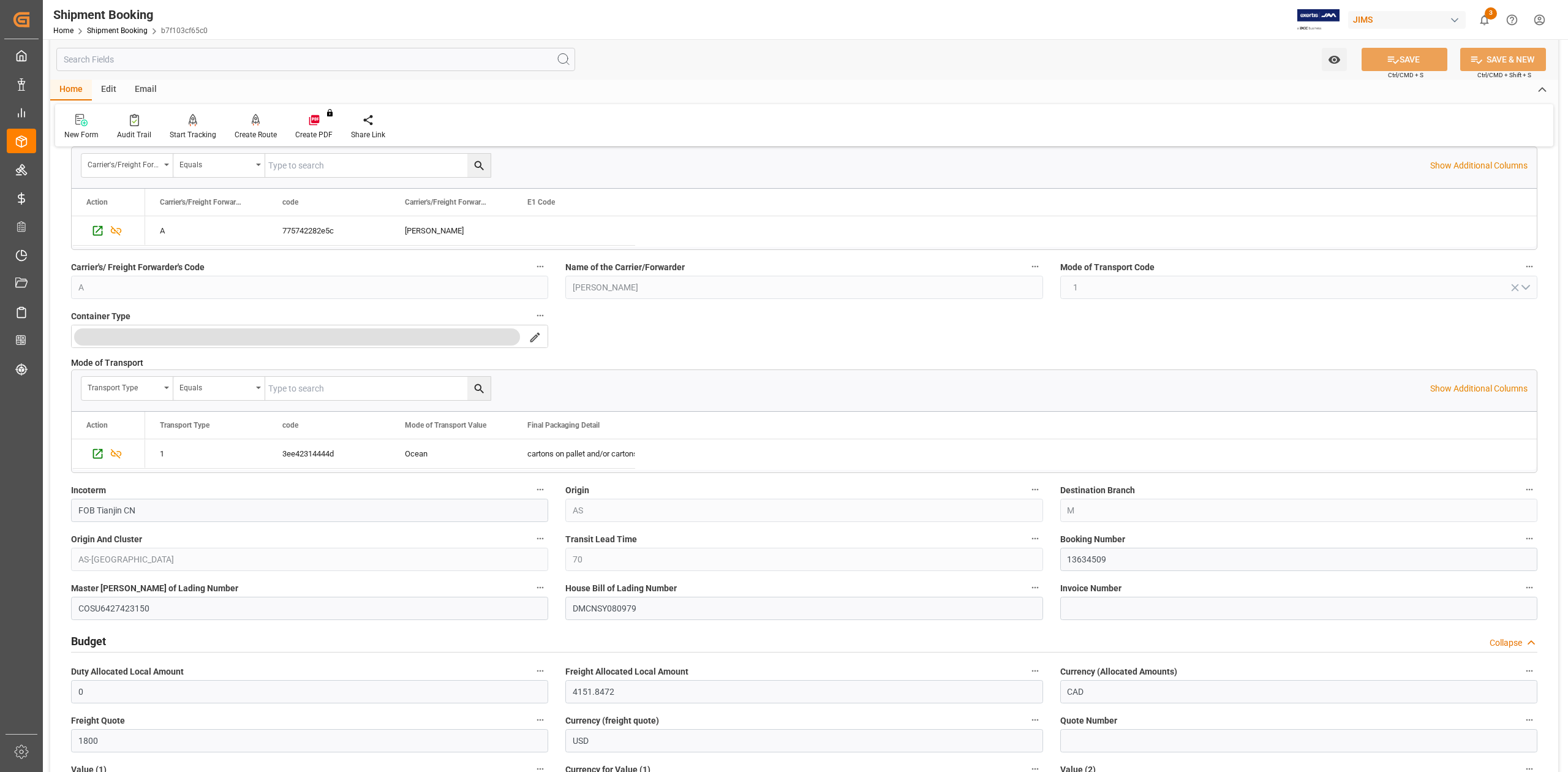
scroll to position [0, 0]
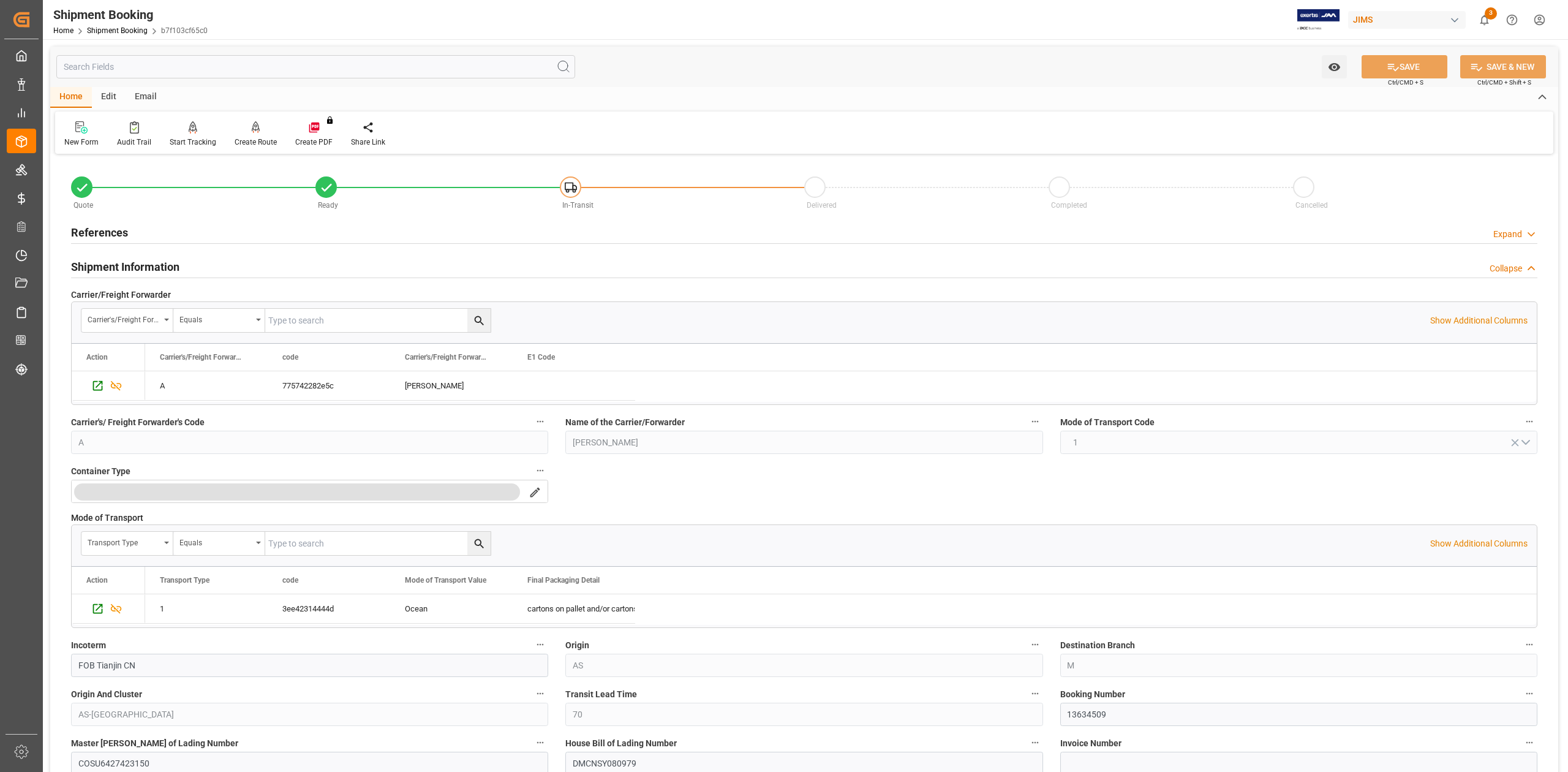
click at [108, 224] on h2 "References" at bounding box center [100, 232] width 57 height 16
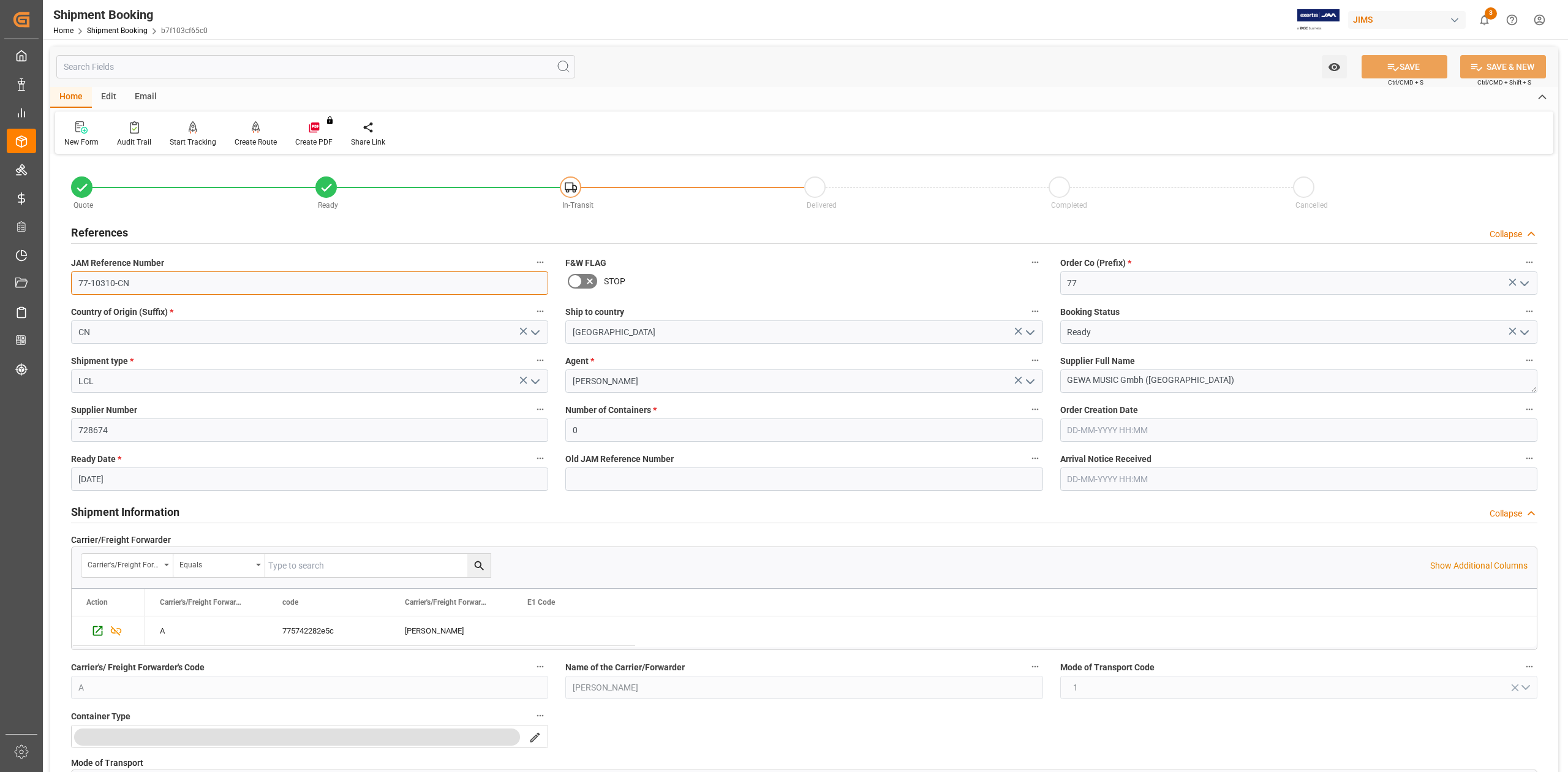
click at [143, 280] on input "77-10310-CN" at bounding box center [310, 283] width 477 height 23
click at [185, 284] on input "77-10310-CN" at bounding box center [310, 283] width 477 height 23
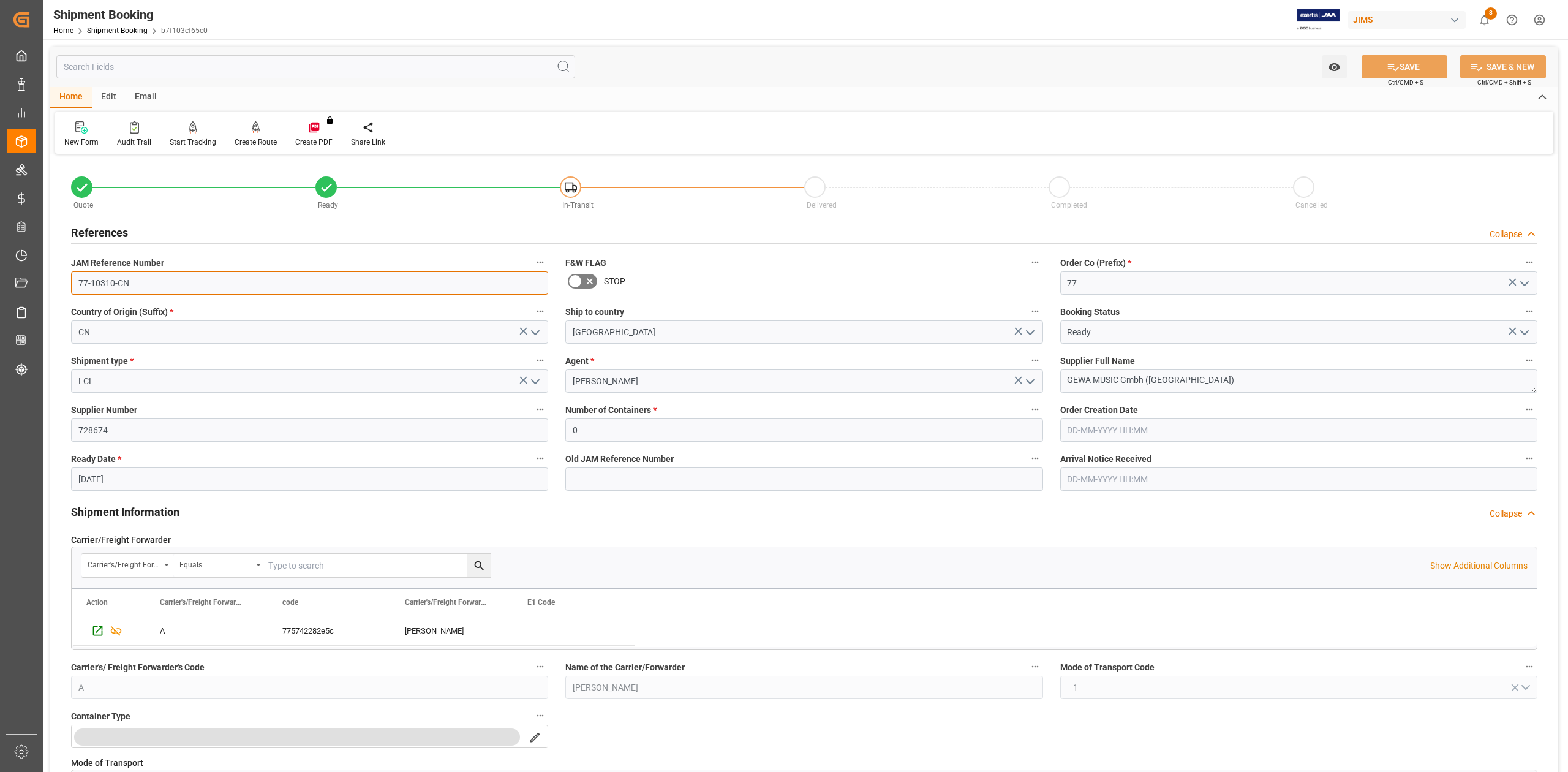
click at [185, 284] on input "77-10310-CN" at bounding box center [310, 283] width 477 height 23
click at [1193, 384] on textarea "GEWA MUSIC Gmbh ([GEOGRAPHIC_DATA])" at bounding box center [1299, 380] width 477 height 23
drag, startPoint x: 1191, startPoint y: 384, endPoint x: 1039, endPoint y: 377, distance: 152.2
click at [274, 278] on input "77-10310-CN" at bounding box center [310, 283] width 477 height 23
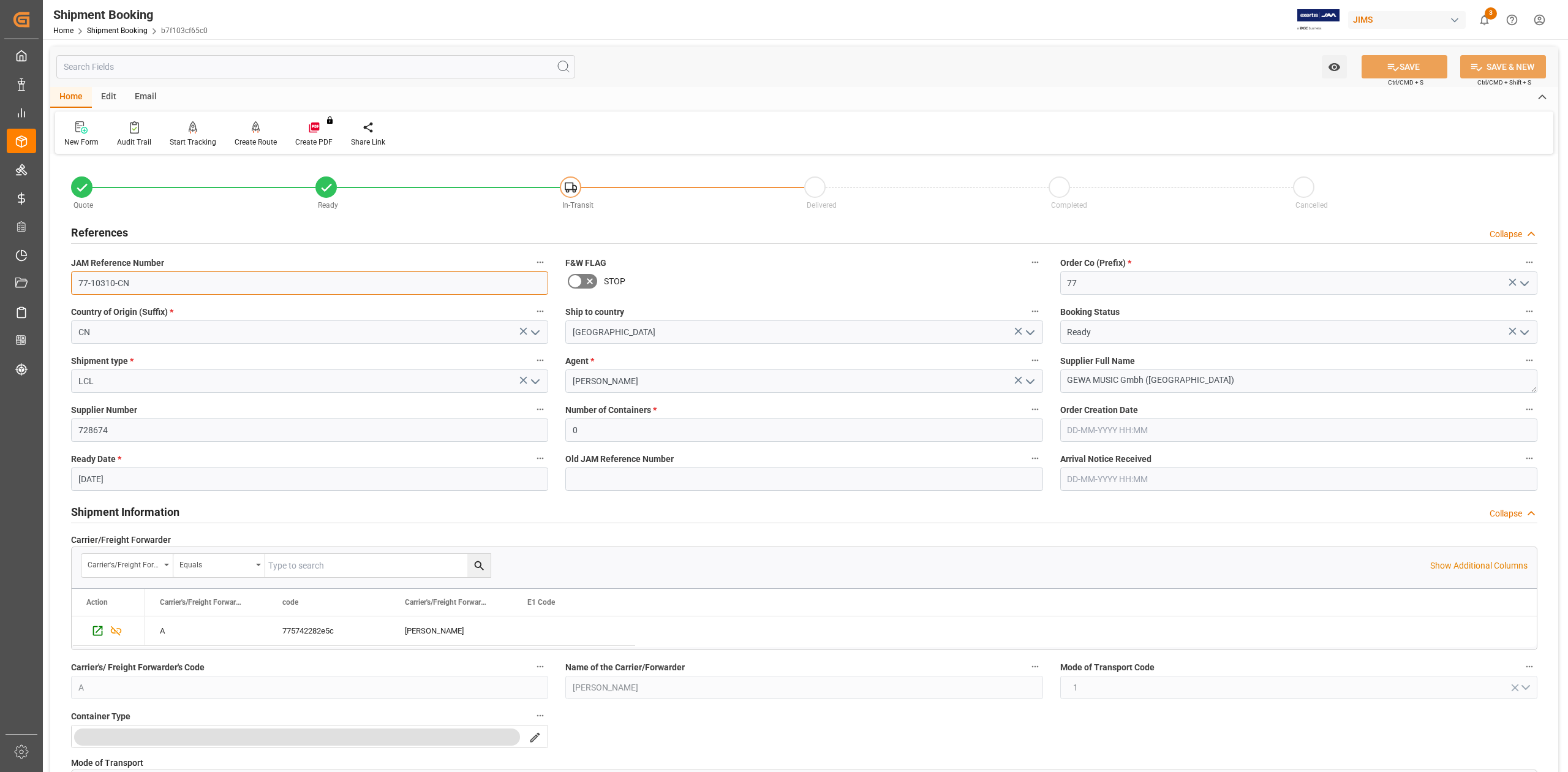
click at [274, 278] on input "77-10310-CN" at bounding box center [310, 283] width 477 height 23
click at [150, 284] on input "77-10310-CN" at bounding box center [310, 283] width 477 height 23
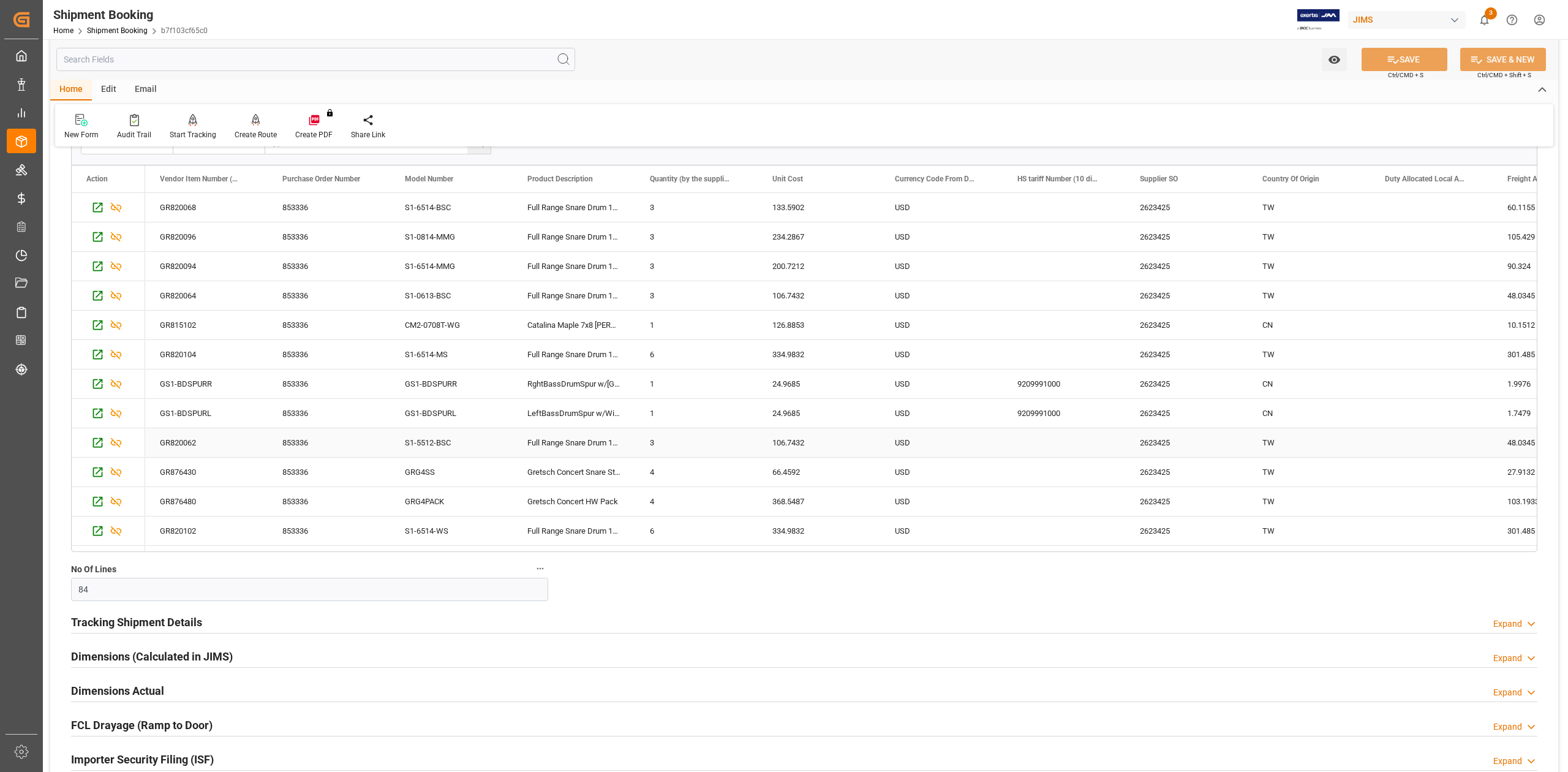
scroll to position [1470, 0]
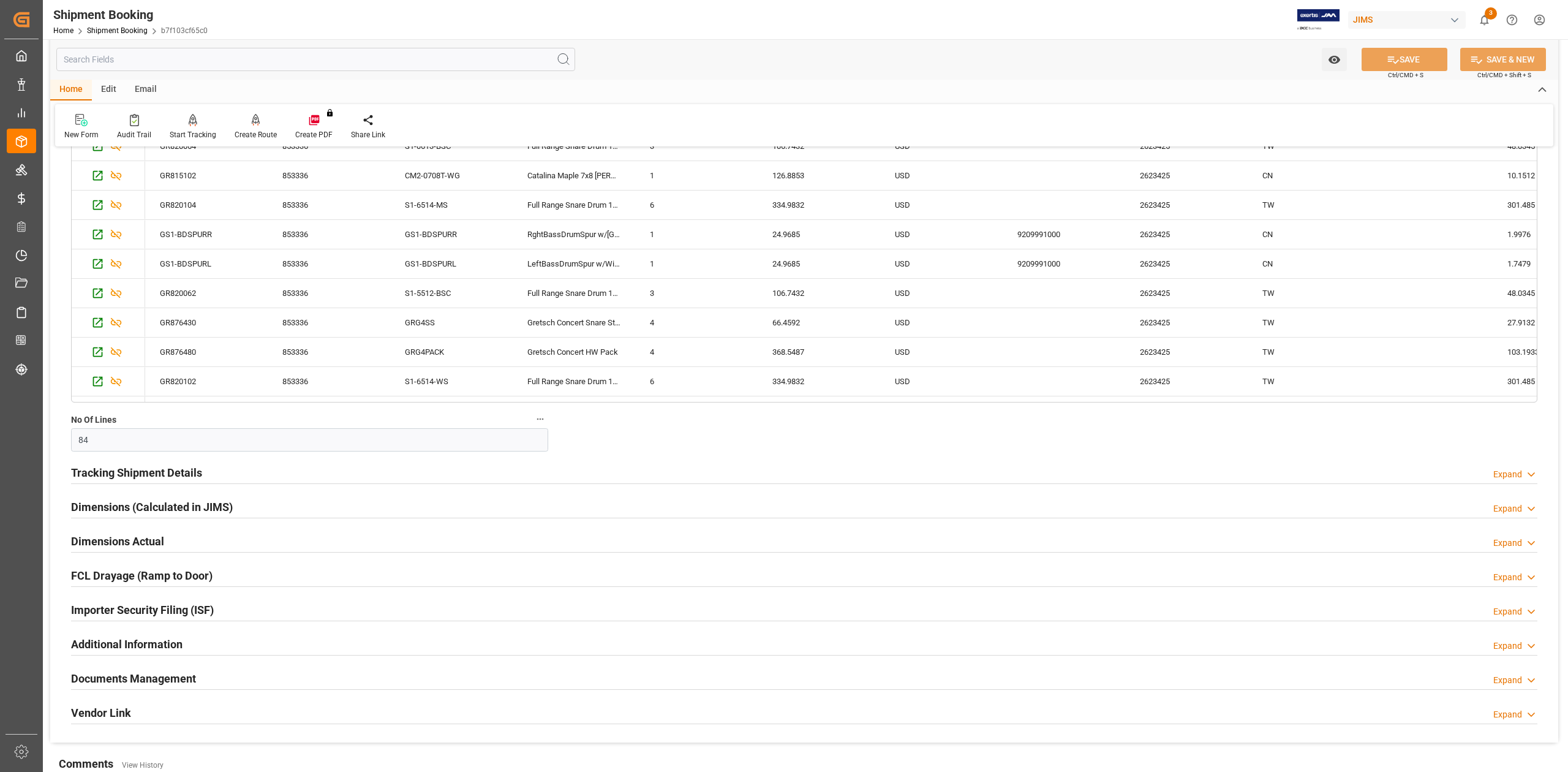
drag, startPoint x: 97, startPoint y: 480, endPoint x: 249, endPoint y: 498, distance: 153.1
click at [97, 480] on h2 "Tracking Shipment Details" at bounding box center [136, 472] width 131 height 16
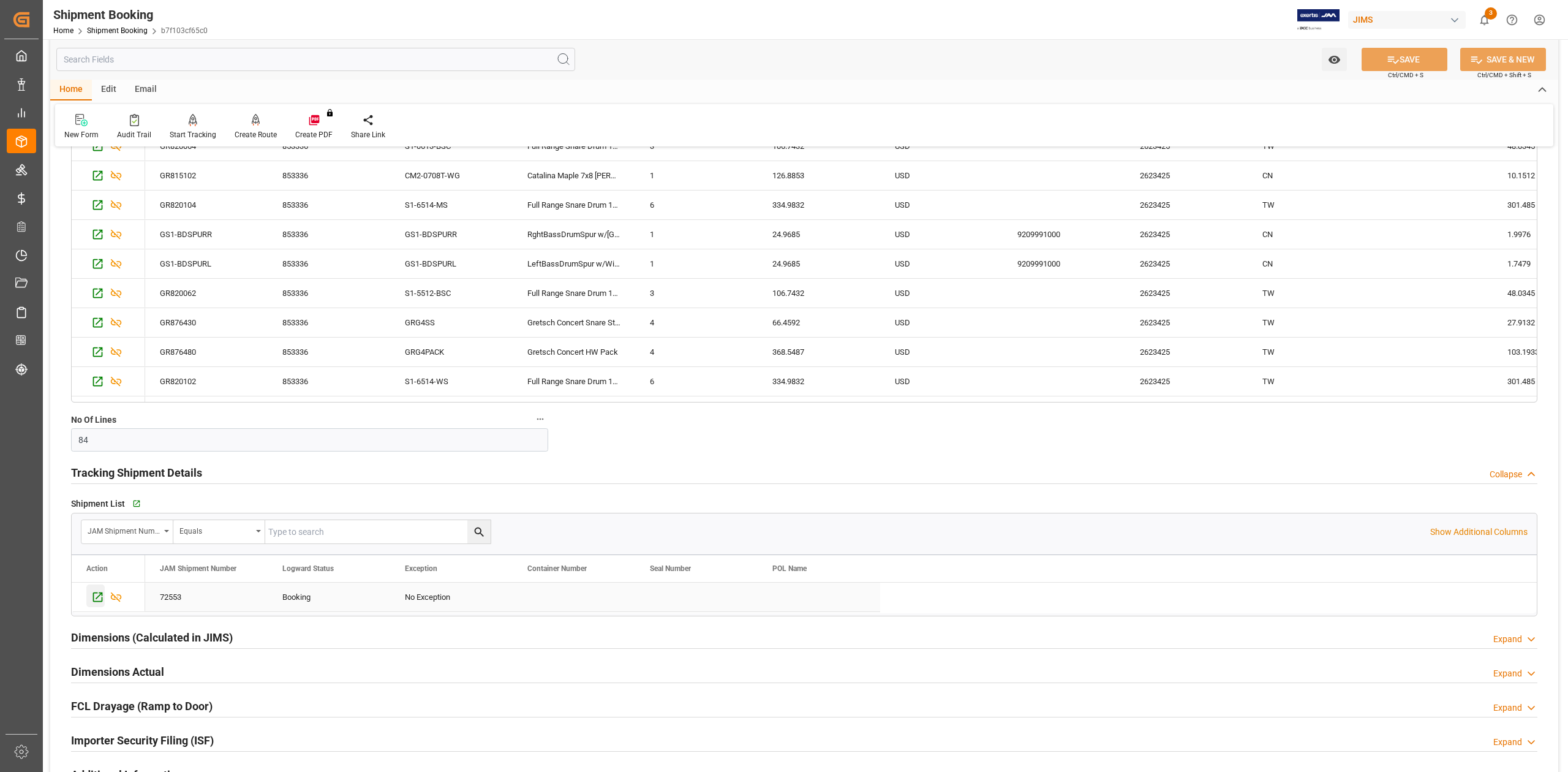
click at [99, 599] on icon "Press SPACE to select this row." at bounding box center [98, 597] width 13 height 13
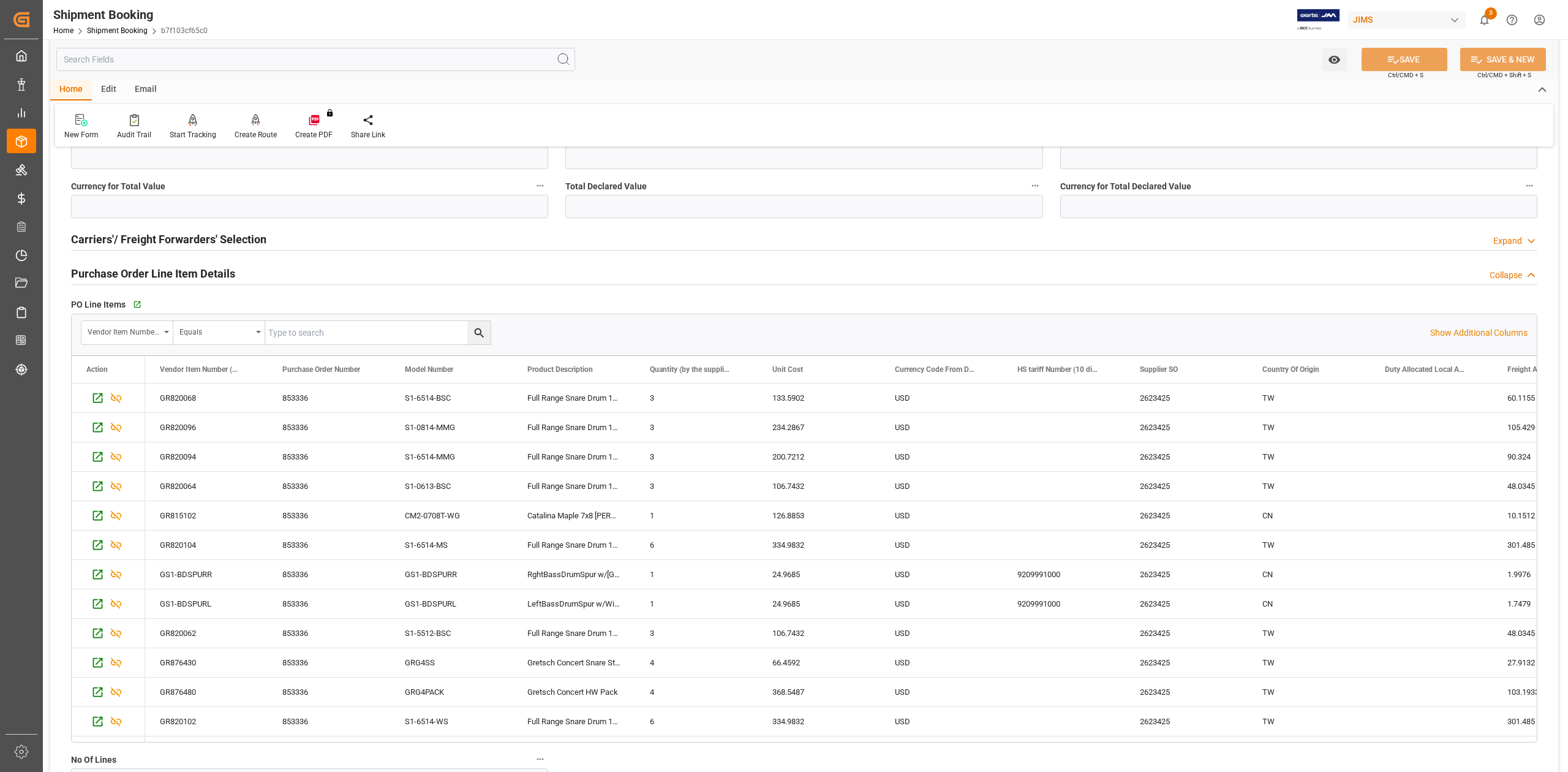
scroll to position [898, 0]
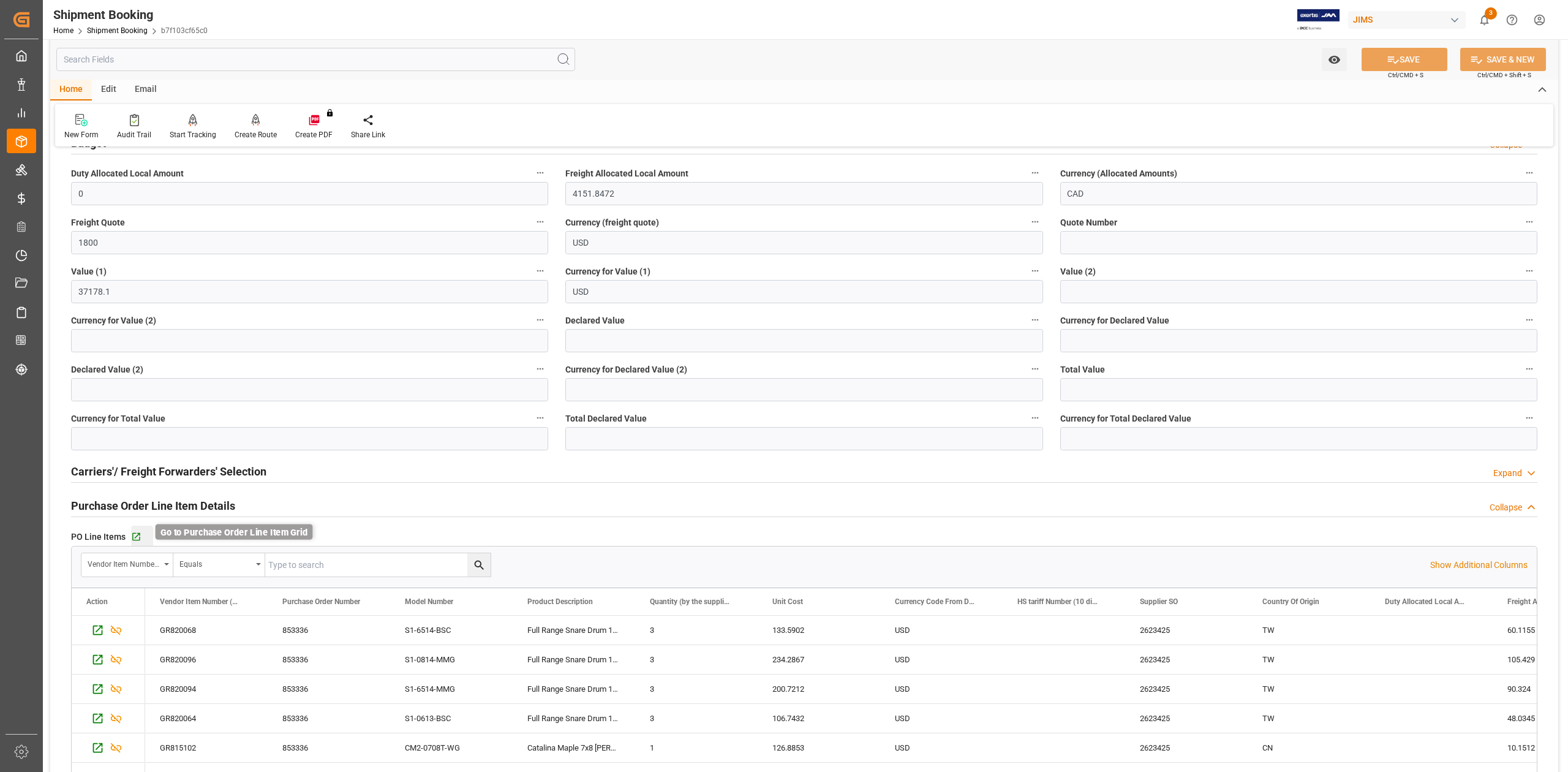
click at [138, 539] on icon "button" at bounding box center [136, 537] width 11 height 11
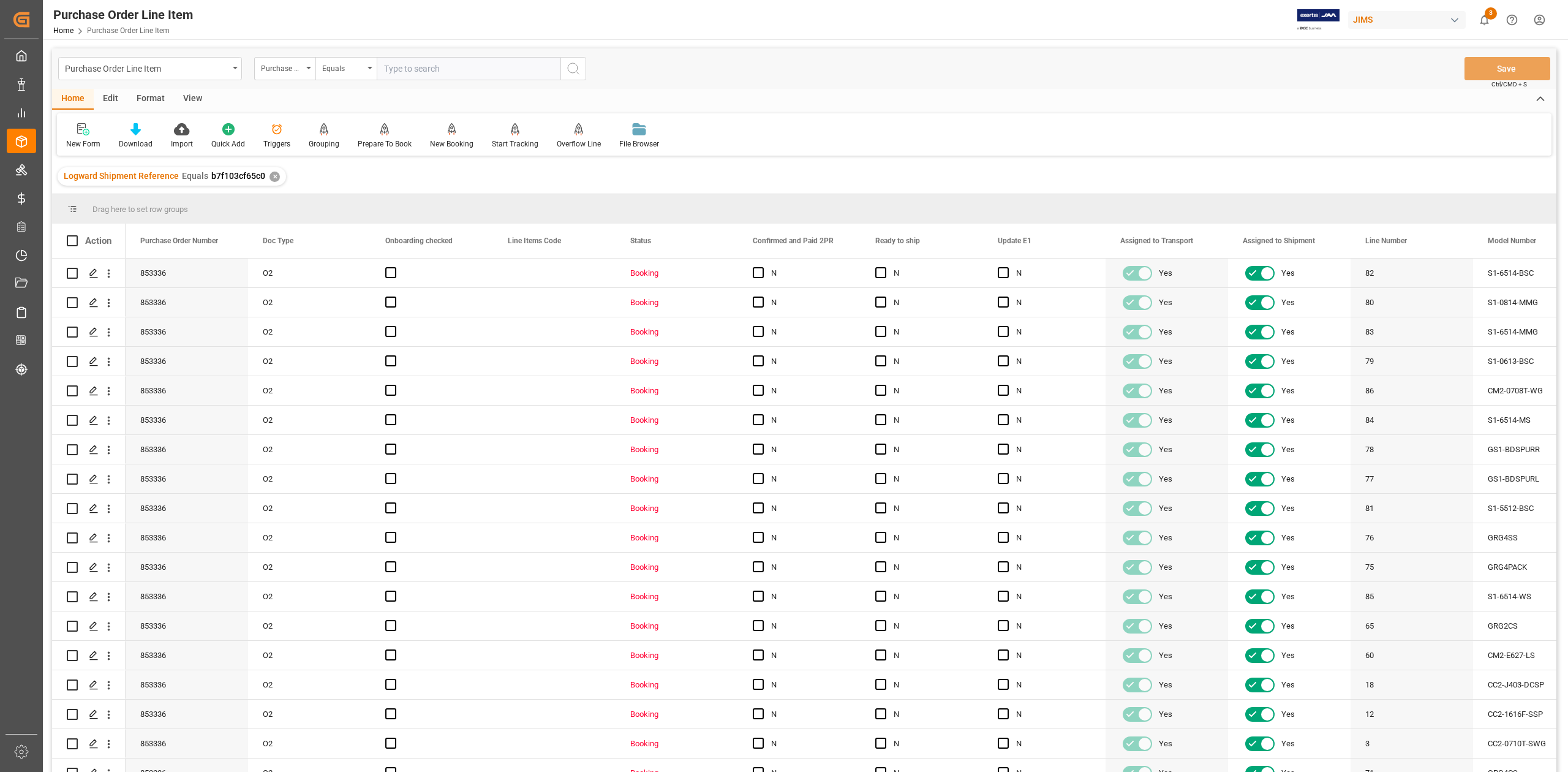
click at [153, 96] on div "Format" at bounding box center [150, 100] width 47 height 21
click at [191, 96] on div "View" at bounding box center [193, 100] width 38 height 21
click at [137, 135] on div "Standard Templates" at bounding box center [139, 136] width 80 height 27
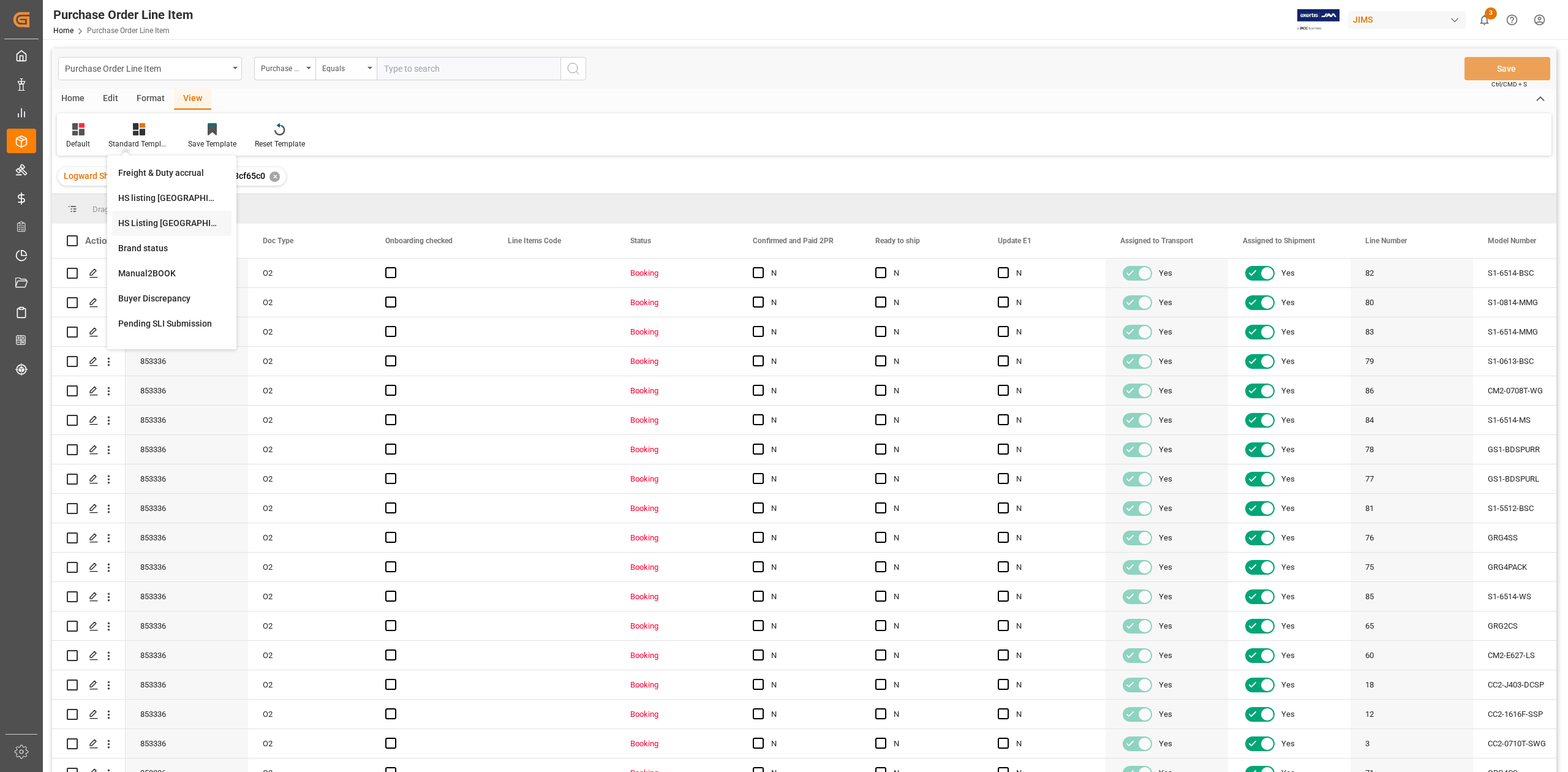
click at [180, 220] on div "HS Listing CANADA" at bounding box center [171, 223] width 107 height 13
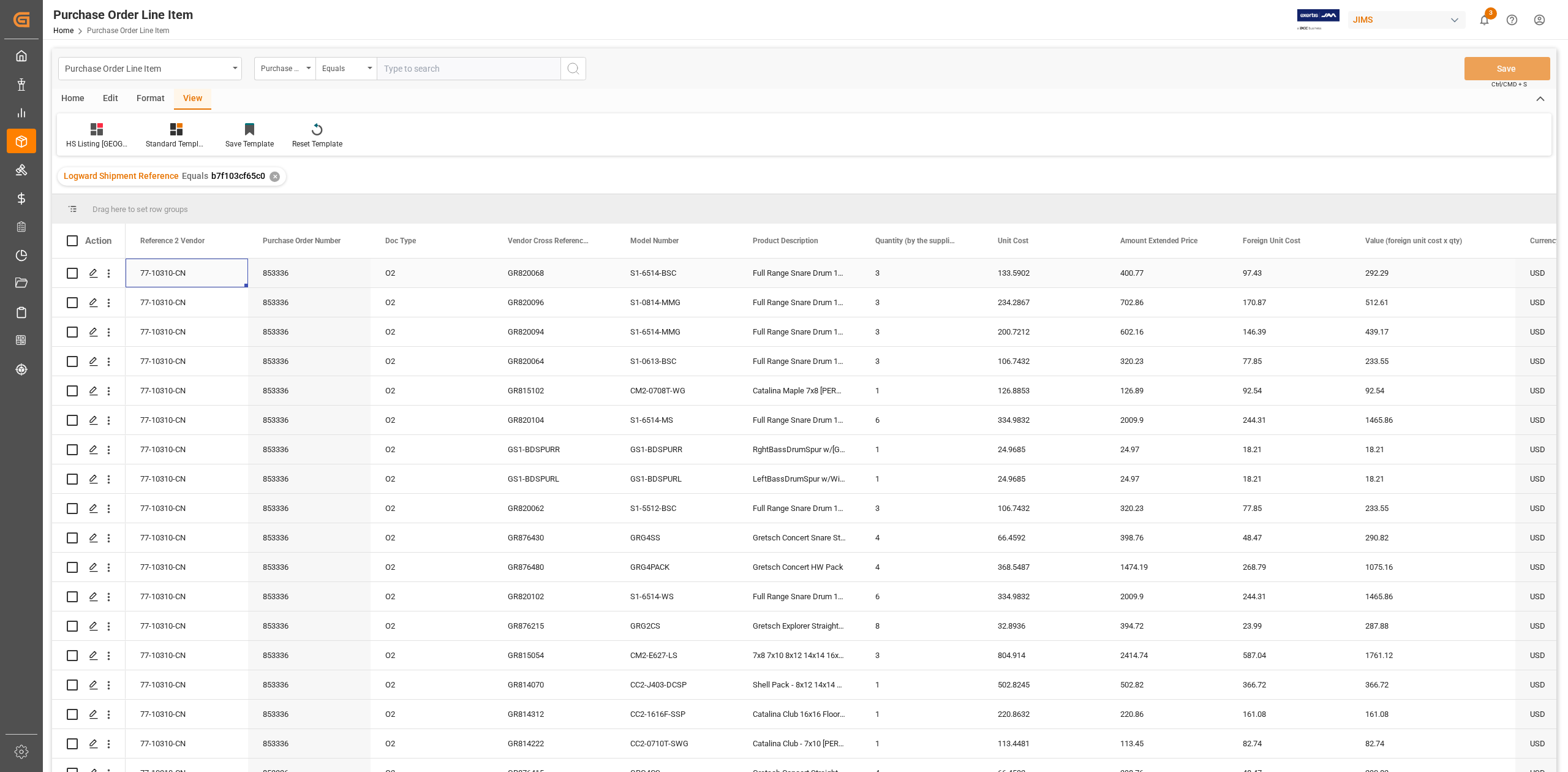
click at [142, 274] on div "77-10310-CN" at bounding box center [187, 273] width 123 height 29
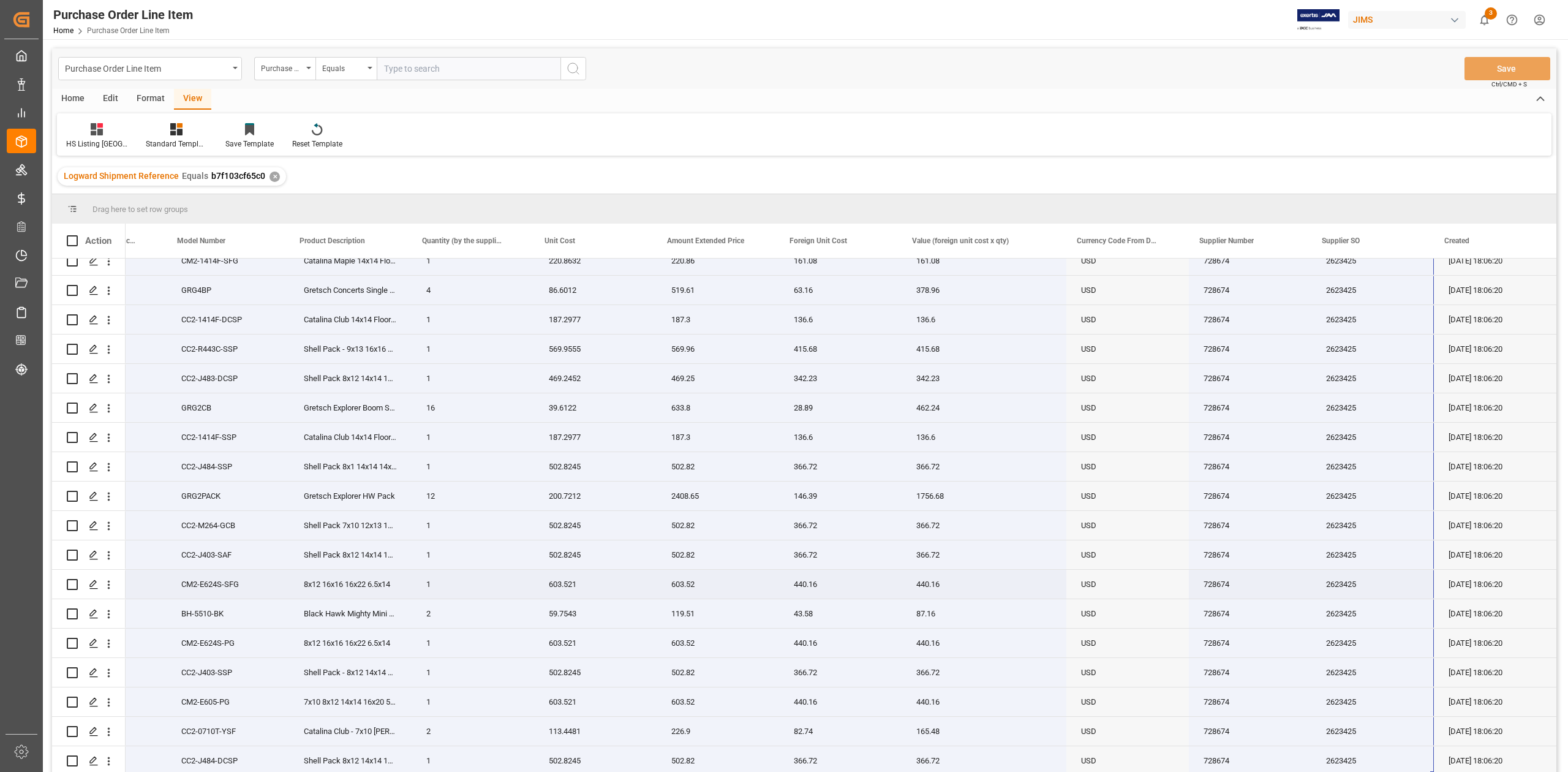
scroll to position [1956, 0]
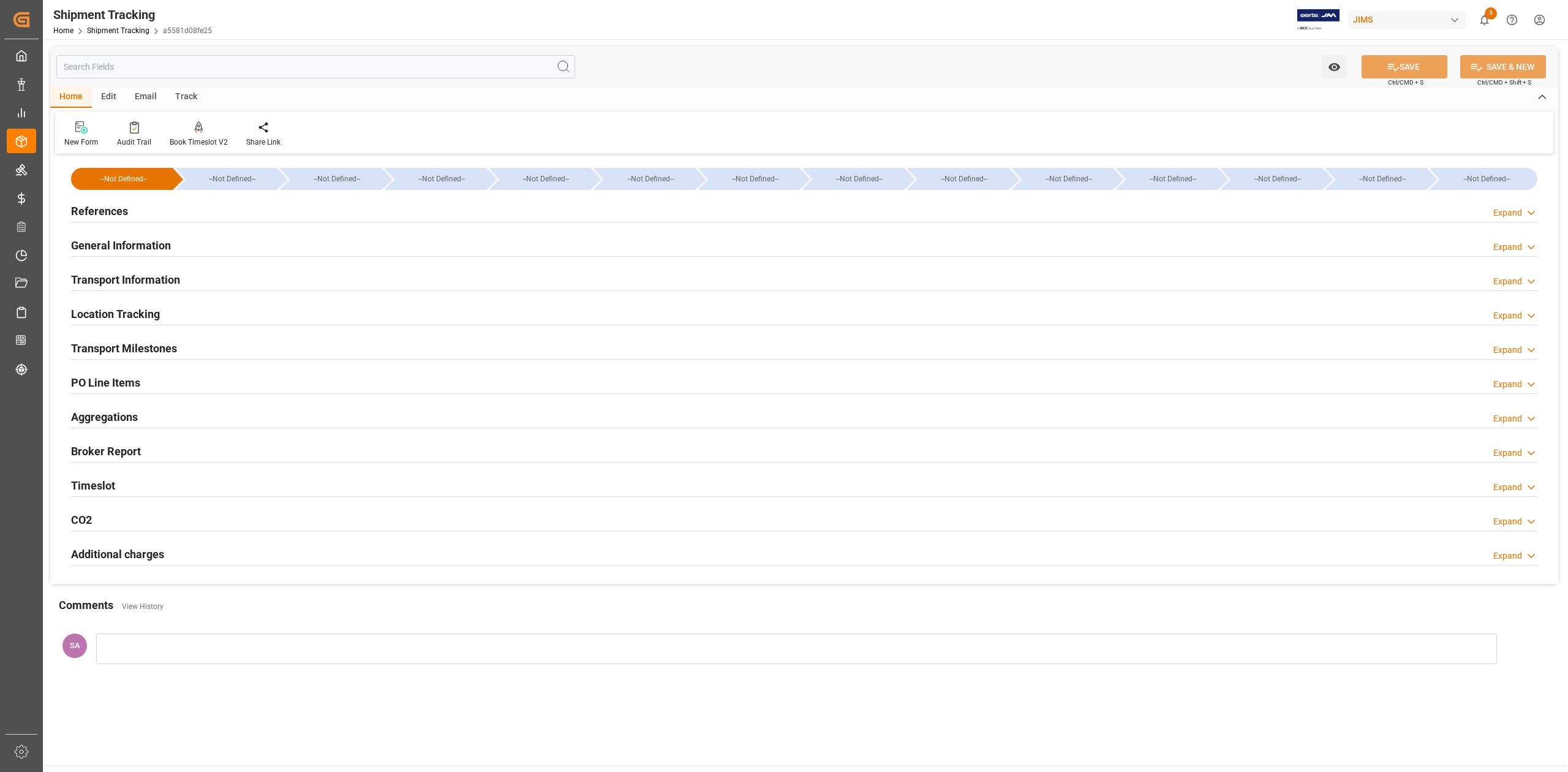
click at [136, 343] on h2 "Transport Milestones" at bounding box center [124, 348] width 106 height 16
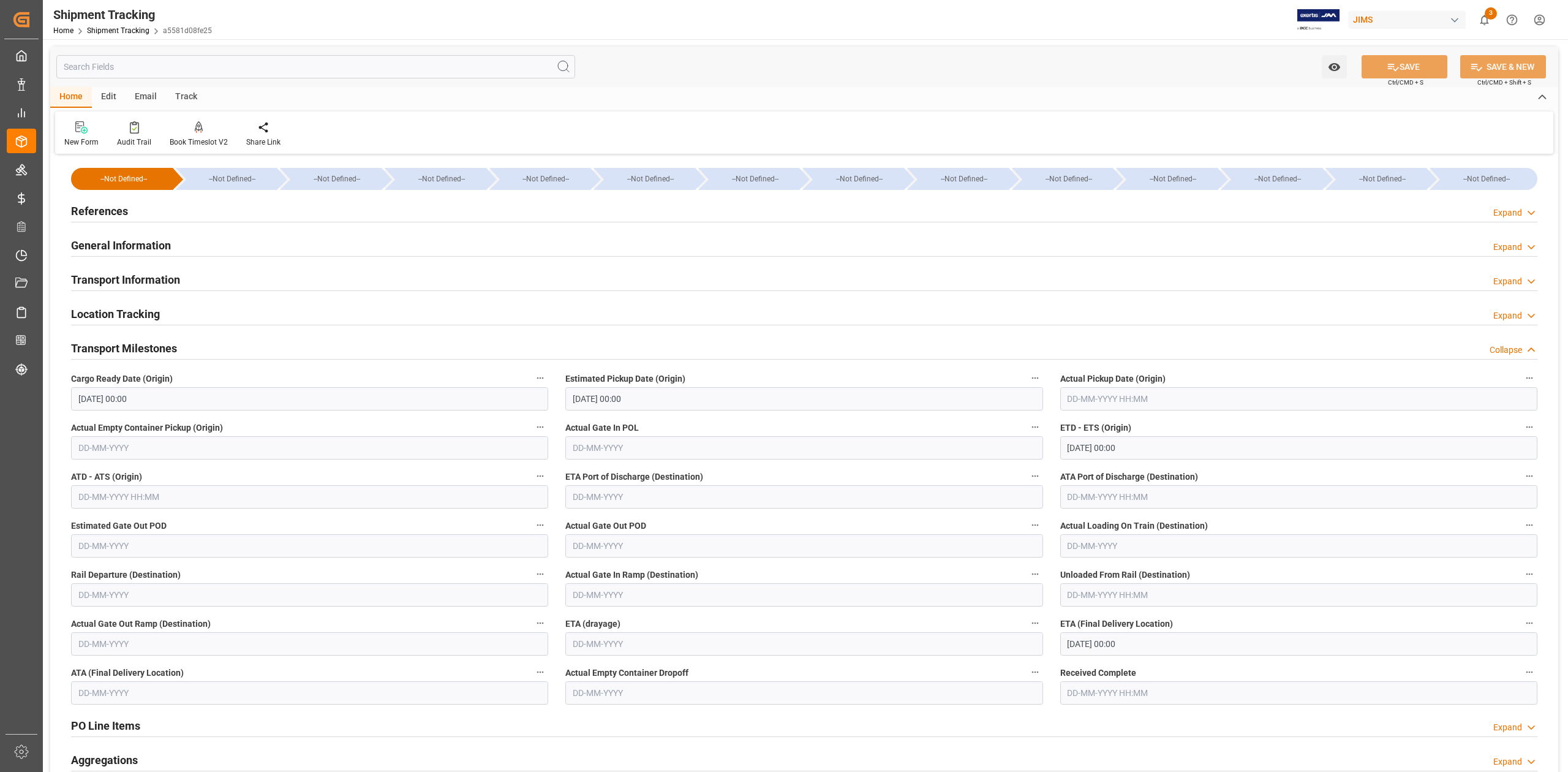
click at [169, 346] on h2 "Transport Milestones" at bounding box center [124, 348] width 106 height 16
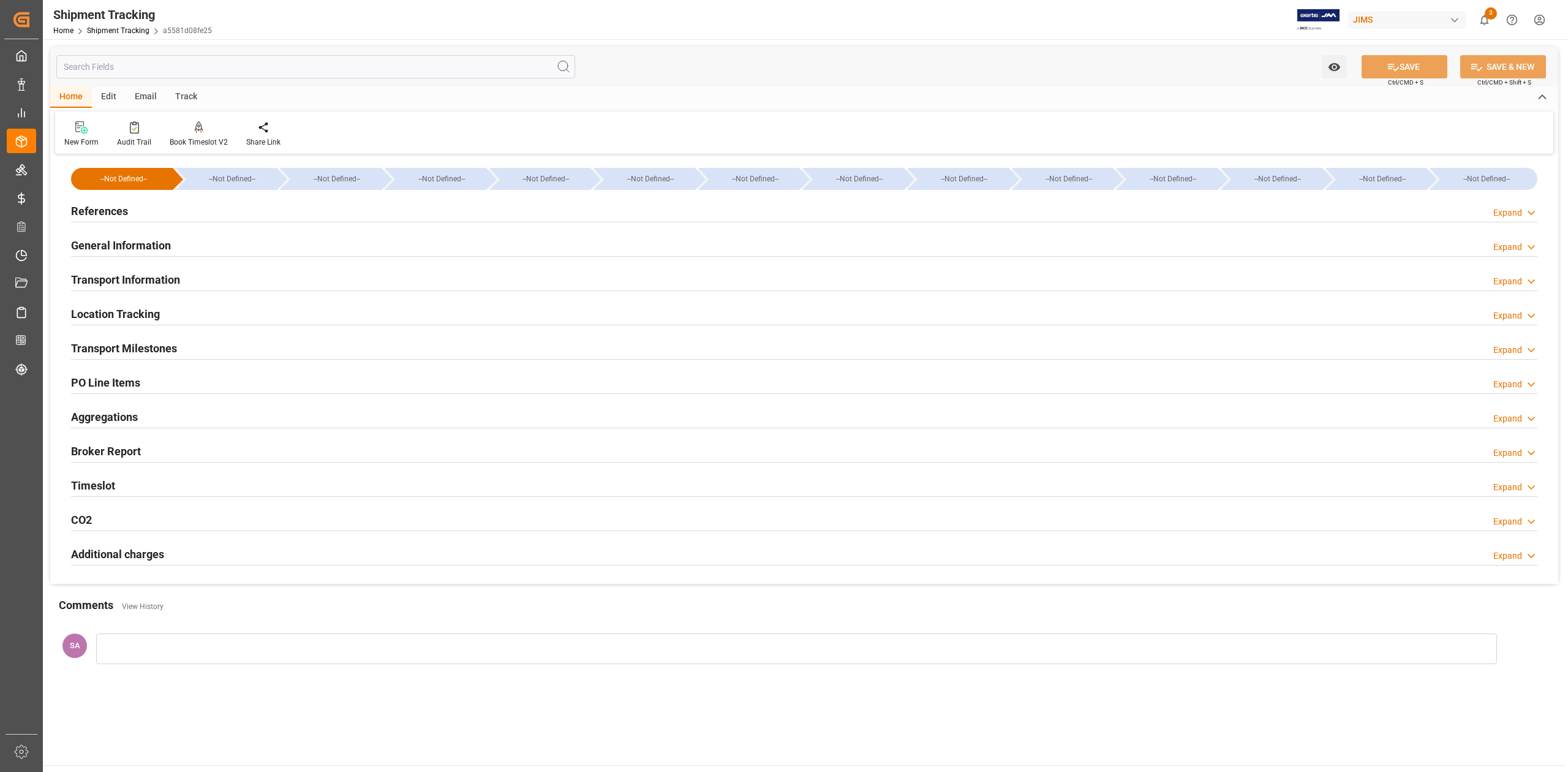
click at [142, 347] on h2 "Transport Milestones" at bounding box center [124, 348] width 106 height 16
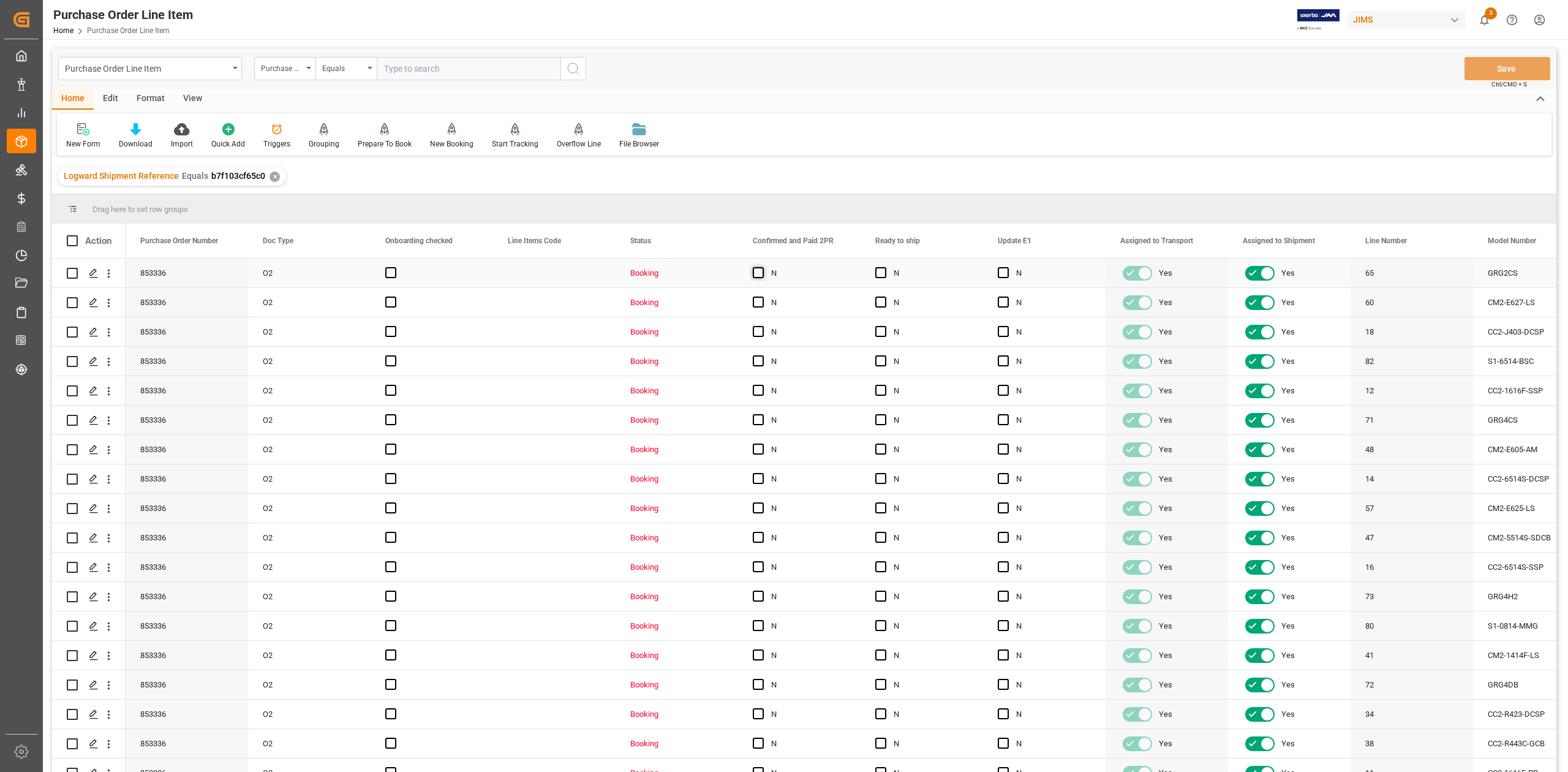
click at [762, 272] on span "Press SPACE to select this row." at bounding box center [758, 272] width 11 height 11
click at [762, 267] on input "Press SPACE to select this row." at bounding box center [762, 267] width 0 height 0
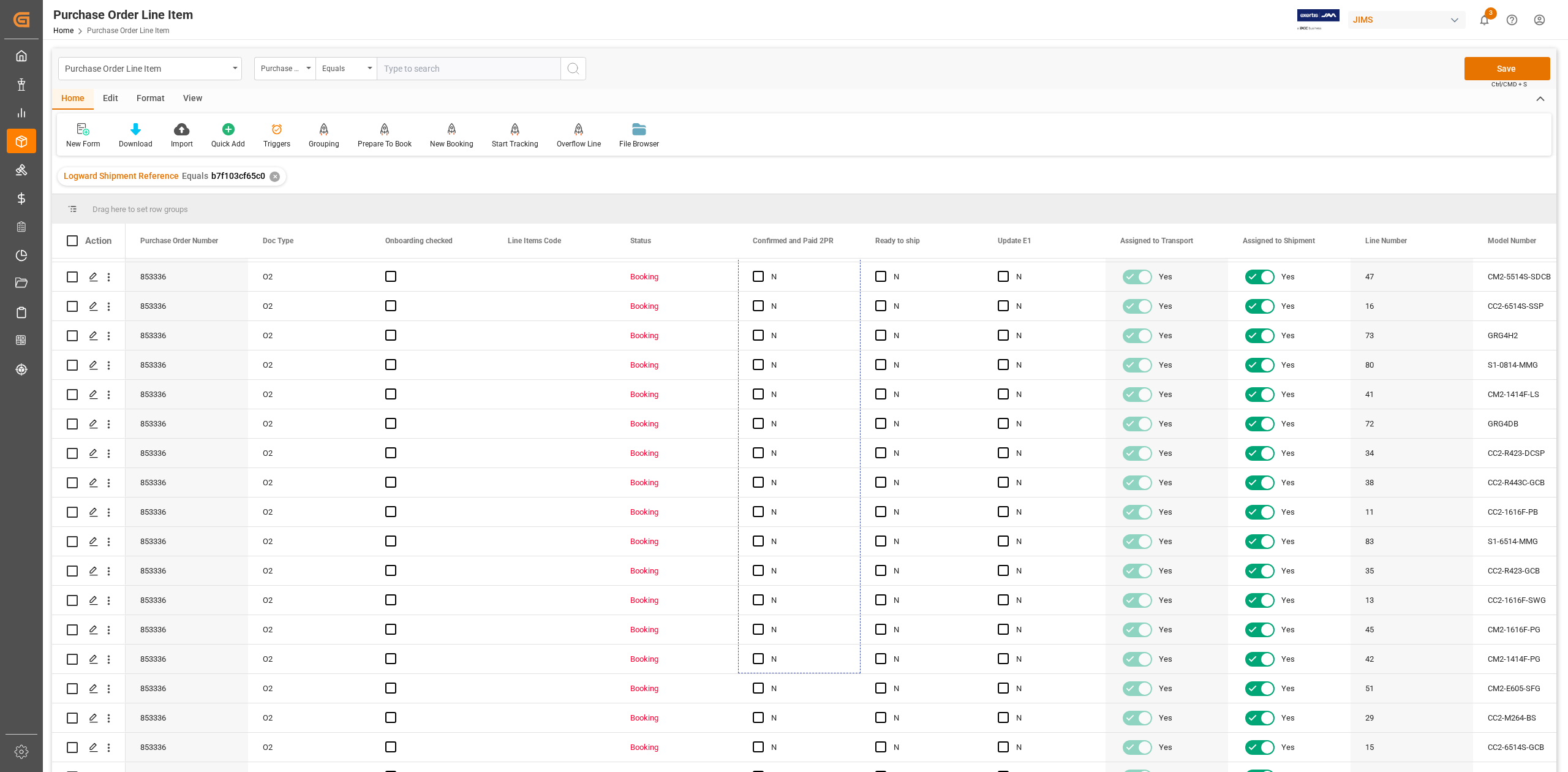
drag, startPoint x: 859, startPoint y: 285, endPoint x: 855, endPoint y: 145, distance: 140.1
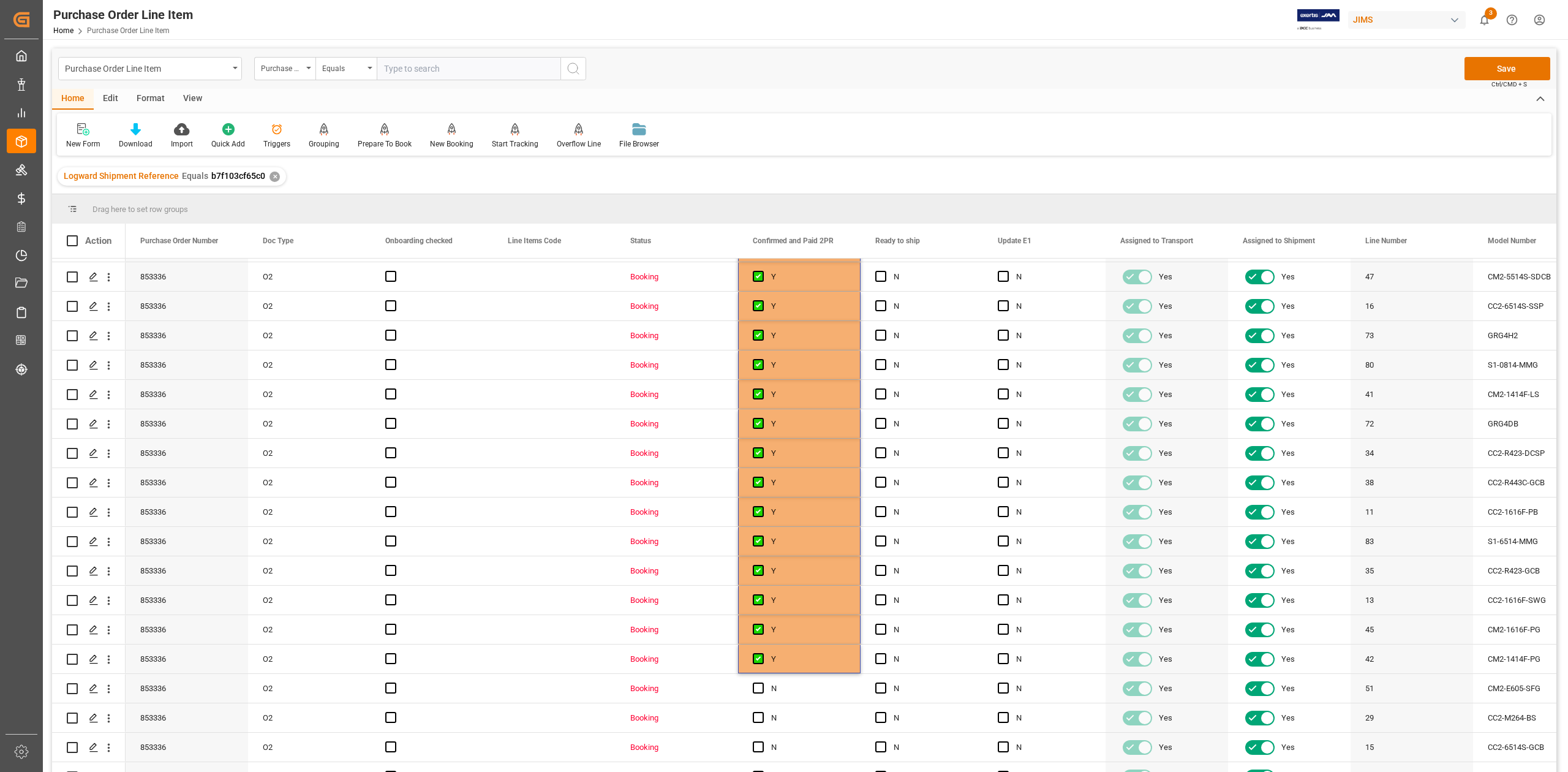
scroll to position [212, 0]
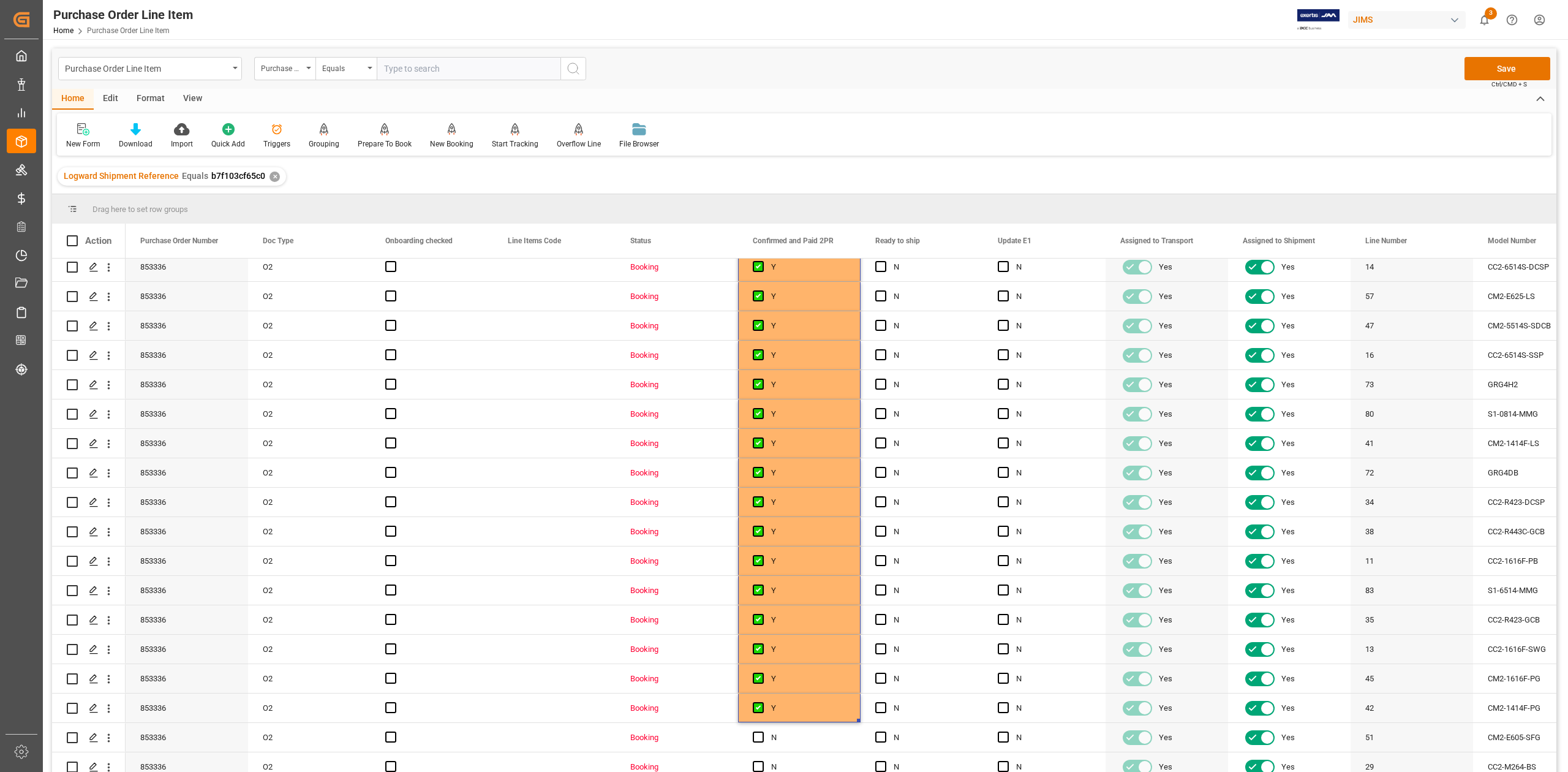
click at [187, 94] on div "View" at bounding box center [193, 100] width 38 height 21
click at [124, 133] on div at bounding box center [138, 129] width 61 height 13
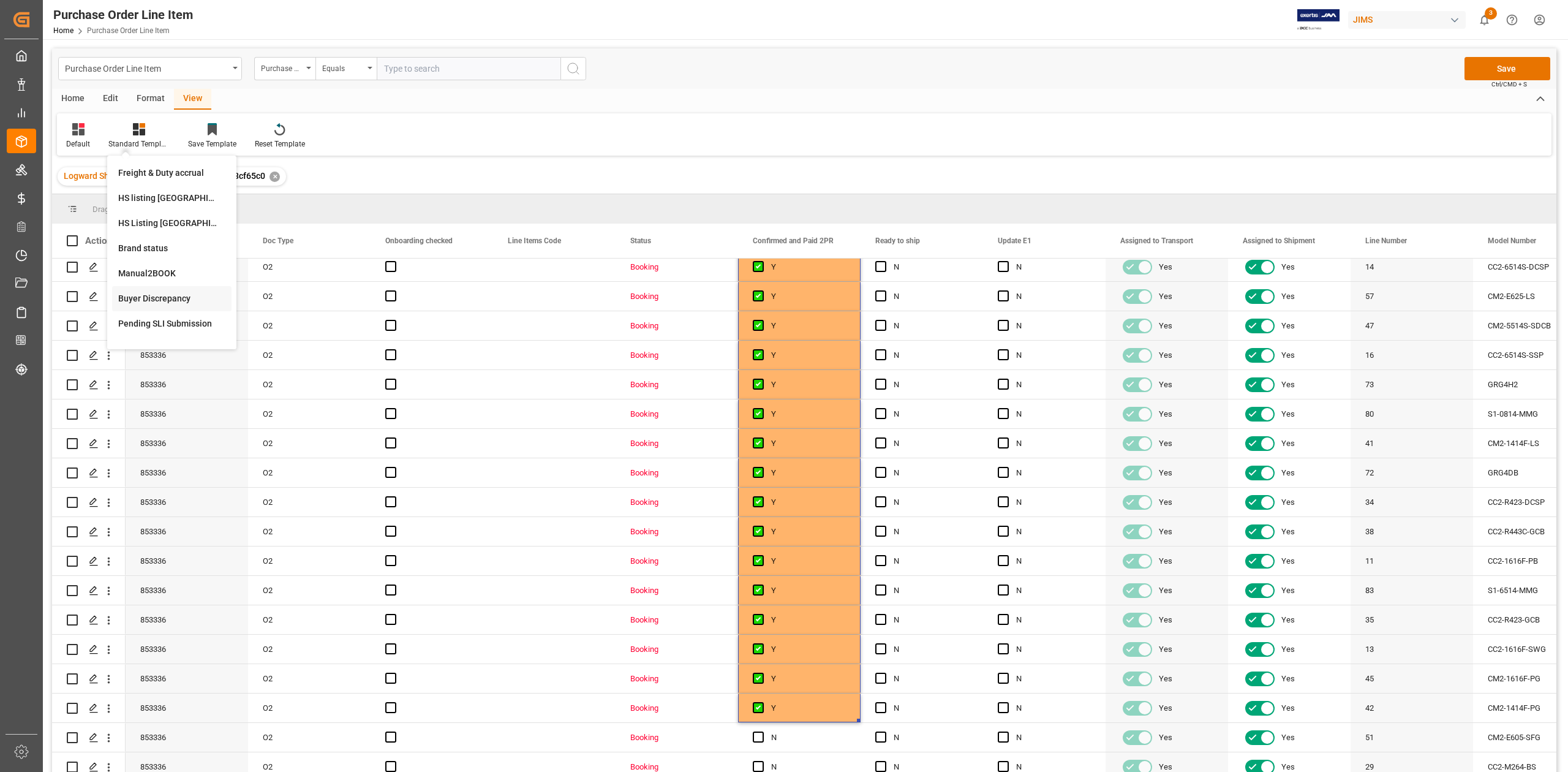
click at [179, 297] on div "Buyer Discrepancy" at bounding box center [171, 299] width 107 height 13
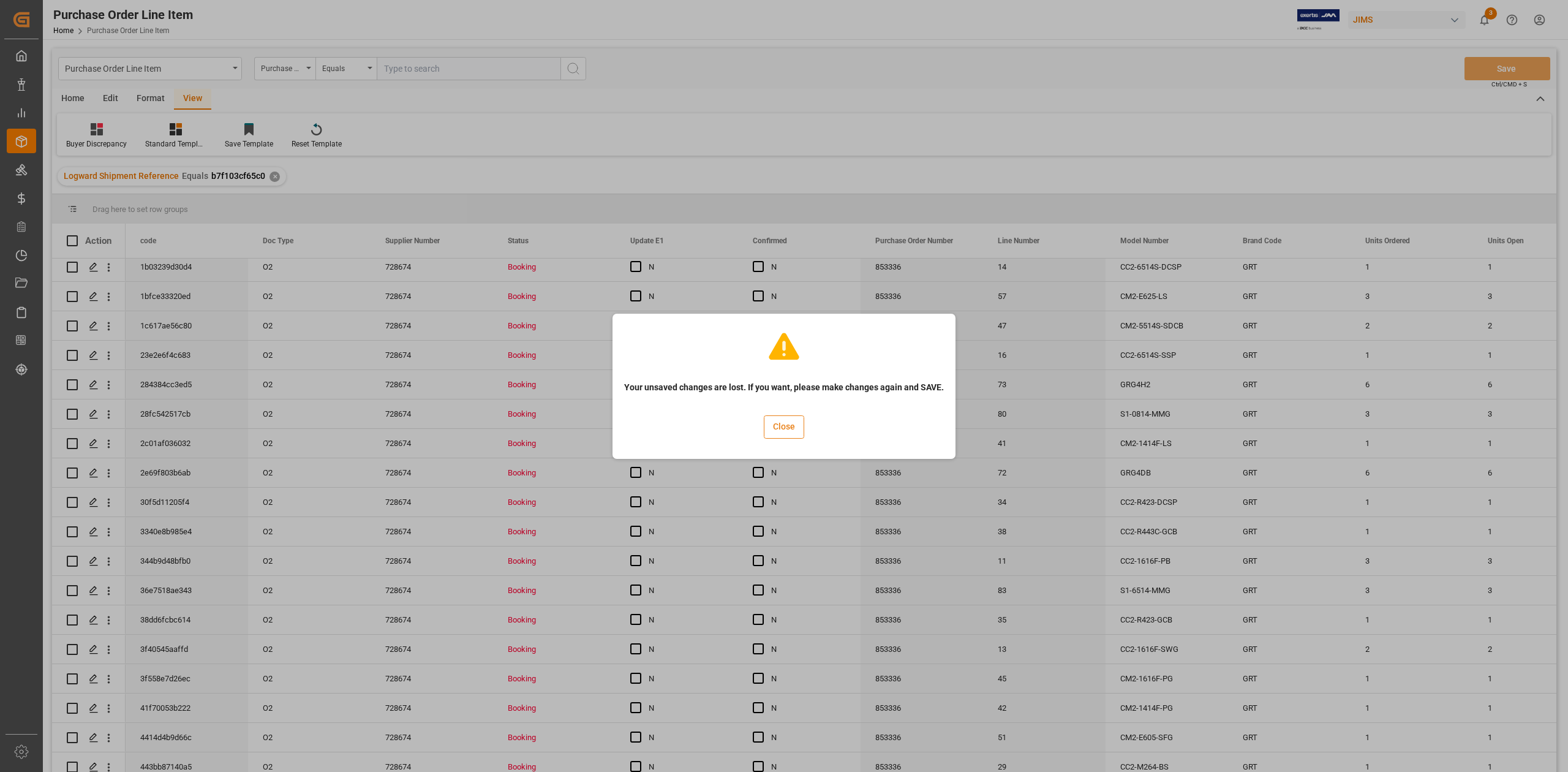
click at [790, 430] on button "Close" at bounding box center [784, 427] width 40 height 23
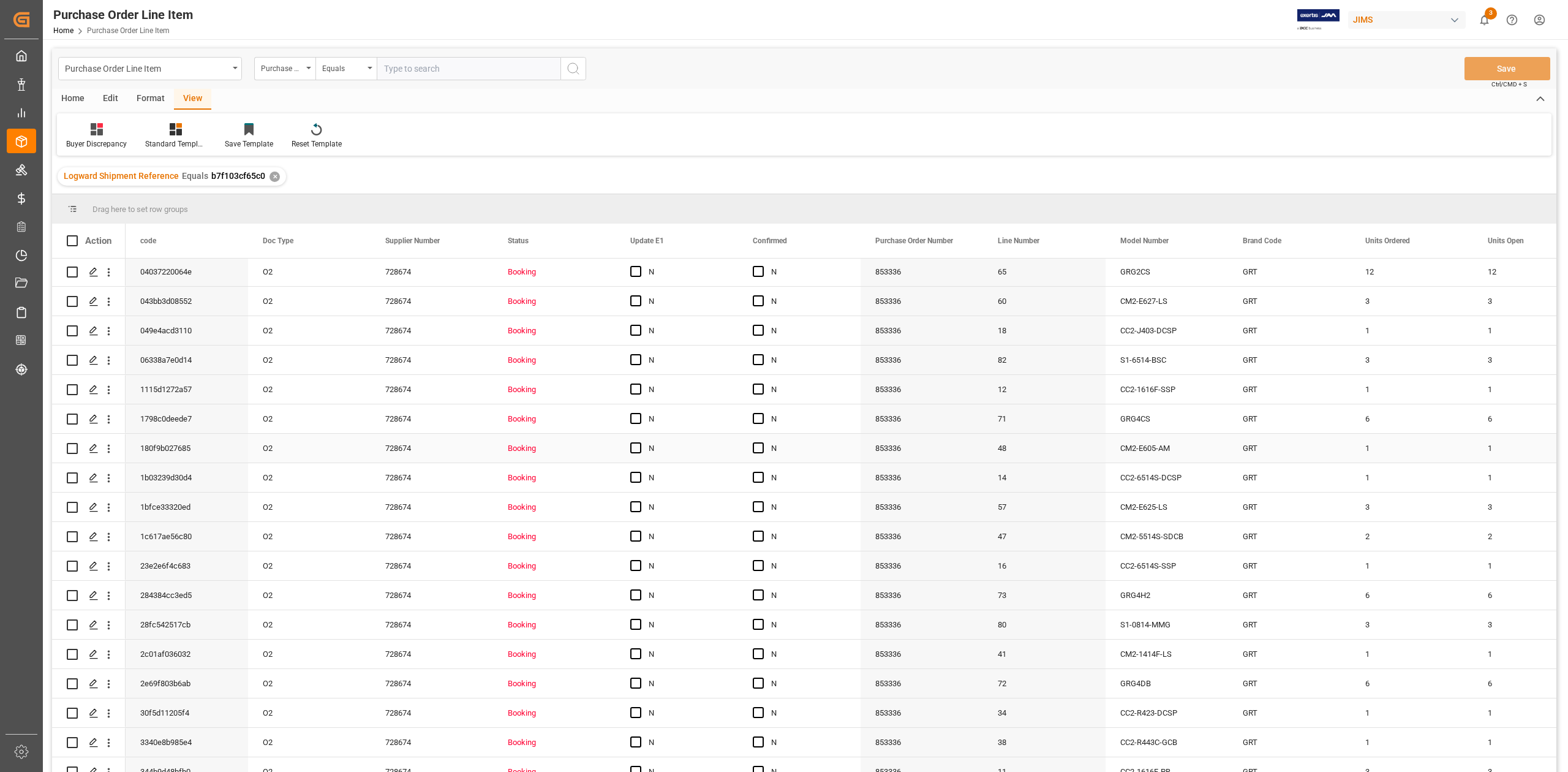
scroll to position [0, 0]
click at [1037, 288] on div "60" at bounding box center [1044, 303] width 123 height 29
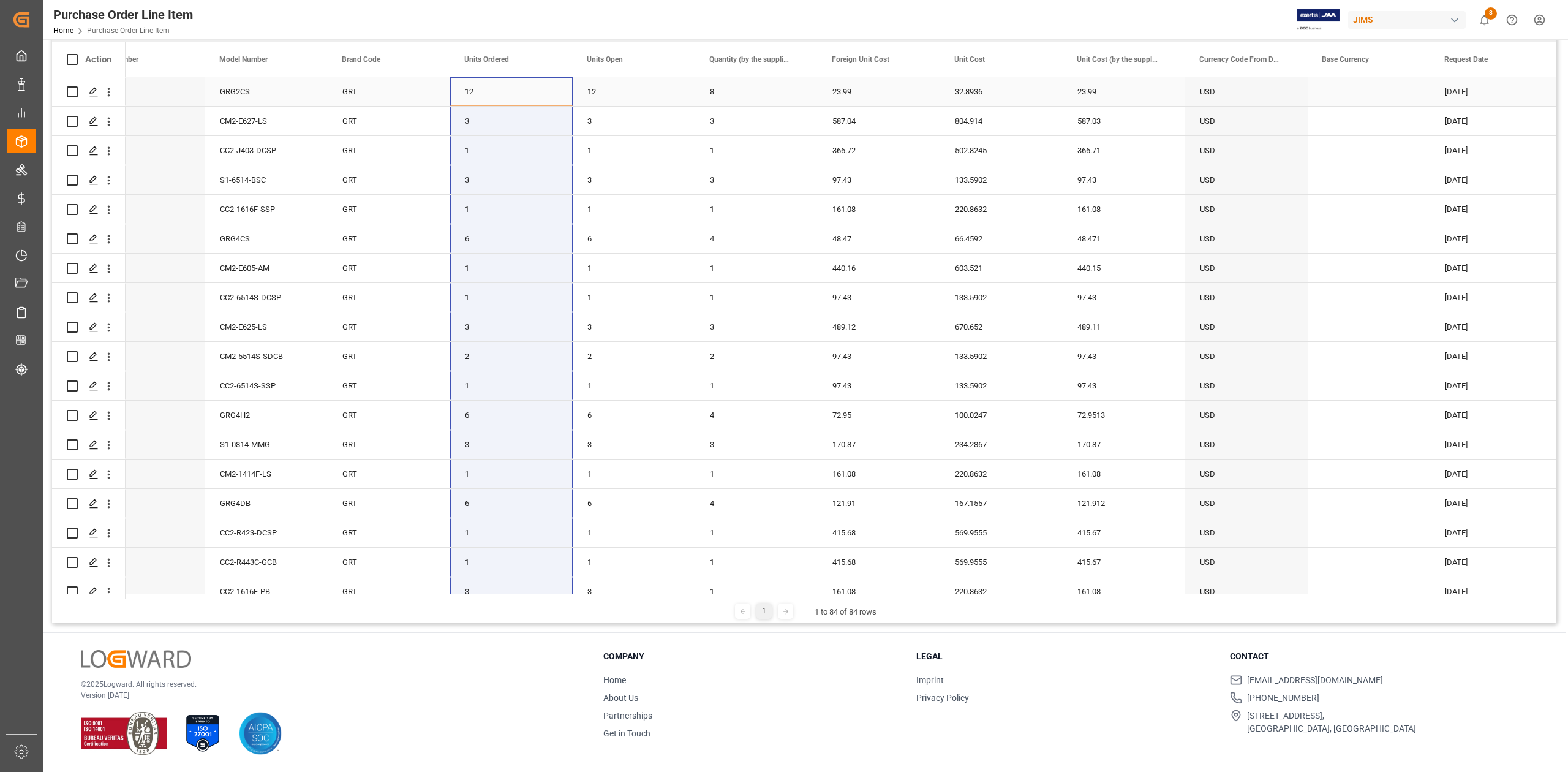
click at [745, 102] on div "8" at bounding box center [756, 92] width 123 height 29
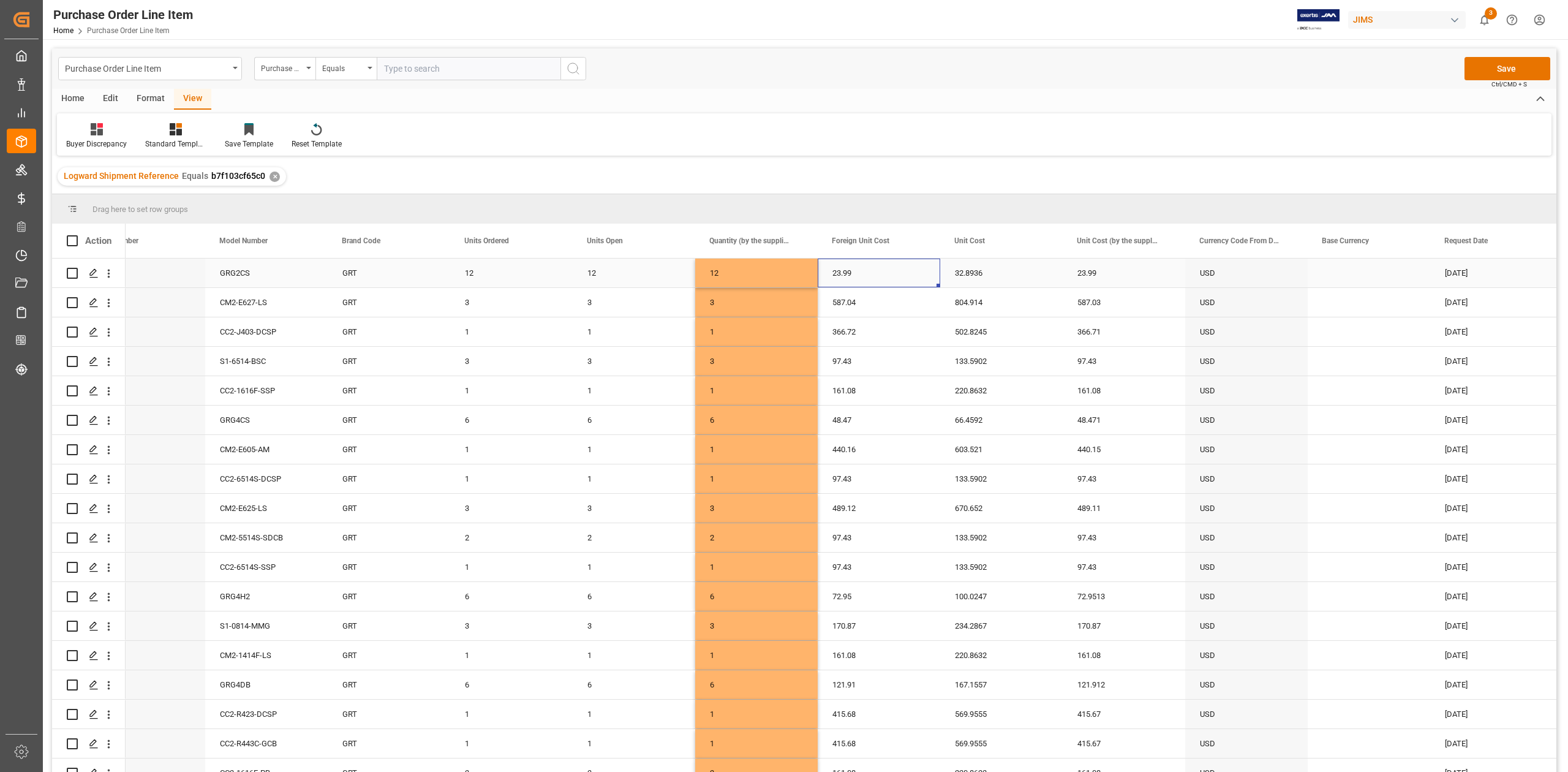
click at [868, 276] on div "23.99" at bounding box center [879, 273] width 123 height 29
click at [1118, 282] on div "23.99" at bounding box center [1124, 273] width 123 height 29
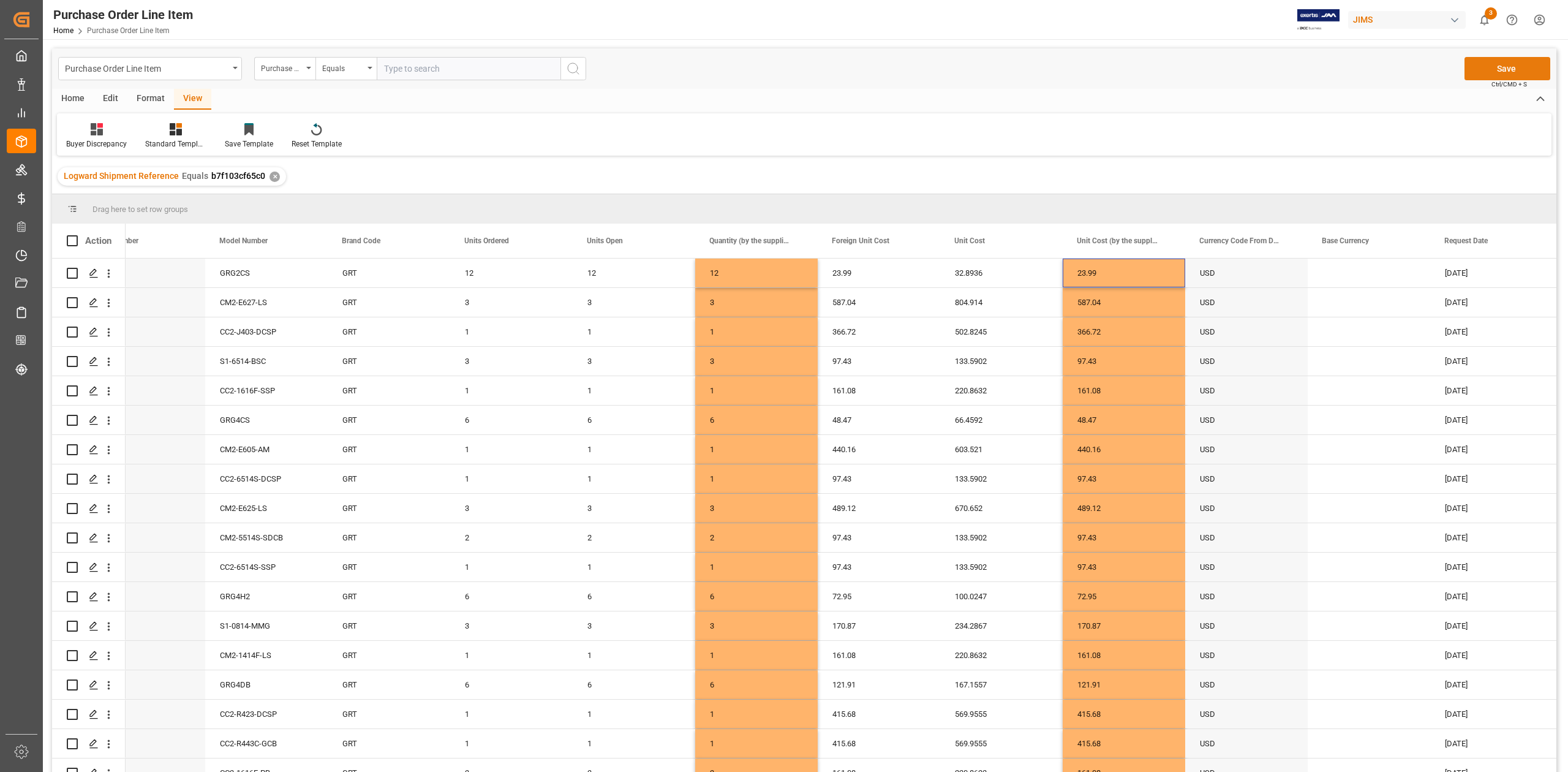
click at [1490, 70] on button "Save" at bounding box center [1507, 68] width 86 height 23
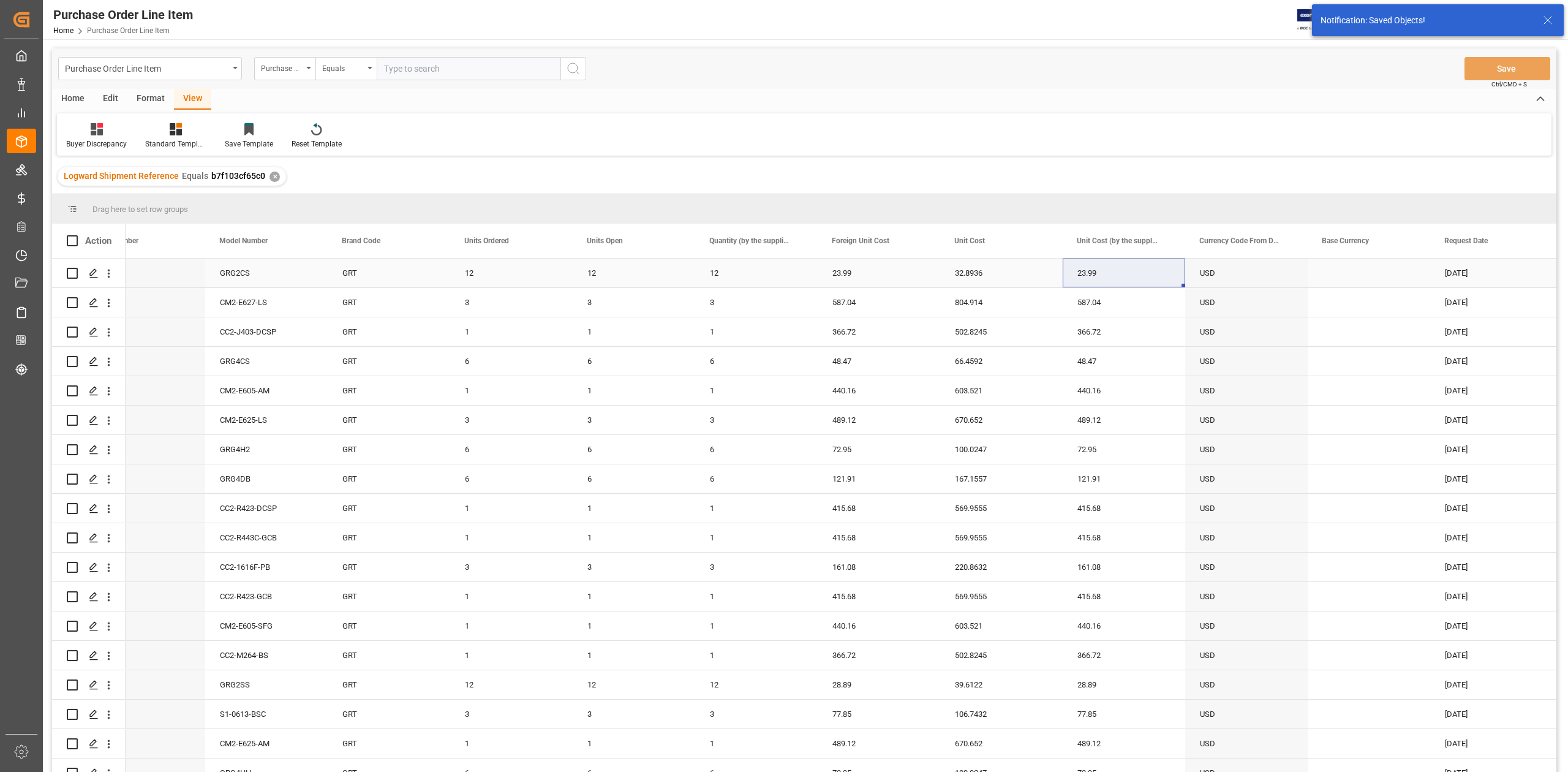
click at [297, 282] on div "GRG2CS" at bounding box center [266, 273] width 123 height 29
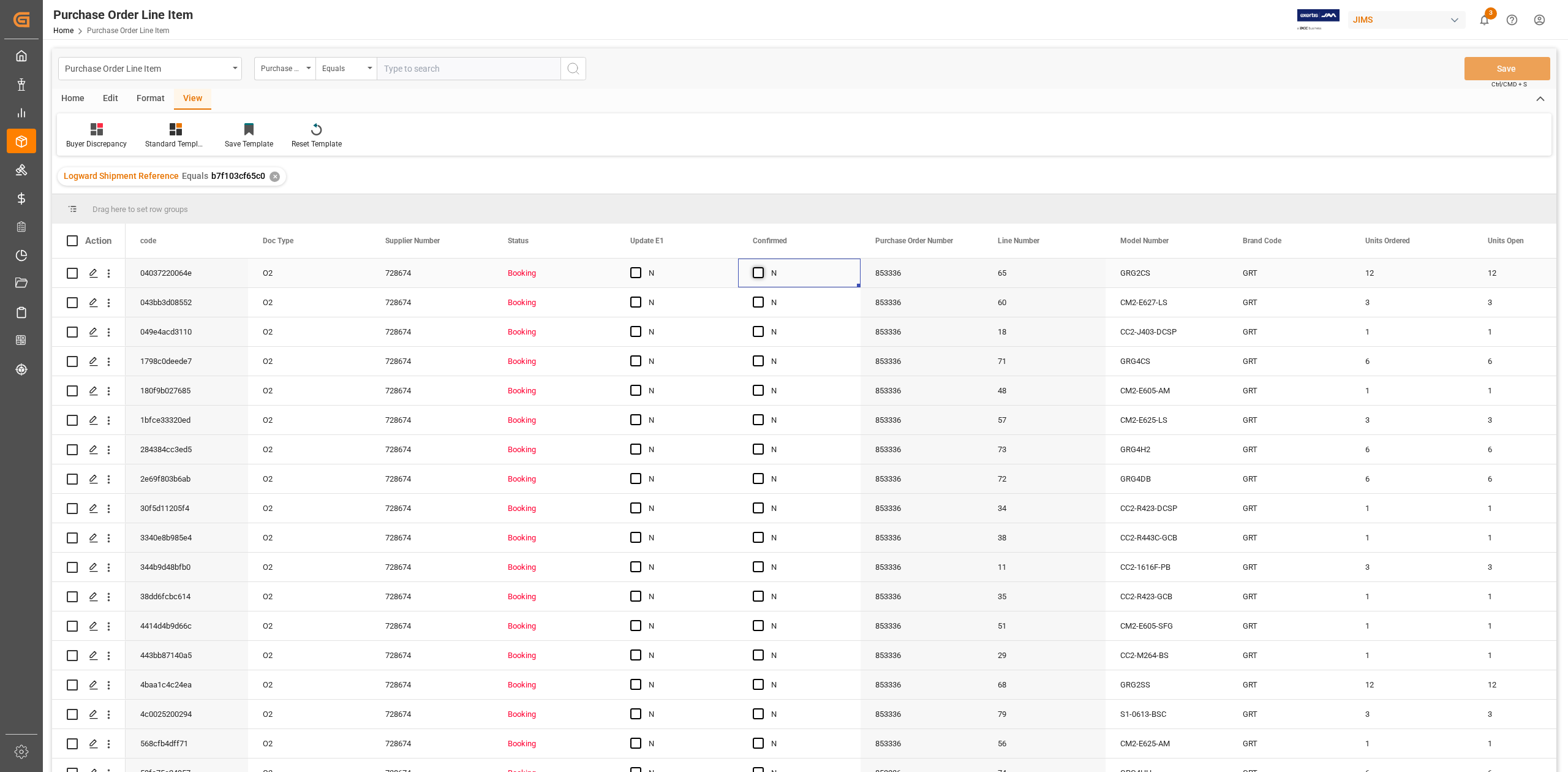
click at [757, 270] on span "Press SPACE to select this row." at bounding box center [758, 272] width 11 height 11
click at [762, 267] on input "Press SPACE to select this row." at bounding box center [762, 267] width 0 height 0
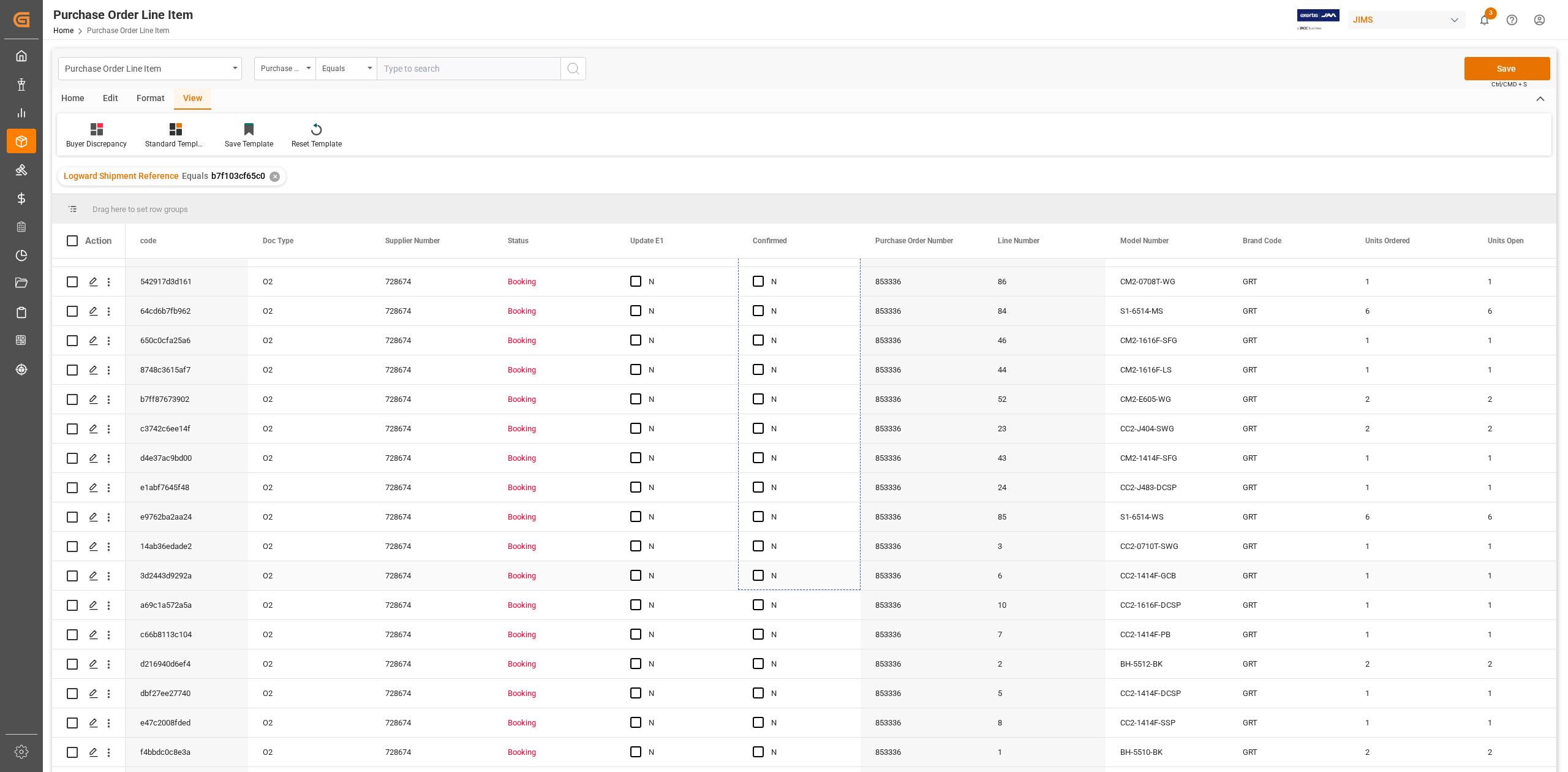
scroll to position [1956, 0]
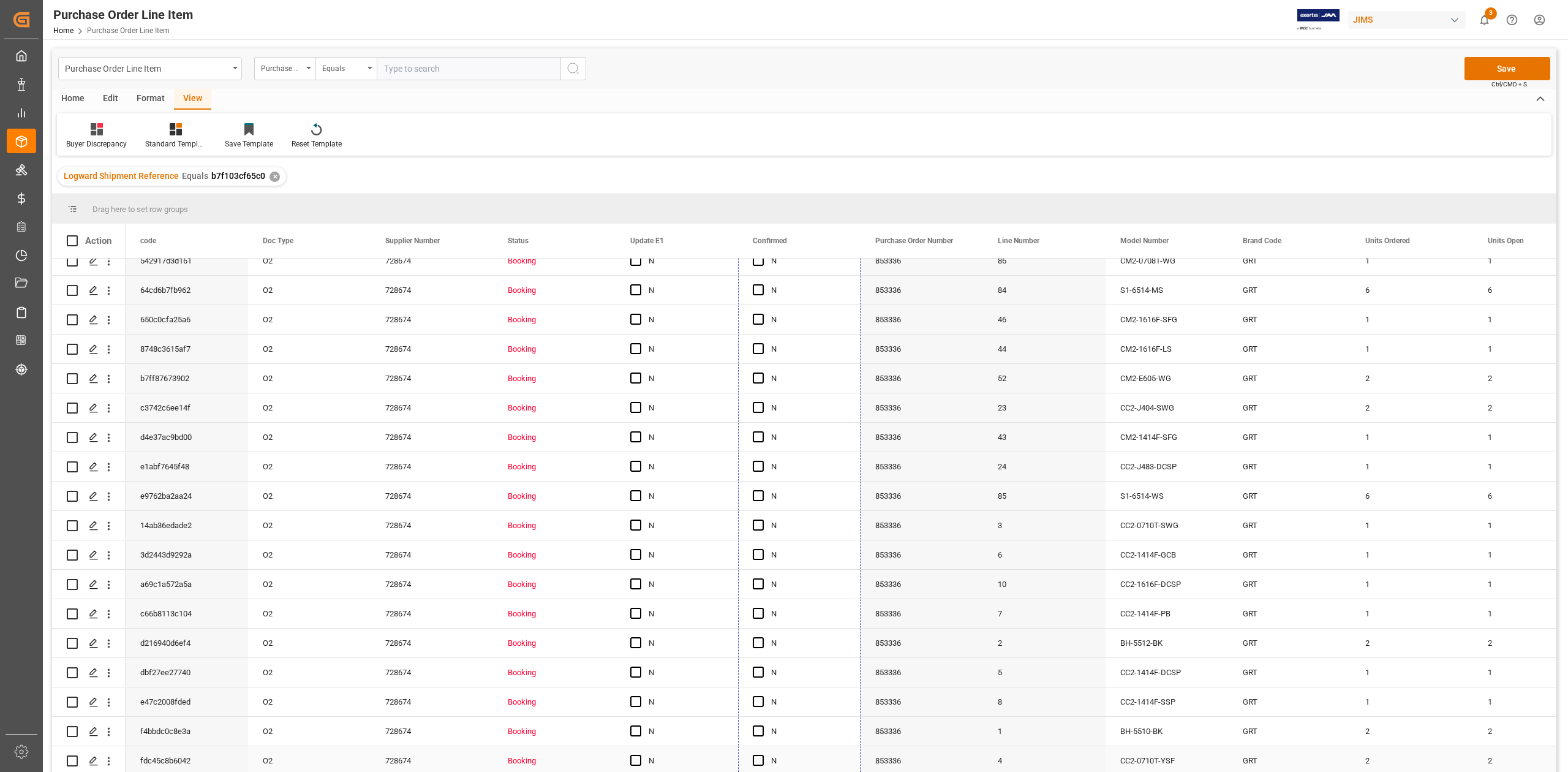
drag, startPoint x: 859, startPoint y: 285, endPoint x: 843, endPoint y: 756, distance: 471.3
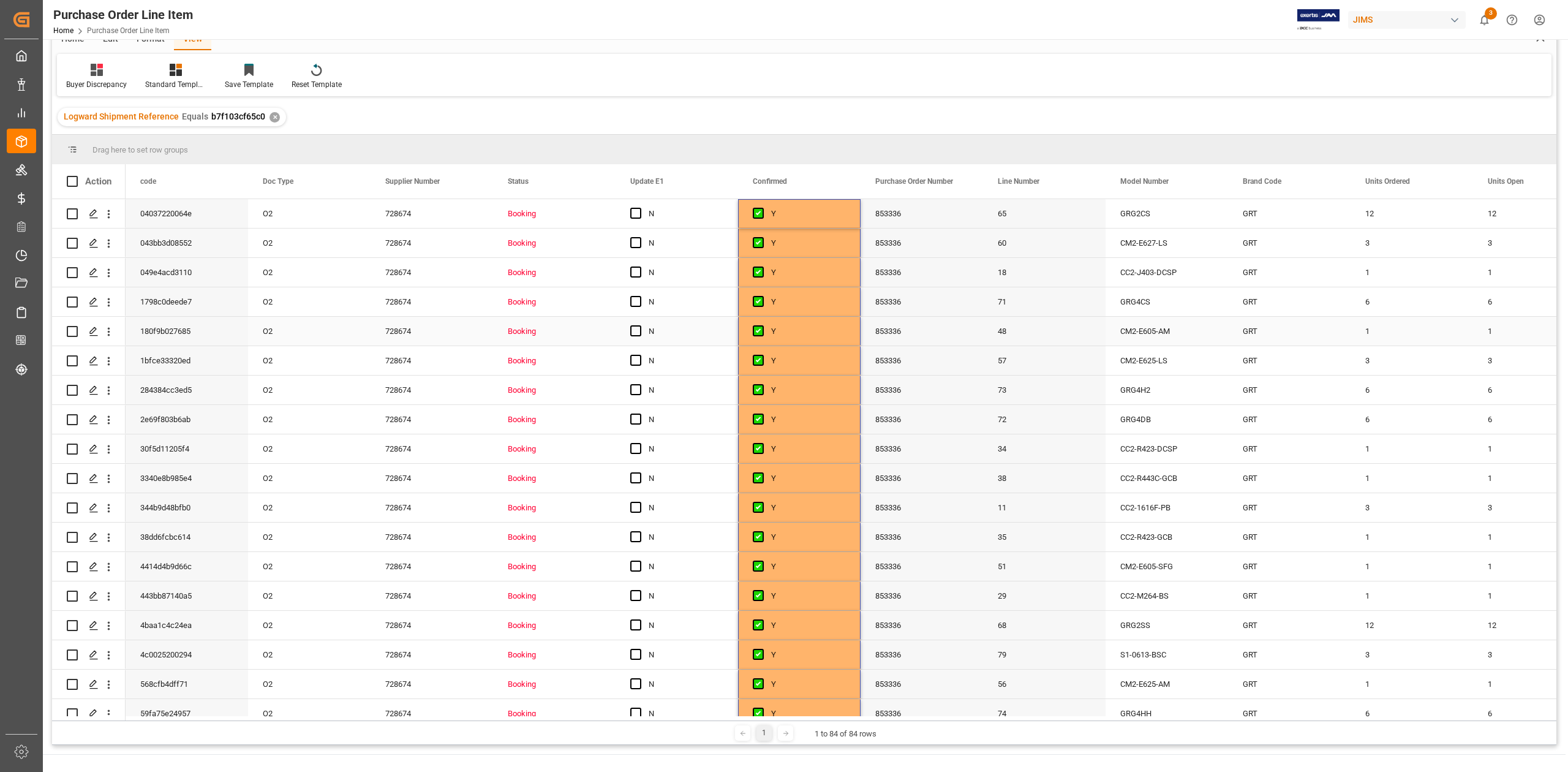
scroll to position [0, 0]
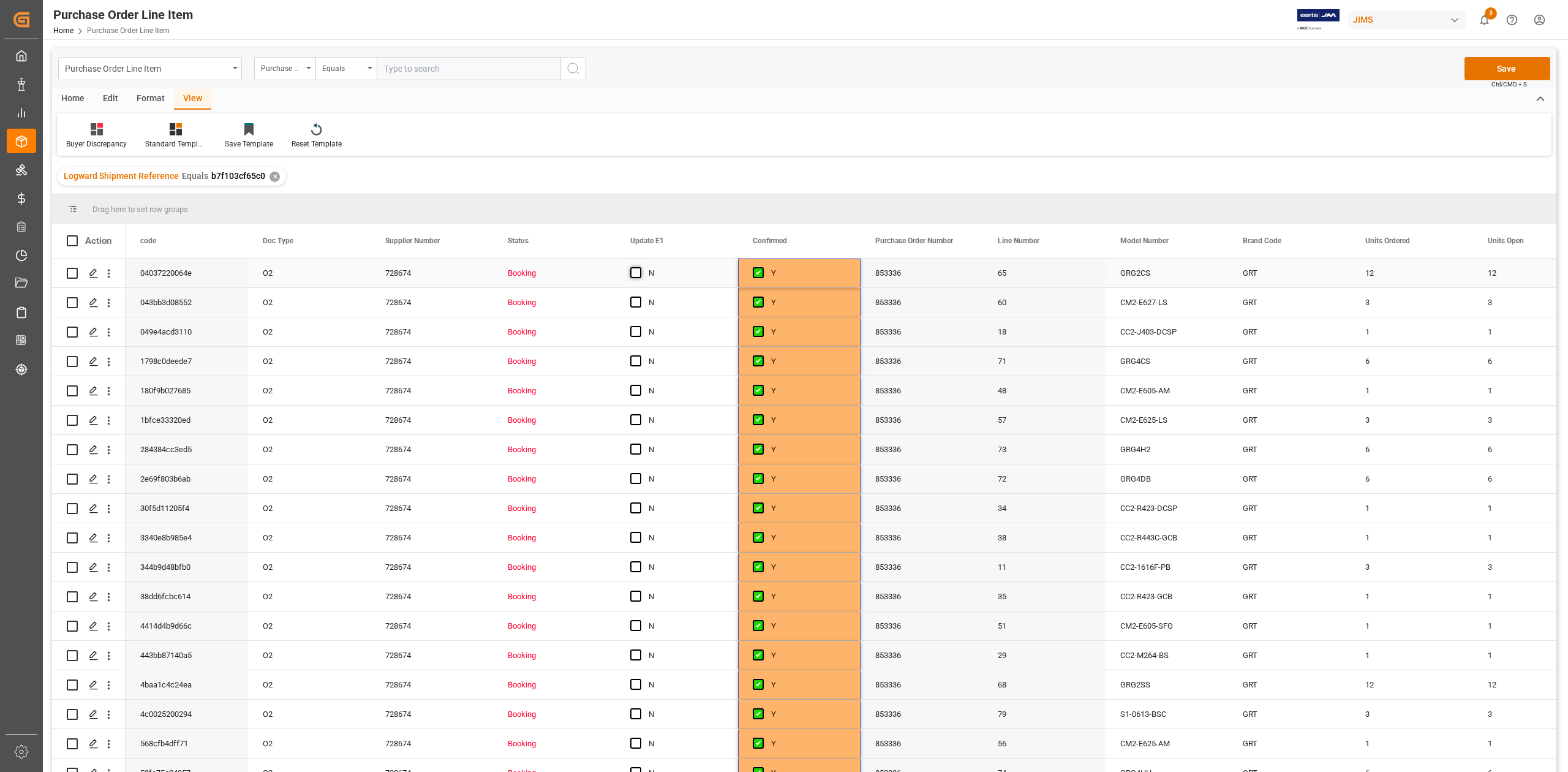
click at [635, 278] on span "Press SPACE to select this row." at bounding box center [636, 272] width 11 height 11
click at [640, 267] on input "Press SPACE to select this row." at bounding box center [640, 267] width 0 height 0
drag, startPoint x: 736, startPoint y: 285, endPoint x: 735, endPoint y: 810, distance: 525.0
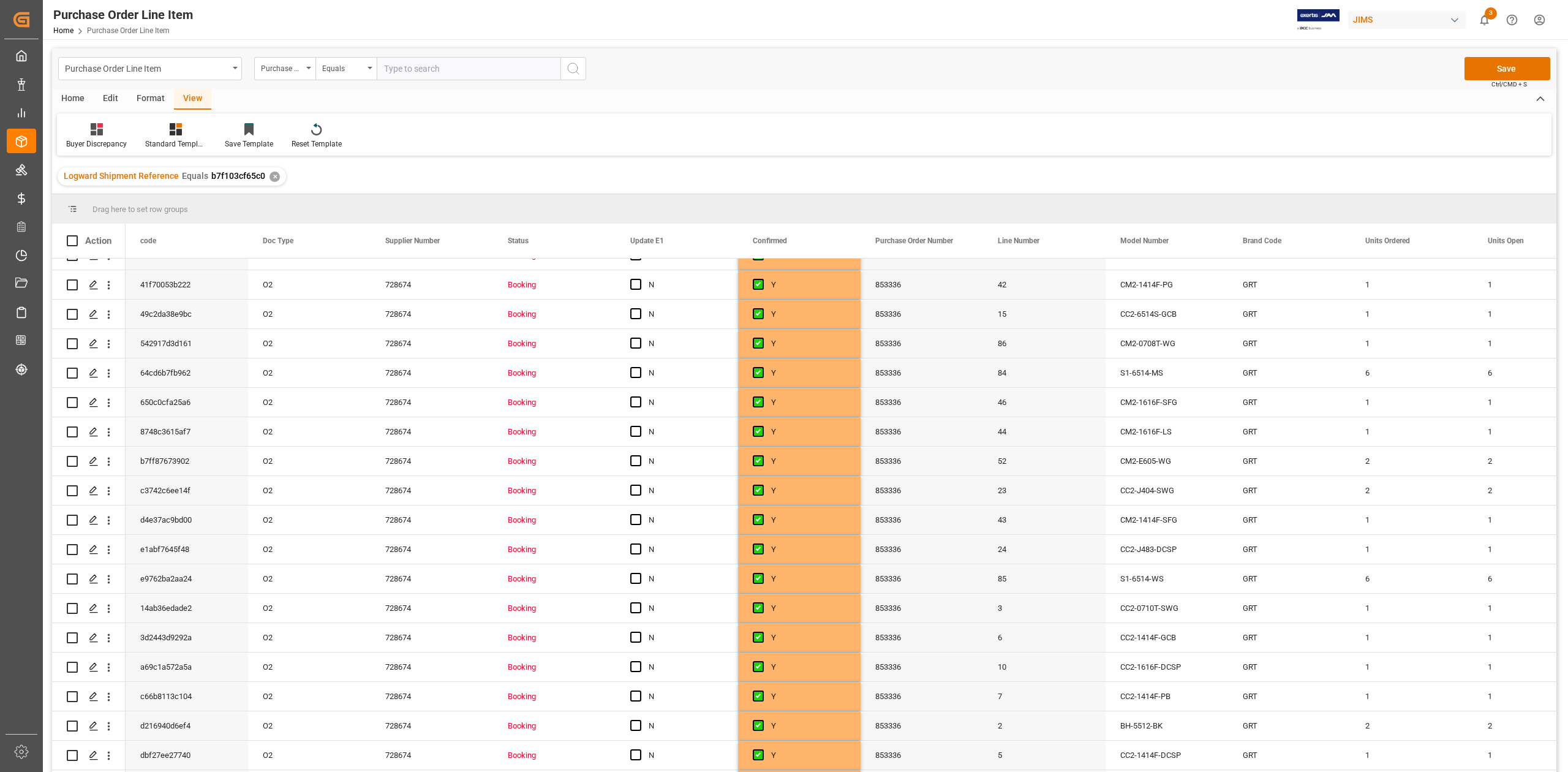
scroll to position [1956, 0]
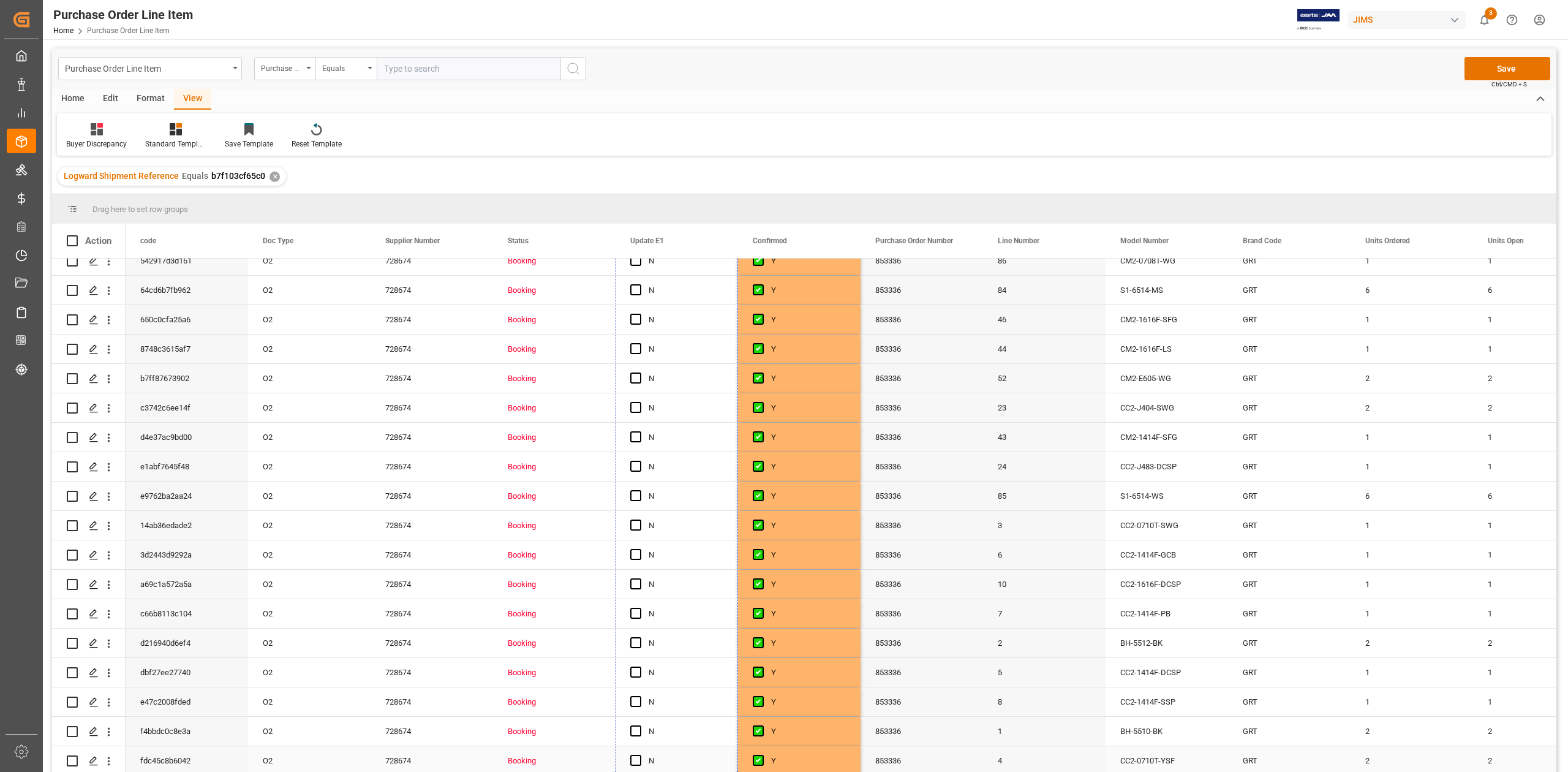
drag, startPoint x: 735, startPoint y: 375, endPoint x: 696, endPoint y: 754, distance: 381.0
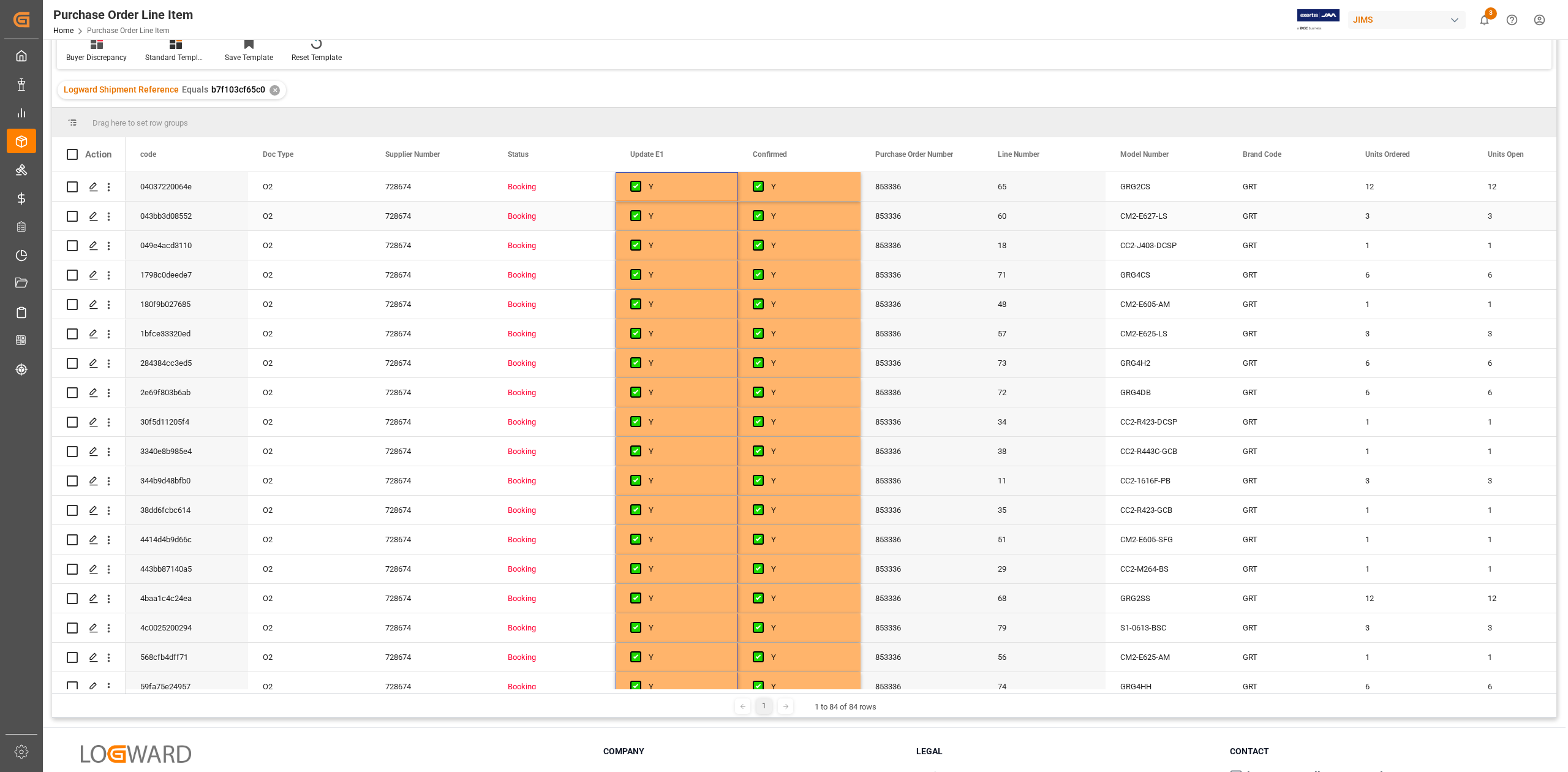
scroll to position [0, 0]
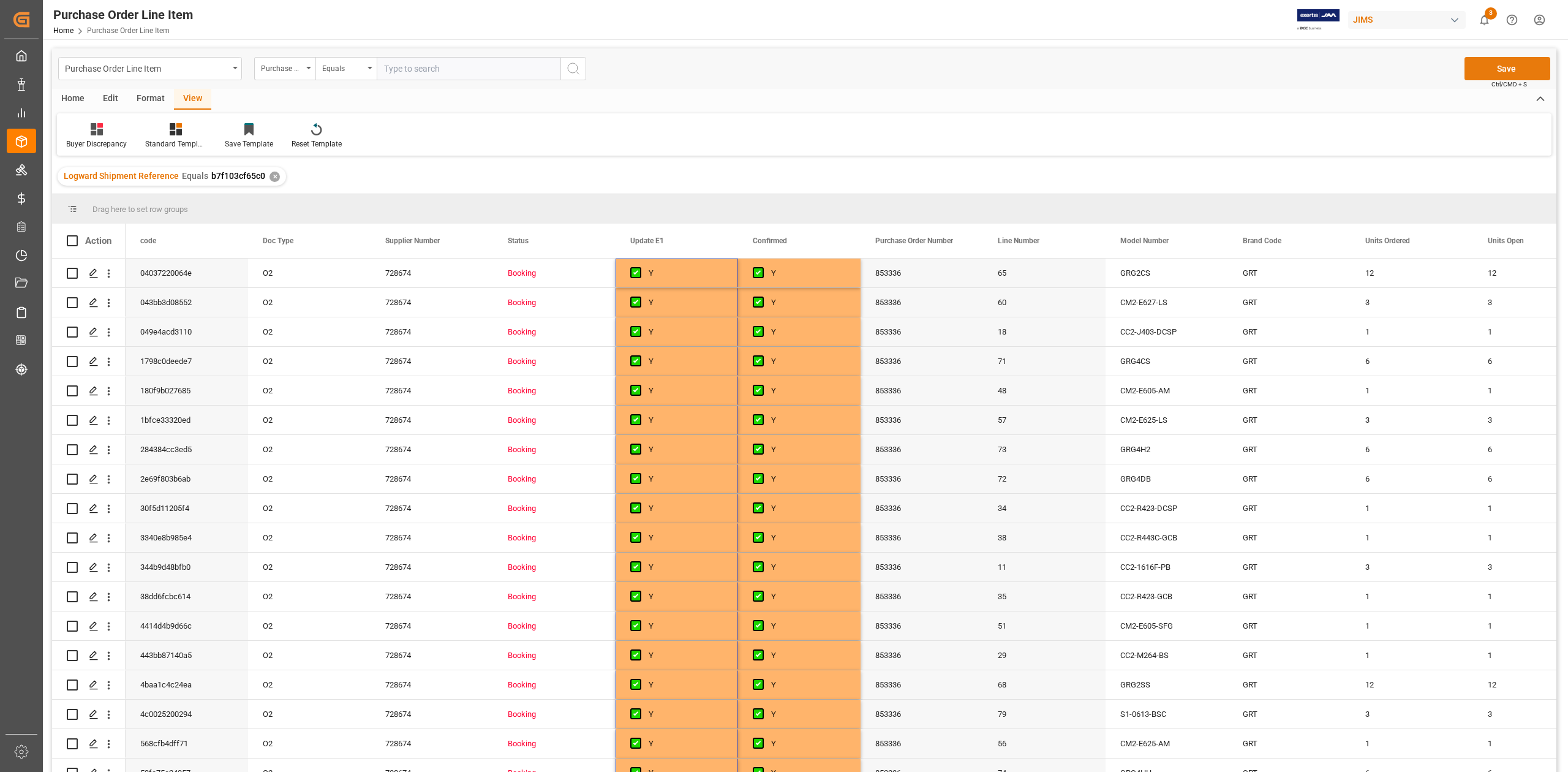
click at [1515, 73] on button "Save" at bounding box center [1507, 68] width 86 height 23
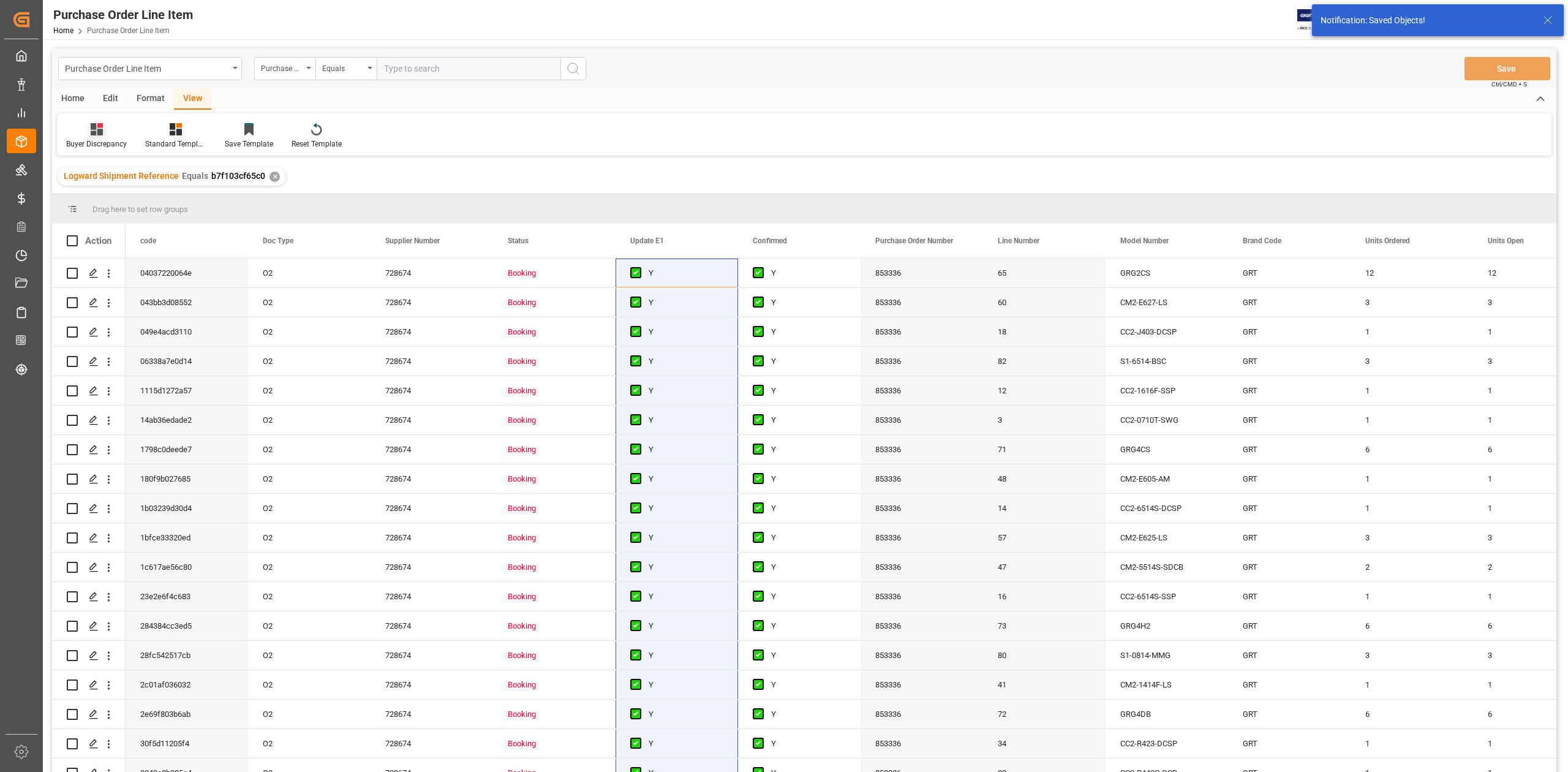
click at [86, 140] on div "Buyer Discrepancy" at bounding box center [96, 144] width 61 height 11
click at [121, 175] on div "Default" at bounding box center [129, 173] width 107 height 13
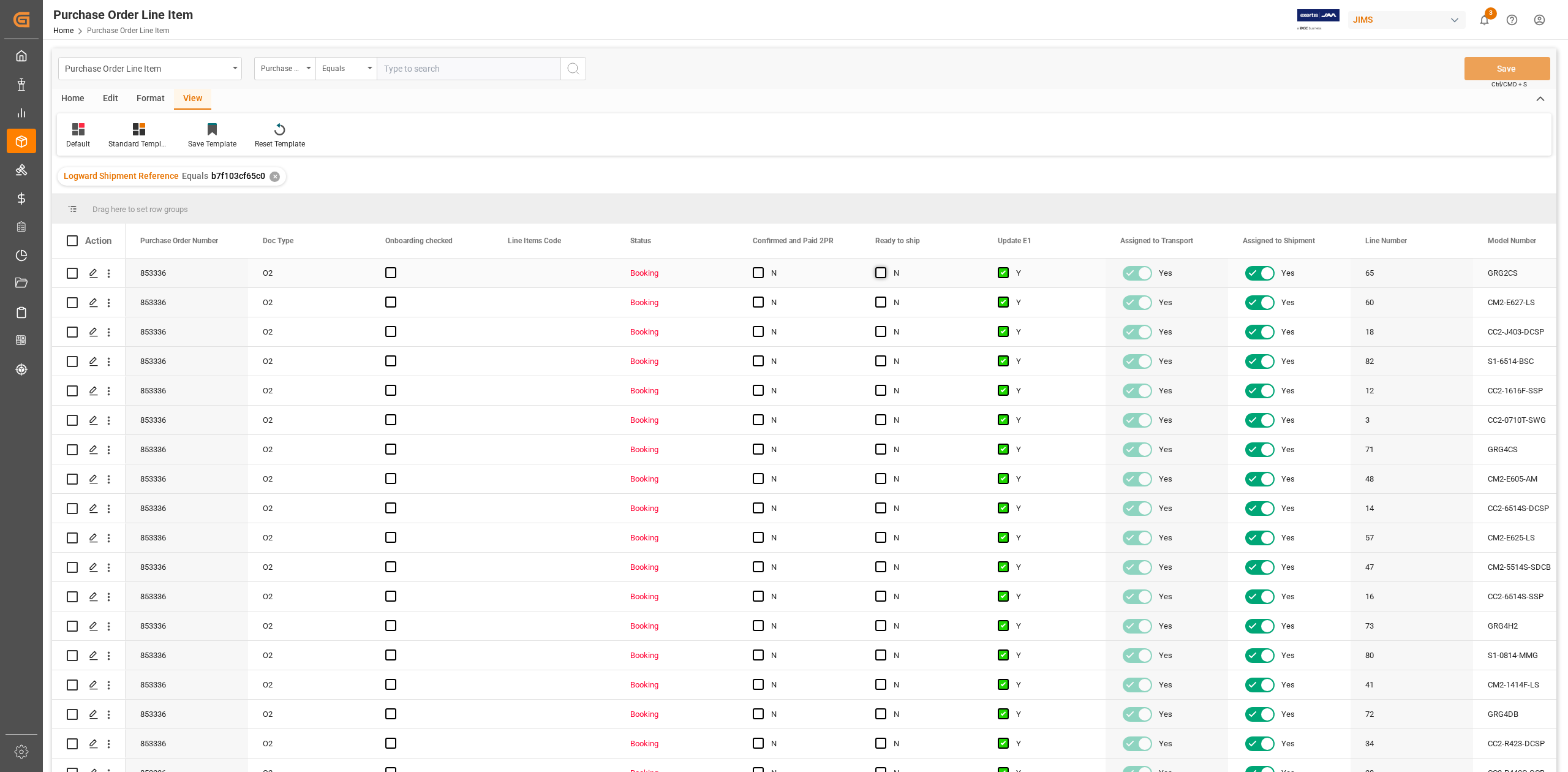
click at [885, 274] on span "Press SPACE to select this row." at bounding box center [881, 272] width 11 height 11
click at [885, 267] on input "Press SPACE to select this row." at bounding box center [885, 267] width 0 height 0
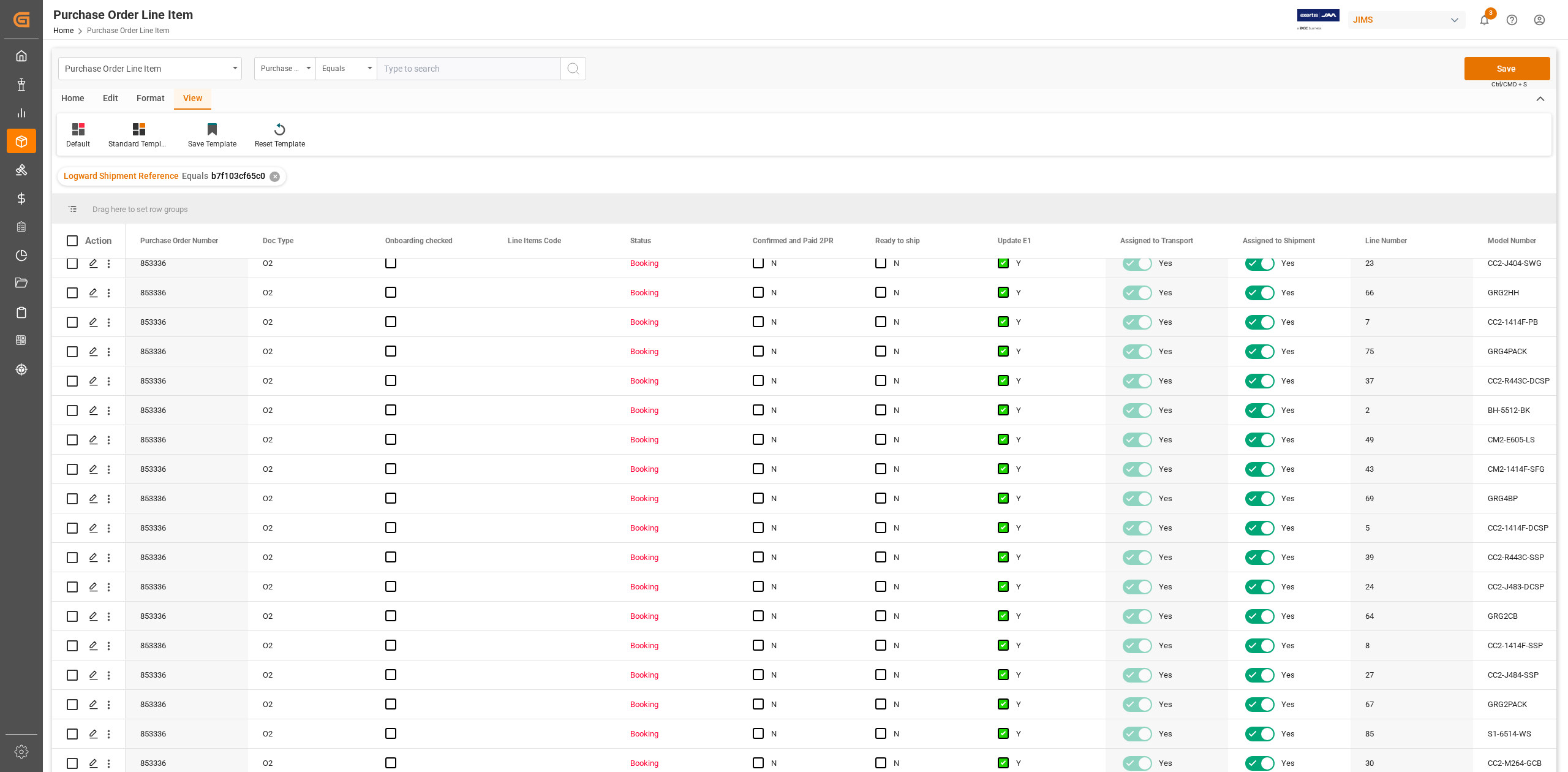
scroll to position [1956, 0]
drag, startPoint x: 980, startPoint y: 284, endPoint x: 948, endPoint y: 750, distance: 467.1
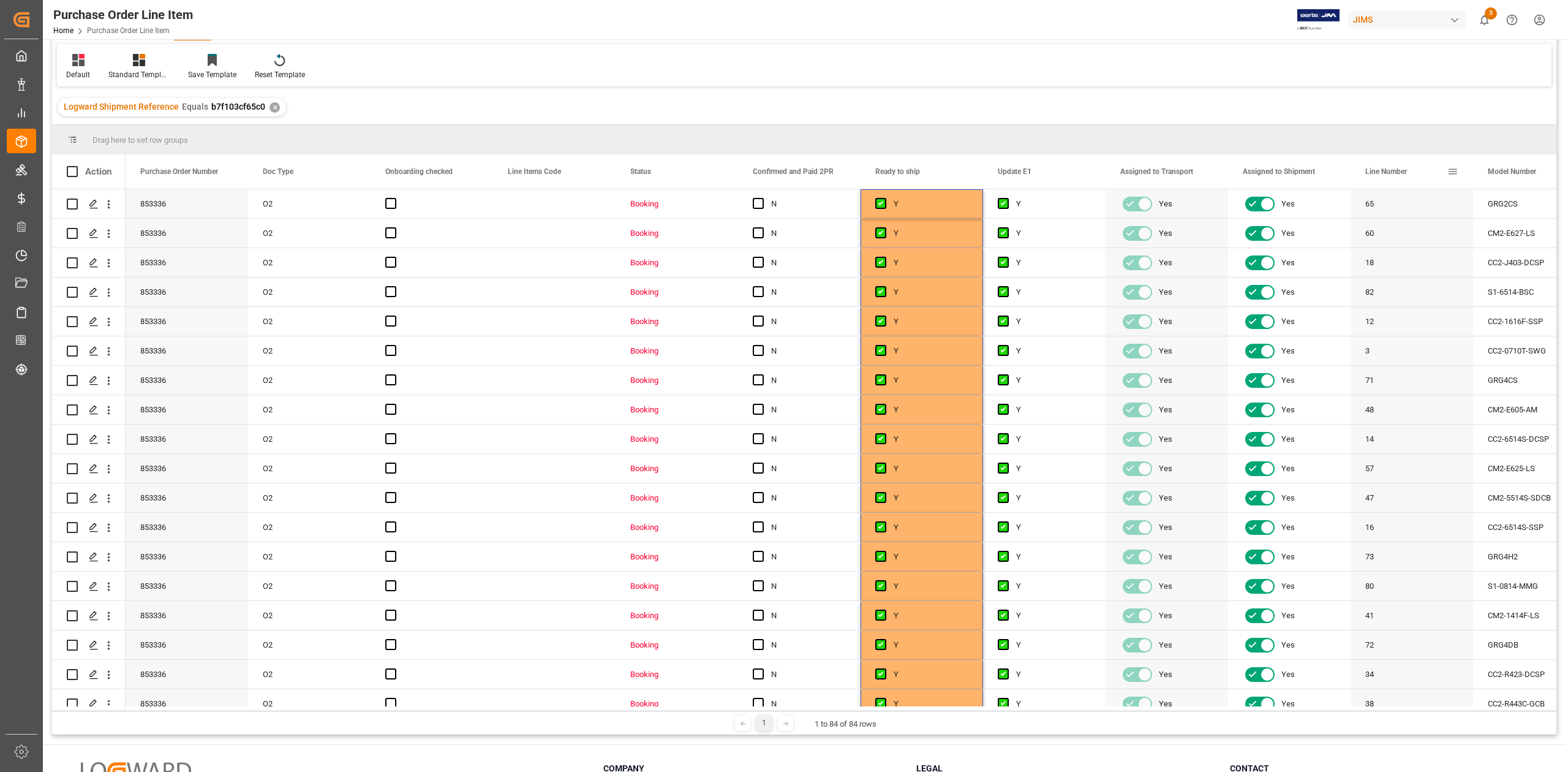
scroll to position [0, 0]
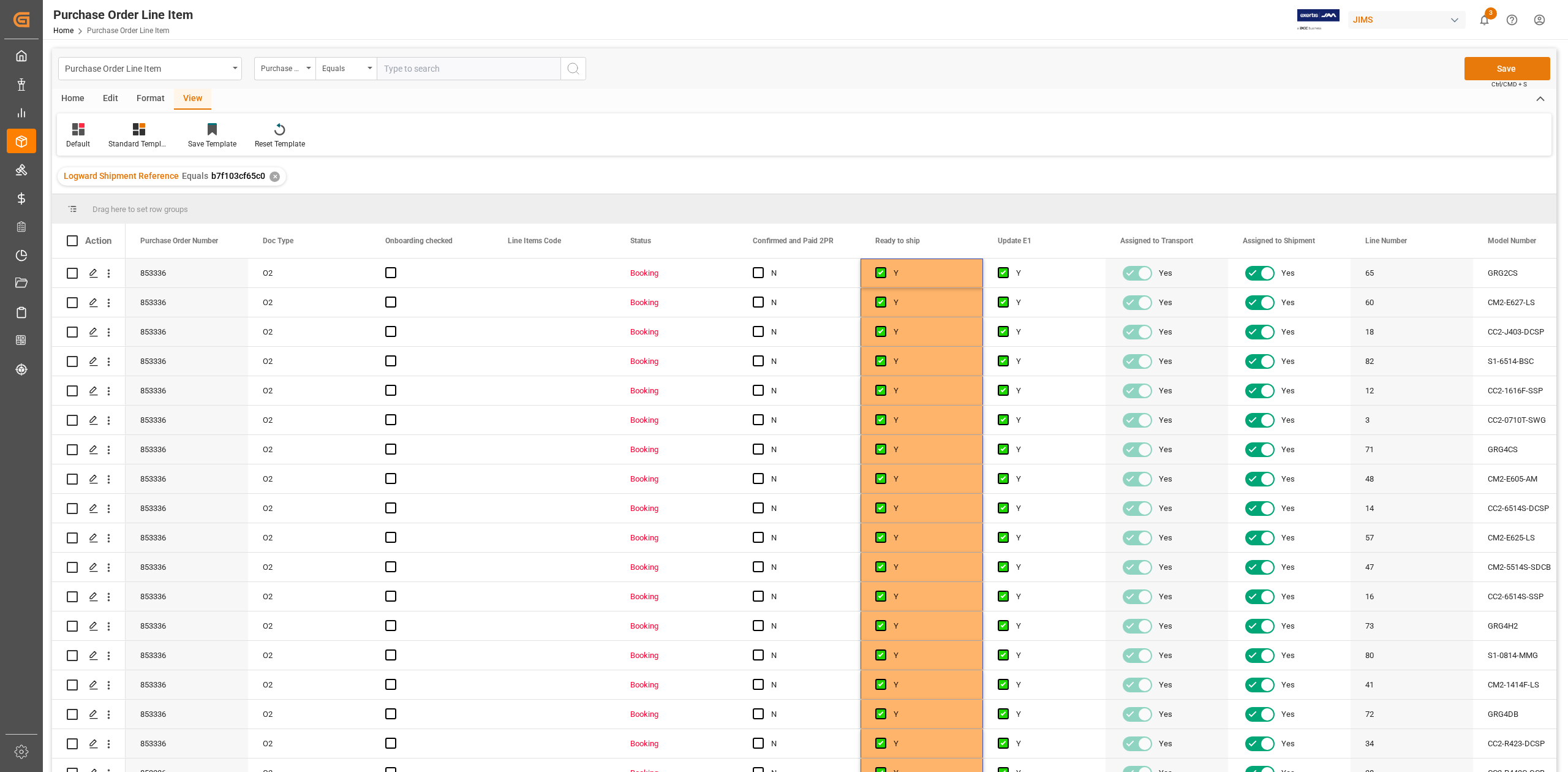
click at [1518, 62] on button "Save" at bounding box center [1507, 68] width 86 height 23
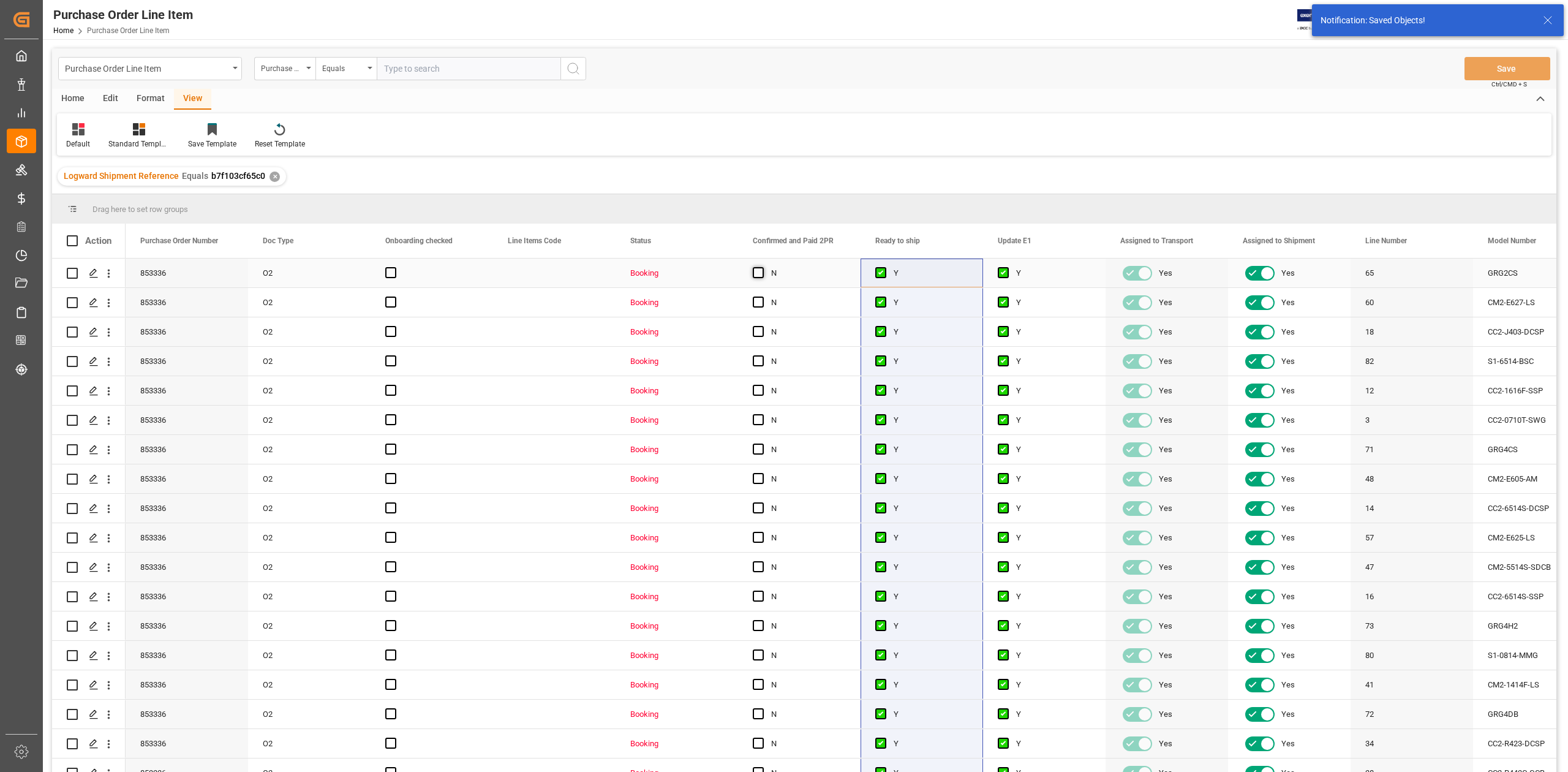
click at [758, 272] on span "Press SPACE to select this row." at bounding box center [758, 272] width 11 height 11
click at [762, 267] on input "Press SPACE to select this row." at bounding box center [762, 267] width 0 height 0
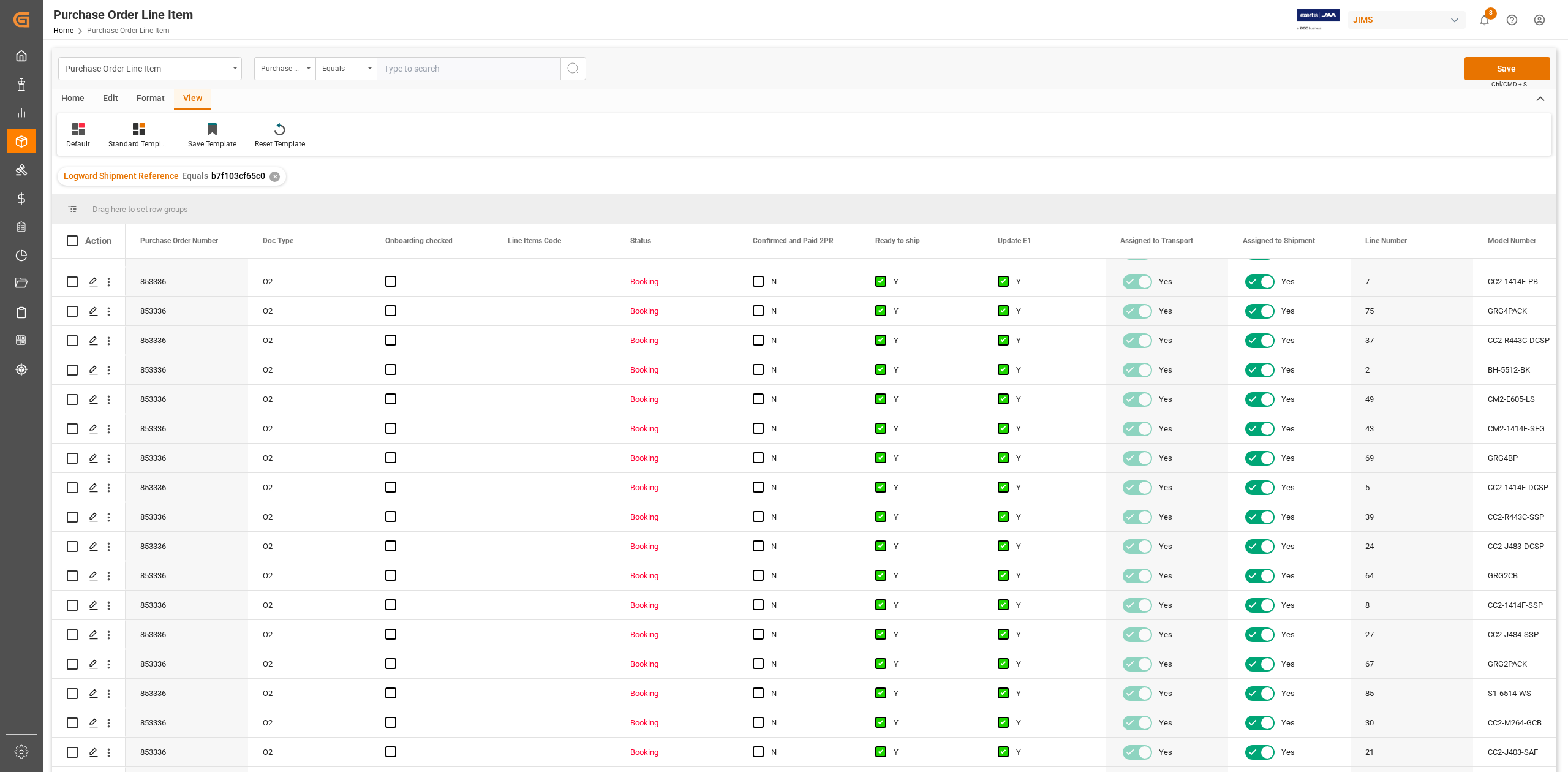
scroll to position [1956, 0]
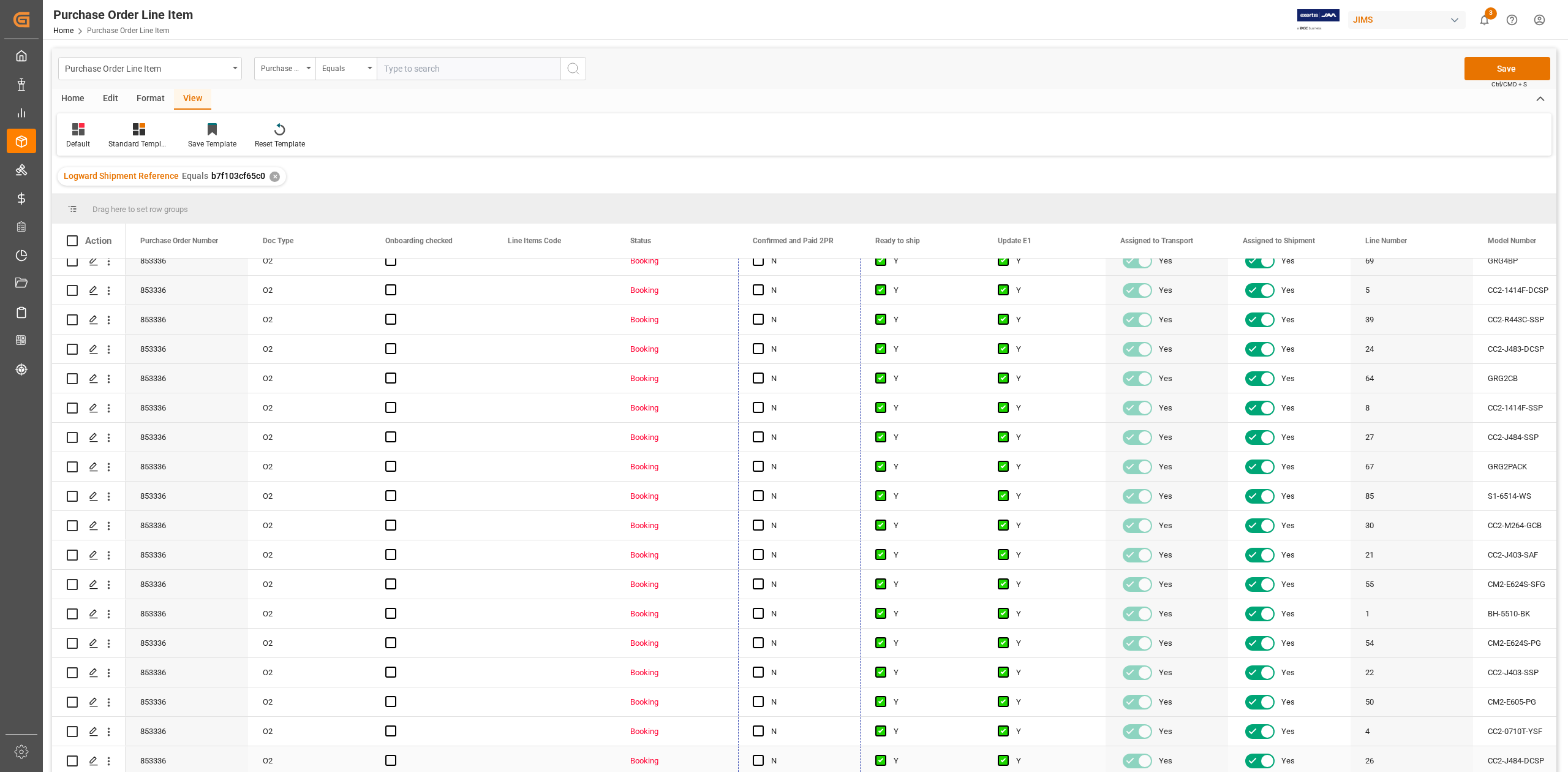
drag, startPoint x: 859, startPoint y: 285, endPoint x: 849, endPoint y: 745, distance: 460.1
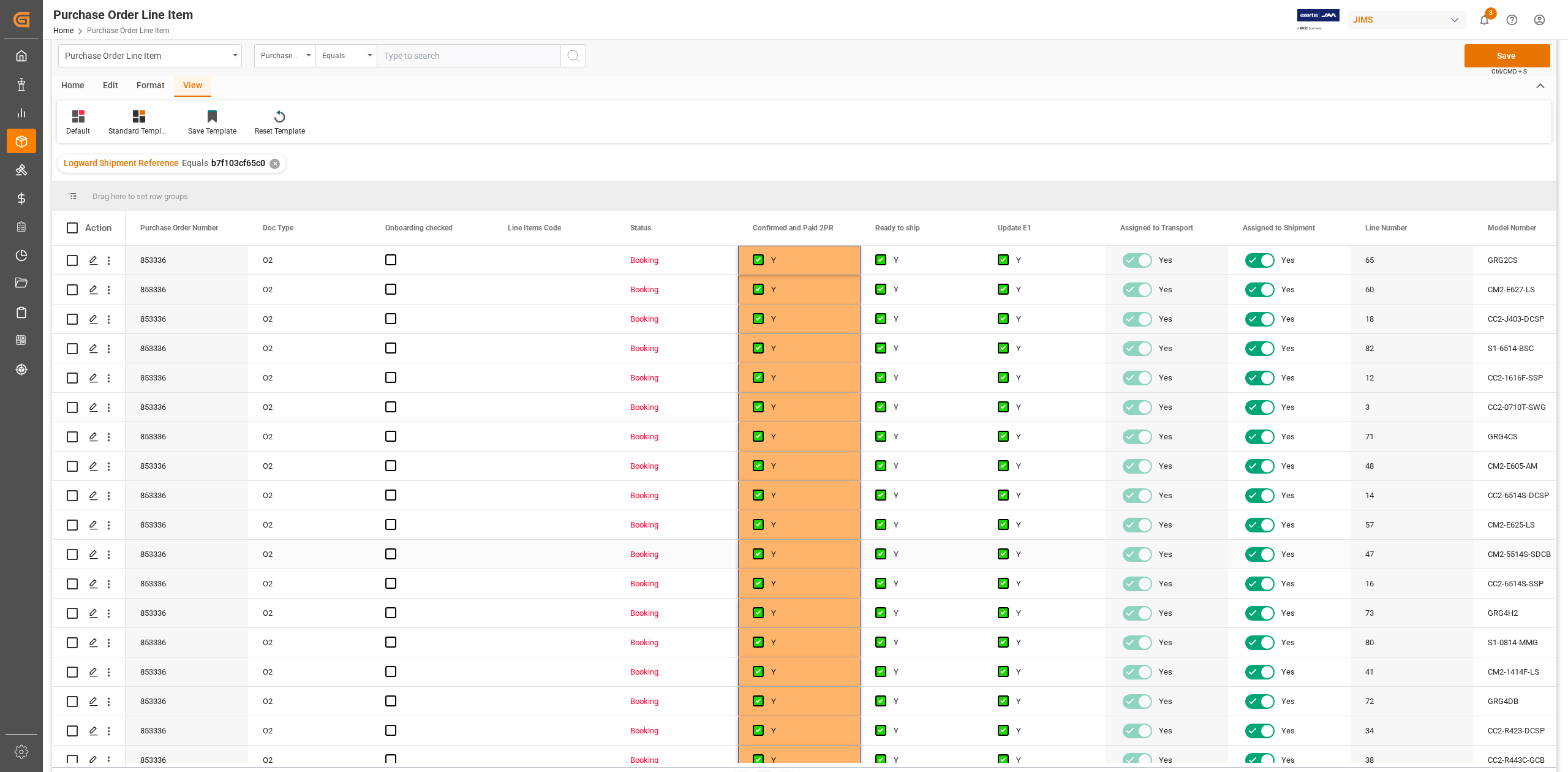
scroll to position [0, 0]
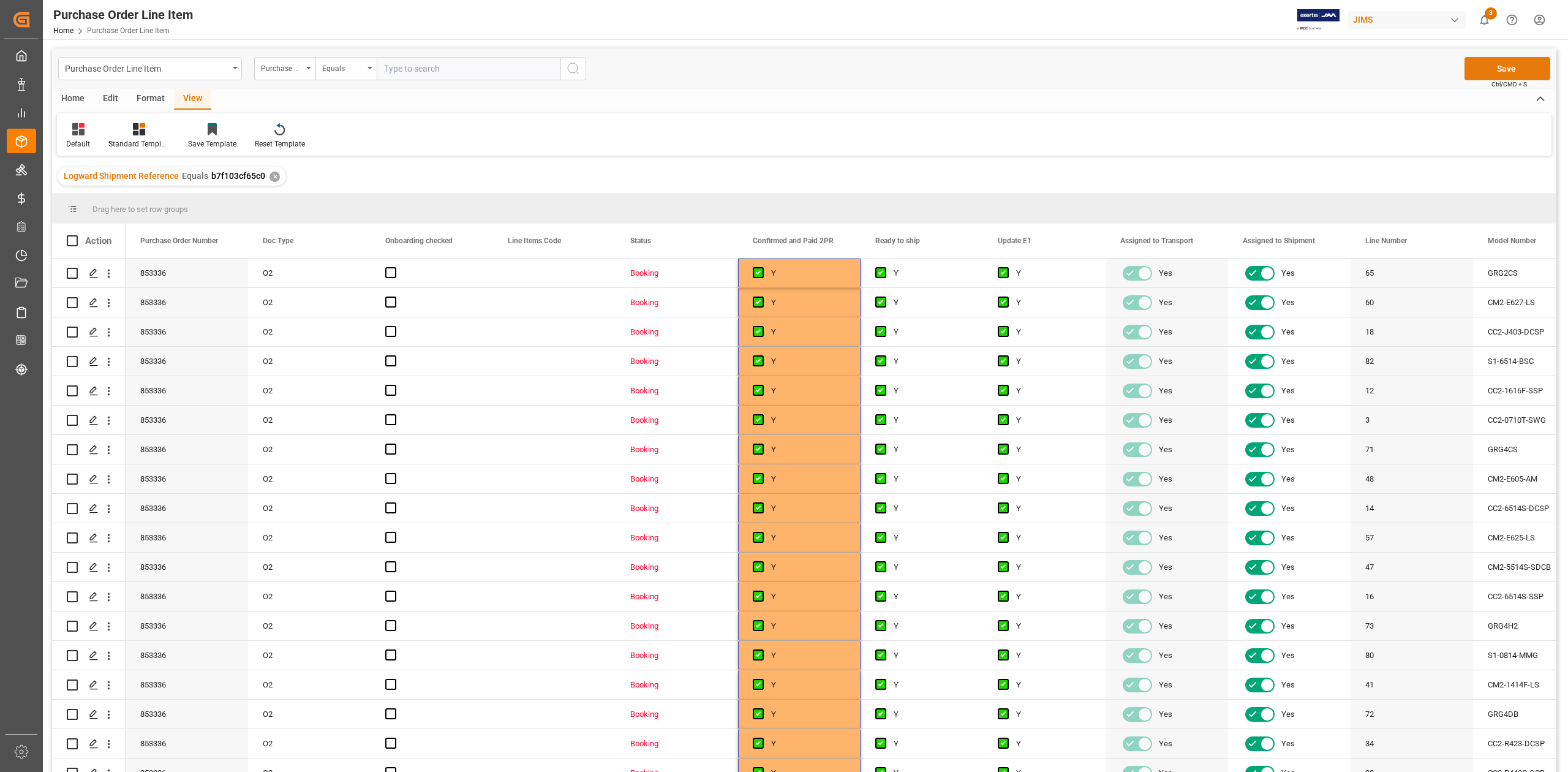
click at [1501, 65] on button "Save" at bounding box center [1507, 68] width 86 height 23
